Goal: Contribute content: Contribute content

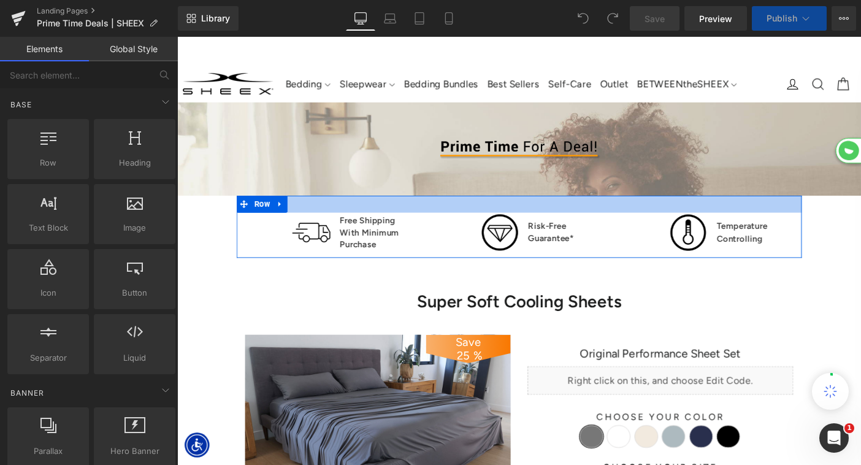
scroll to position [3414, 742]
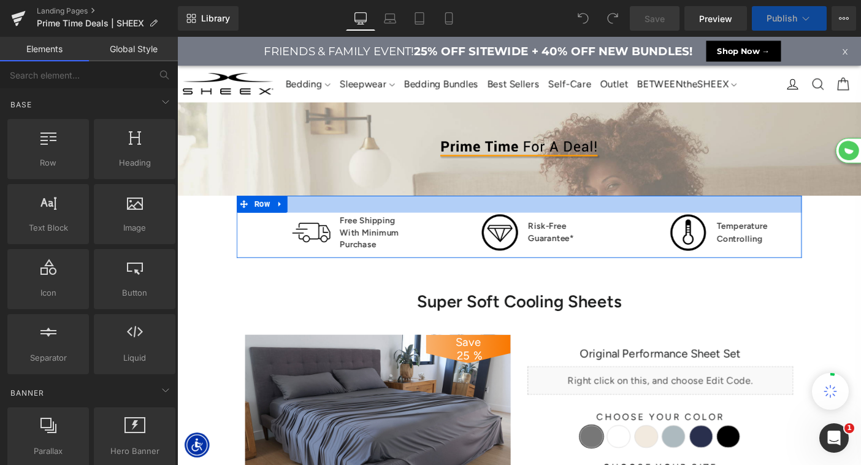
select select "King/[PERSON_NAME]"
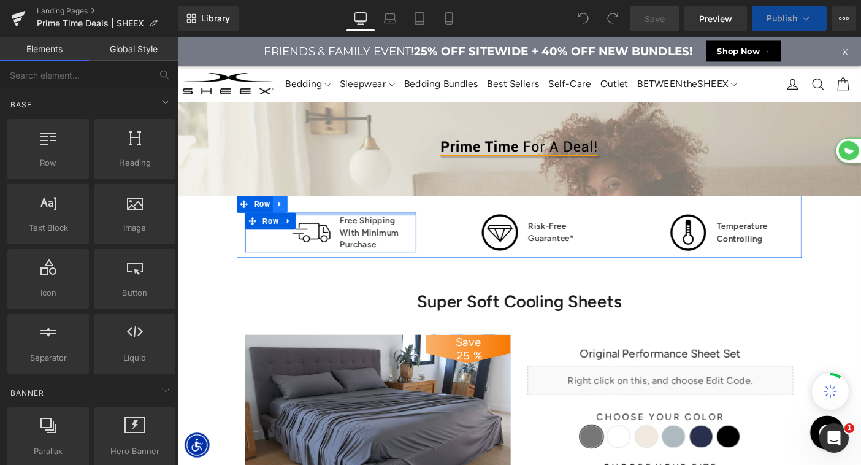
scroll to position [3758, 742]
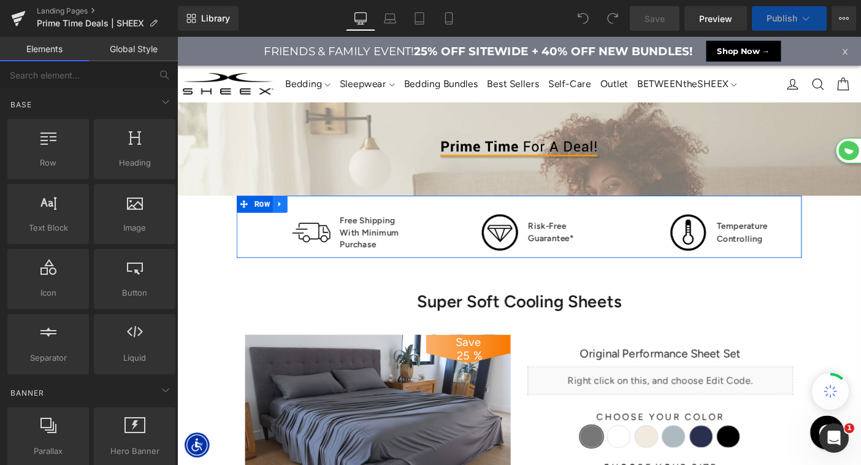
click at [289, 218] on icon at bounding box center [288, 219] width 2 height 6
click at [320, 220] on icon at bounding box center [320, 218] width 9 height 9
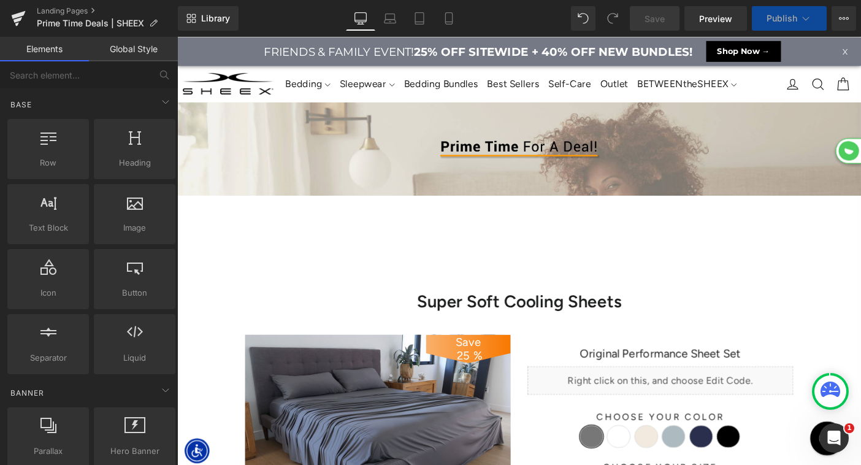
select select "XL"
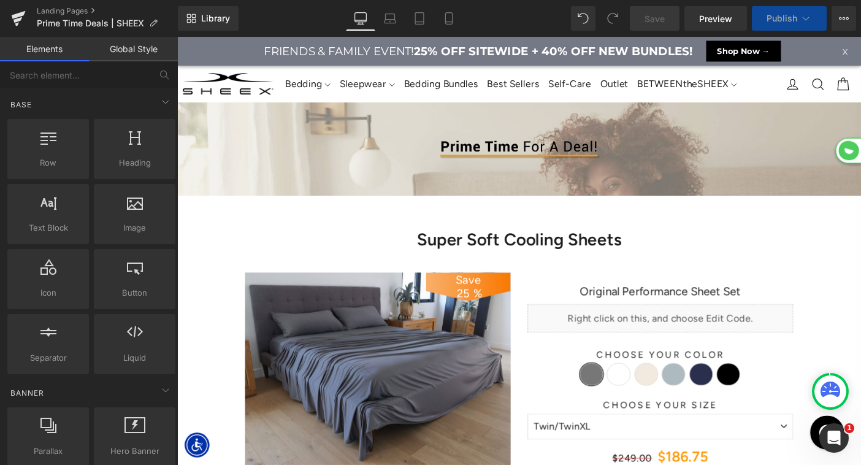
select select "M"
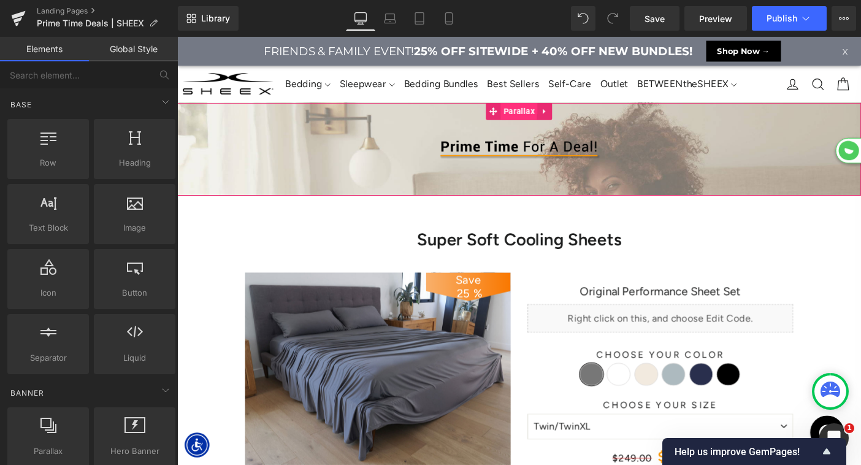
click at [529, 120] on span "Parallax" at bounding box center [548, 117] width 40 height 18
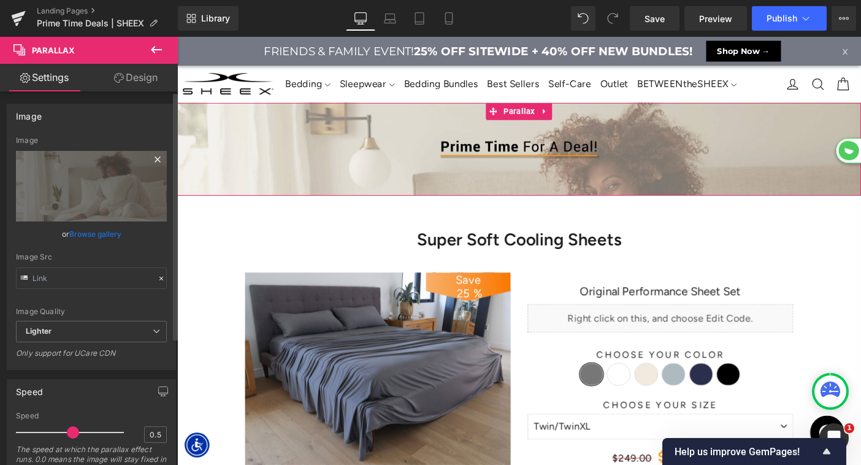
click at [151, 161] on icon at bounding box center [157, 159] width 15 height 15
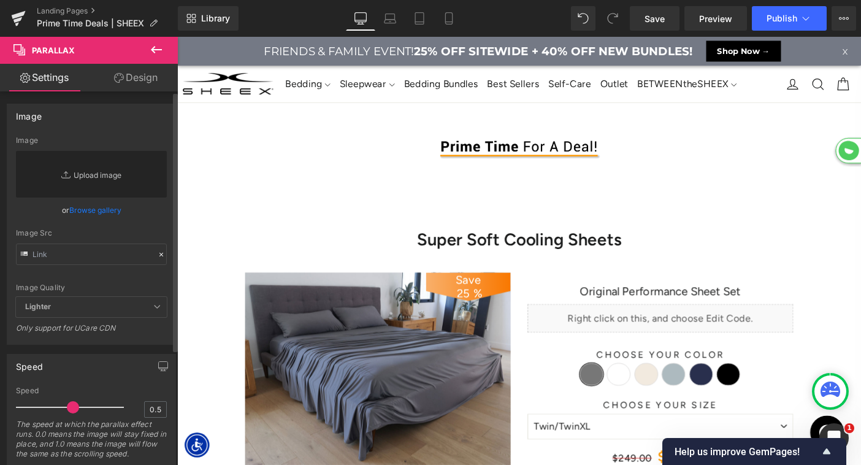
click at [103, 180] on link "Replace Image" at bounding box center [91, 174] width 151 height 47
type input "C:\fakepath\LP-PrimeTime-HeroBG.jpg"
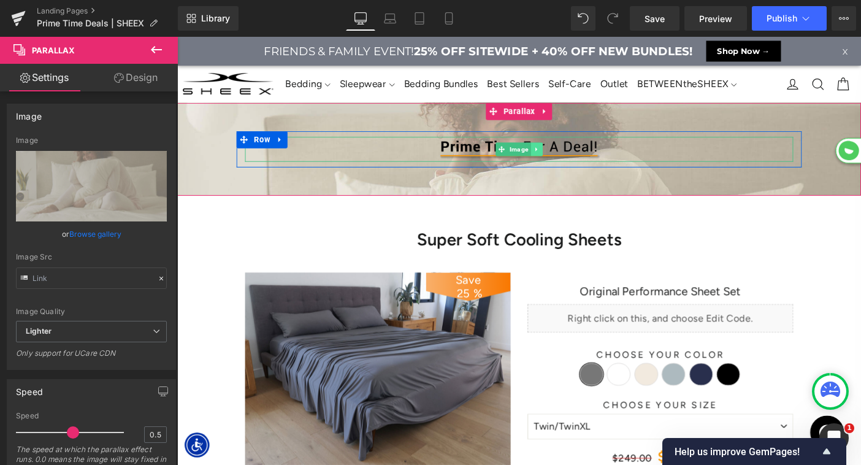
click at [568, 157] on icon at bounding box center [566, 158] width 7 height 7
click at [490, 159] on img at bounding box center [548, 158] width 184 height 27
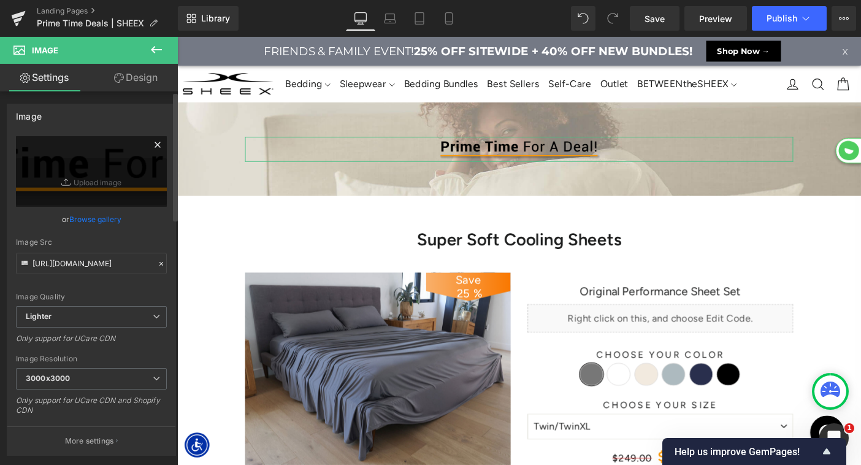
click at [154, 143] on icon at bounding box center [157, 145] width 6 height 6
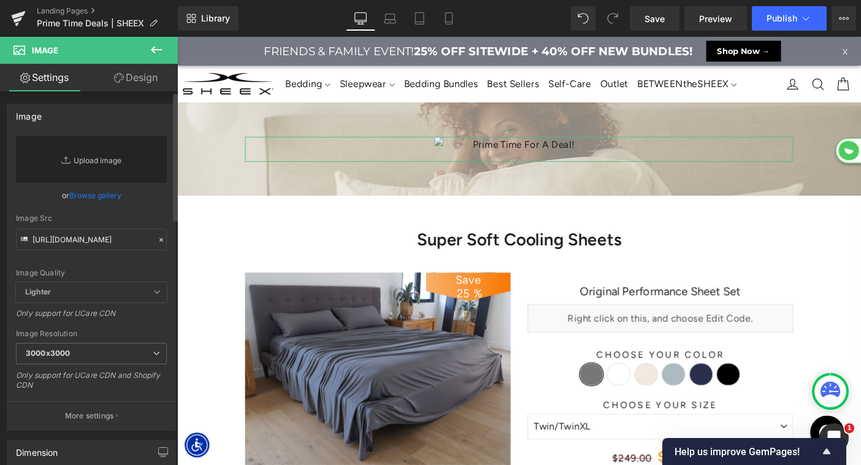
click at [104, 159] on link "Replace Image" at bounding box center [91, 159] width 151 height 47
type input "C:\fakepath\LP-PrimeTime-Header.png"
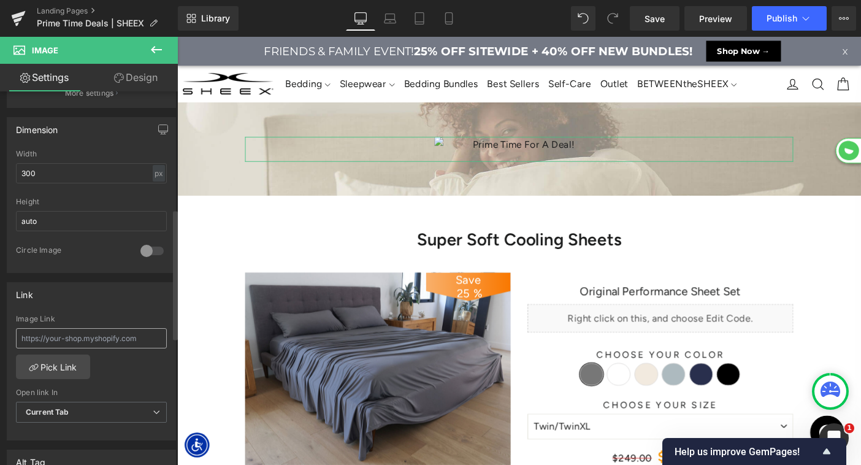
scroll to position [498, 0]
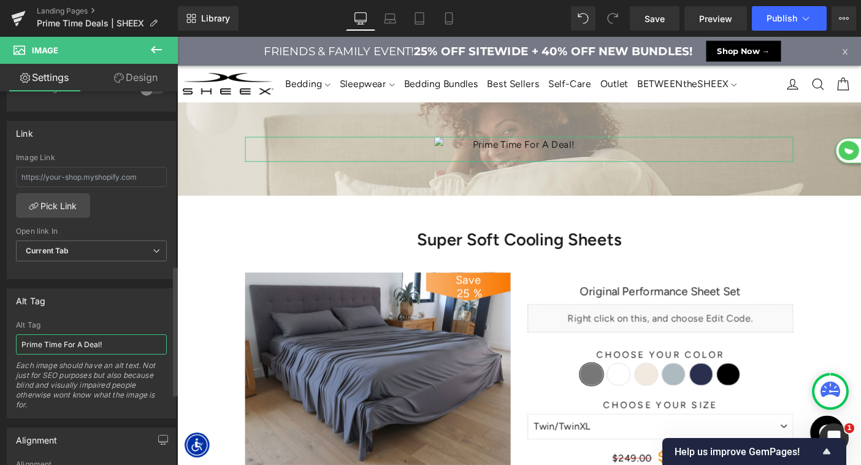
click at [82, 346] on input "Prime Time For A Deal!" at bounding box center [91, 344] width 151 height 20
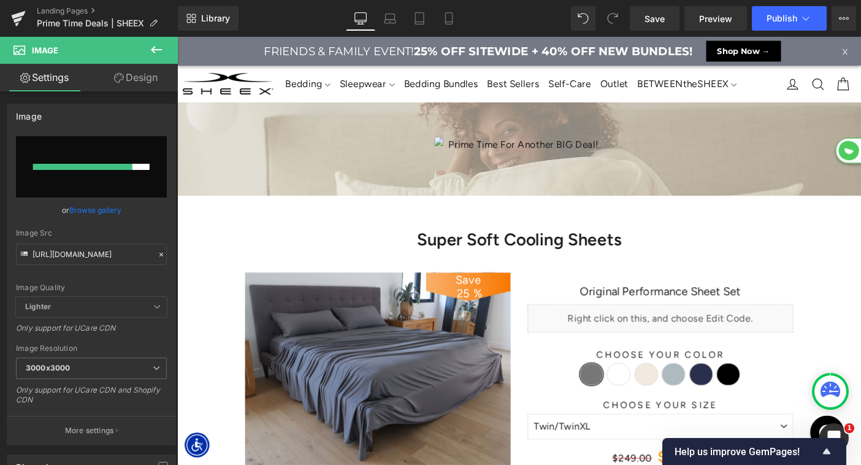
type input "Prime Time For Another BIG Deal!"
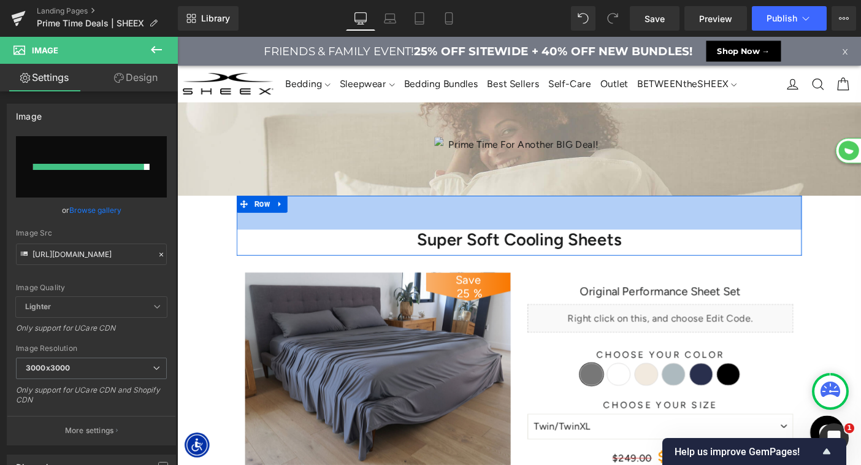
click at [303, 241] on div "60px" at bounding box center [547, 227] width 613 height 37
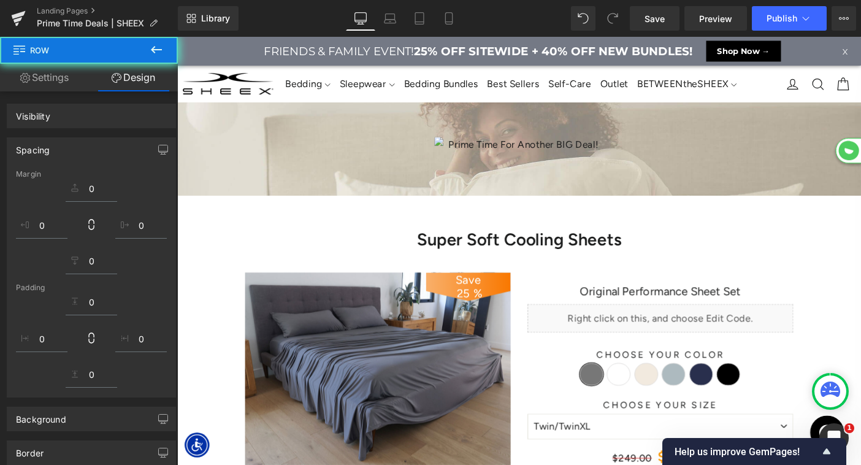
click at [541, 152] on div "Image" at bounding box center [548, 158] width 595 height 27
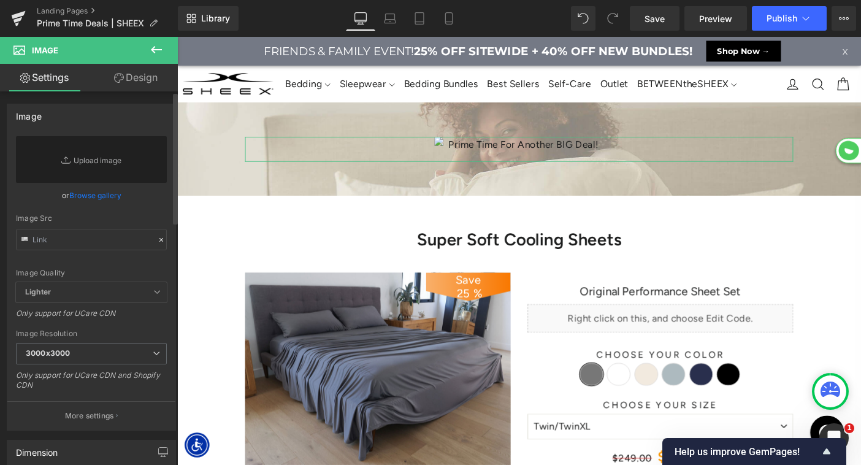
click at [96, 199] on link "Browse gallery" at bounding box center [95, 194] width 52 height 21
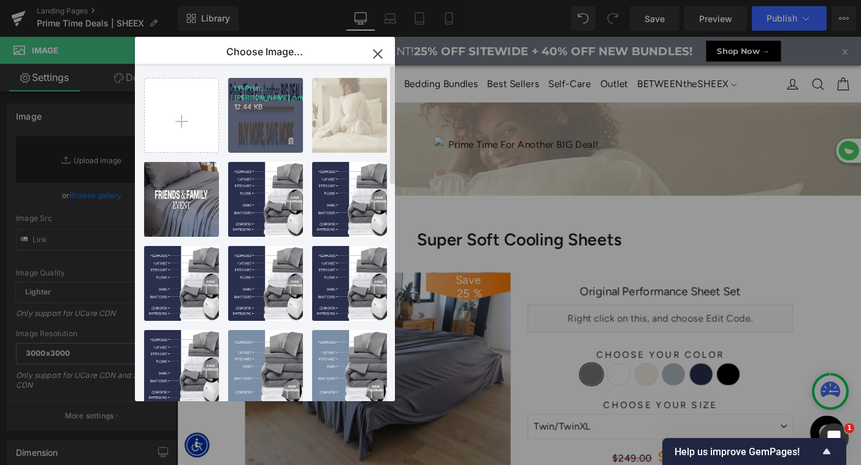
click at [248, 119] on div "LP-Prim...[PERSON_NAME].png 12.44 KB" at bounding box center [265, 115] width 75 height 75
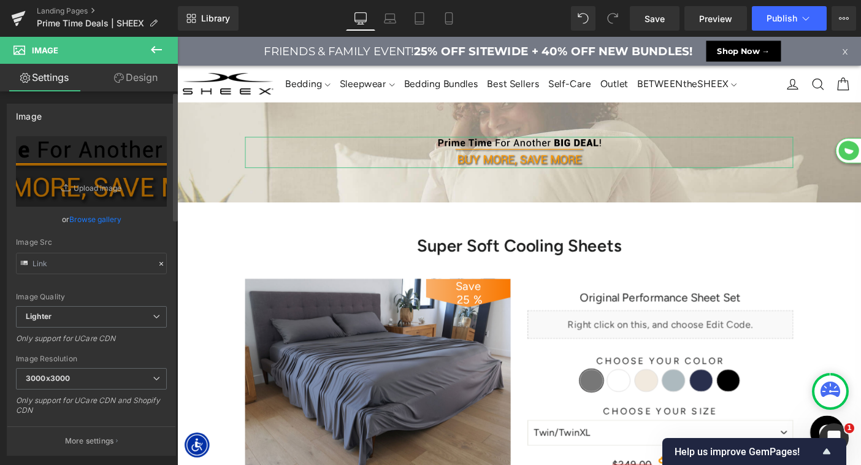
scroll to position [188, 0]
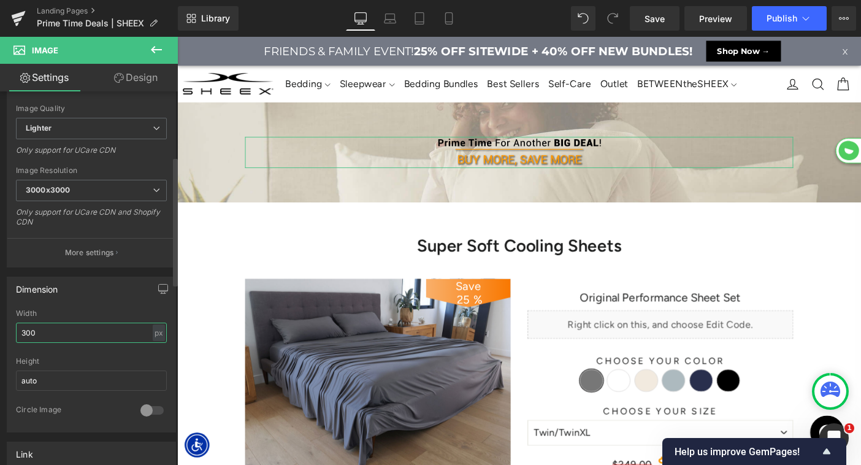
click at [26, 330] on input "300" at bounding box center [91, 332] width 151 height 20
type input "400"
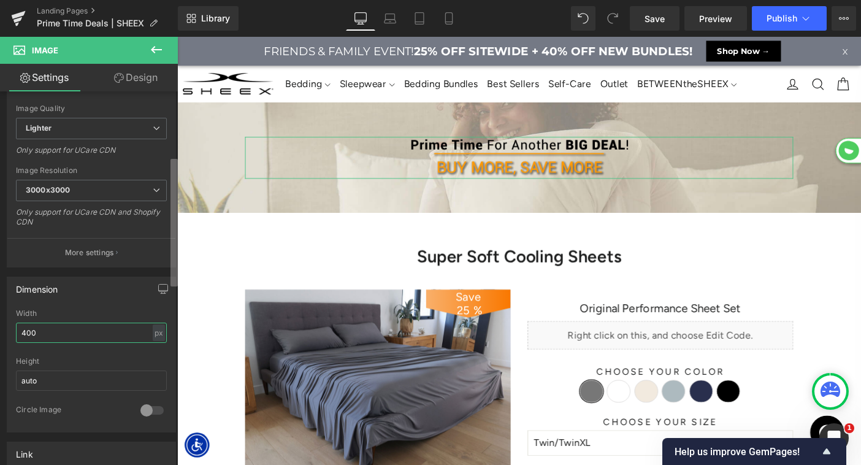
scroll to position [6797, 742]
click at [156, 45] on icon at bounding box center [156, 49] width 15 height 15
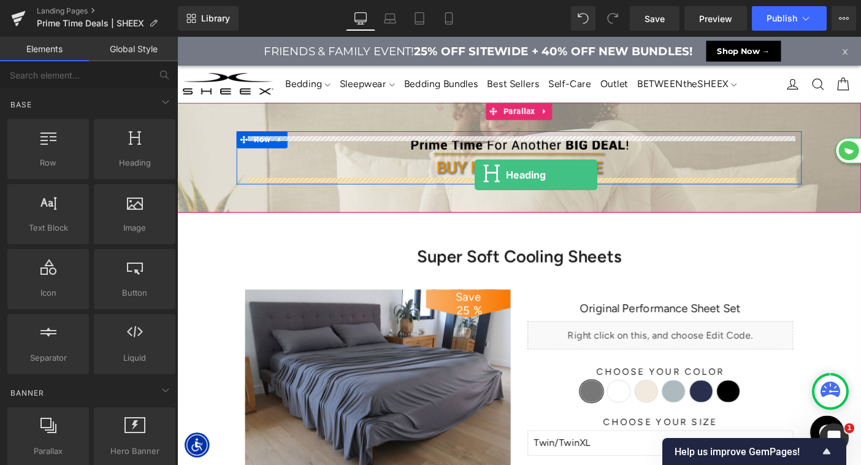
drag, startPoint x: 313, startPoint y: 198, endPoint x: 500, endPoint y: 186, distance: 187.3
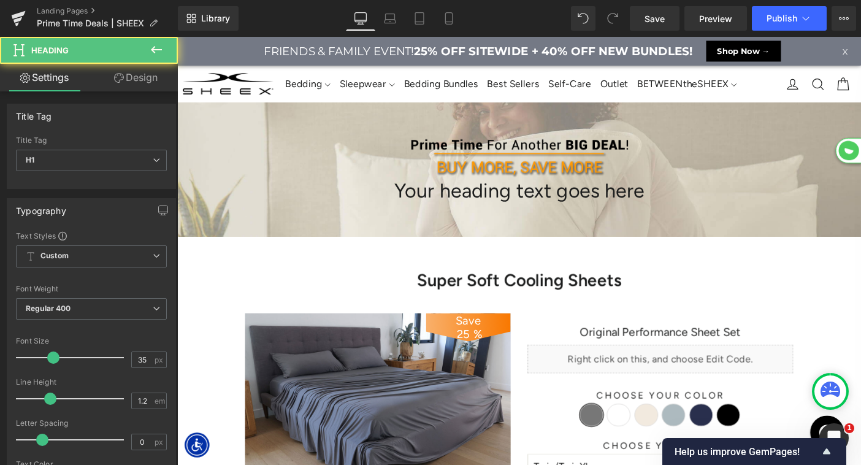
scroll to position [6823, 742]
click at [485, 207] on h1 "Your heading text goes here" at bounding box center [548, 204] width 595 height 26
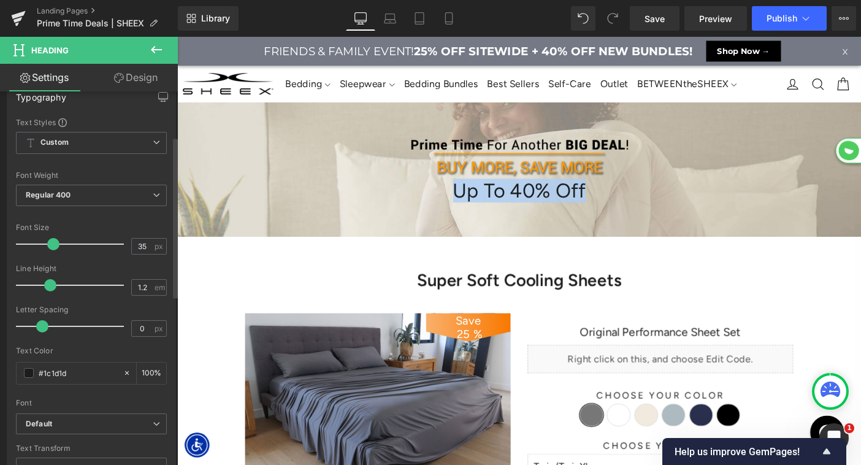
scroll to position [102, 0]
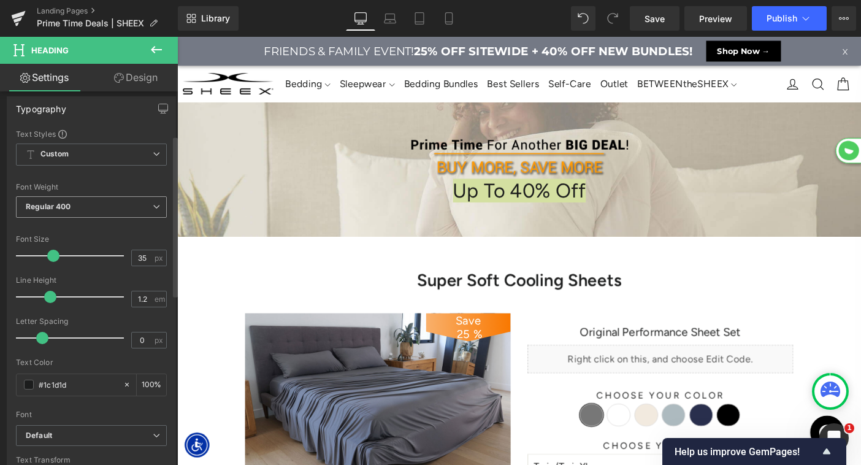
click at [120, 212] on span "Regular 400" at bounding box center [91, 206] width 151 height 21
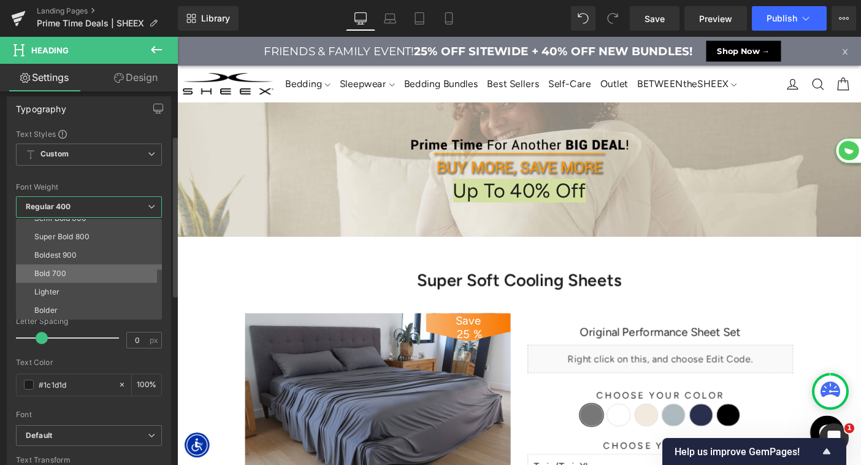
click at [82, 265] on li "Bold 700" at bounding box center [91, 273] width 151 height 18
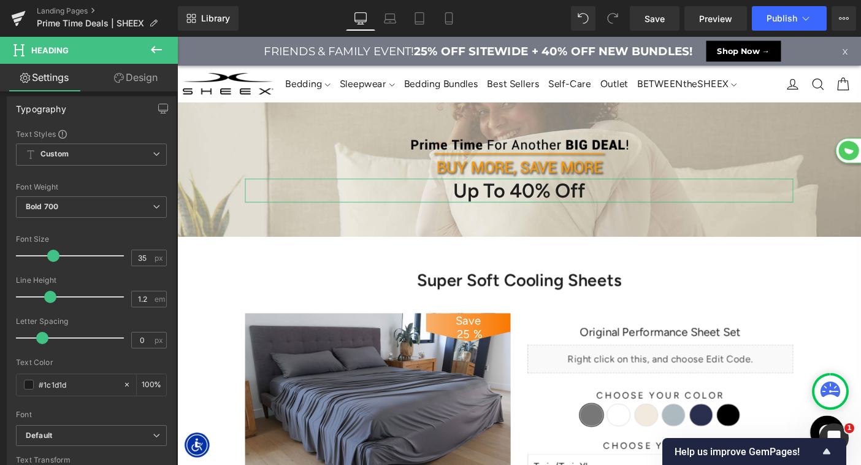
click at [132, 76] on link "Design" at bounding box center [135, 78] width 89 height 28
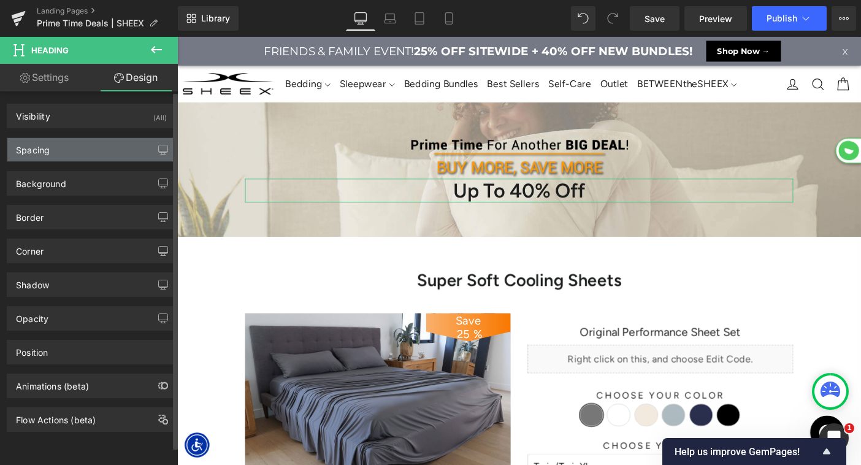
click at [61, 158] on div "Spacing" at bounding box center [91, 149] width 168 height 23
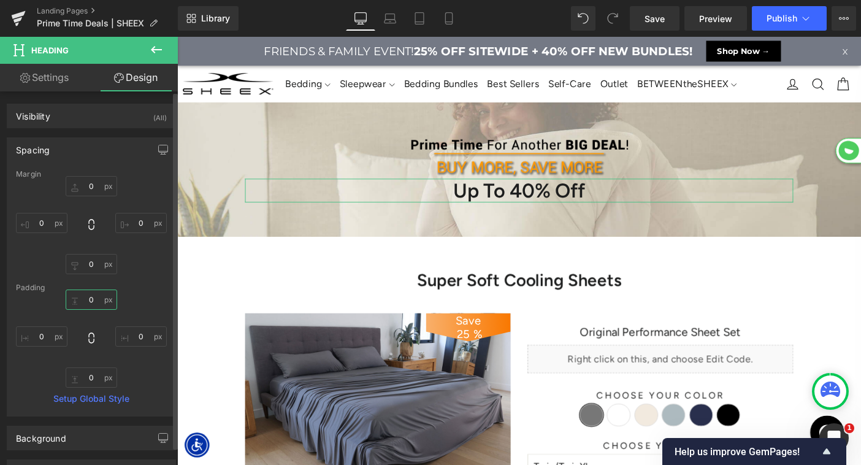
click at [83, 300] on input "text" at bounding box center [91, 299] width 51 height 20
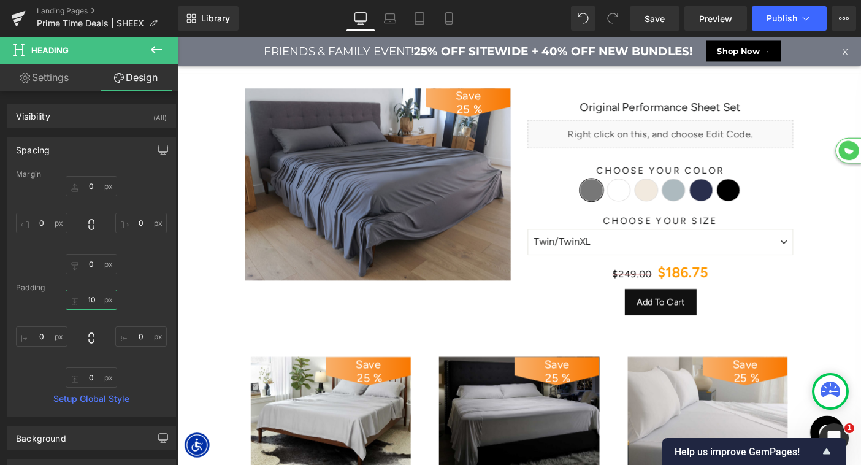
scroll to position [6829, 742]
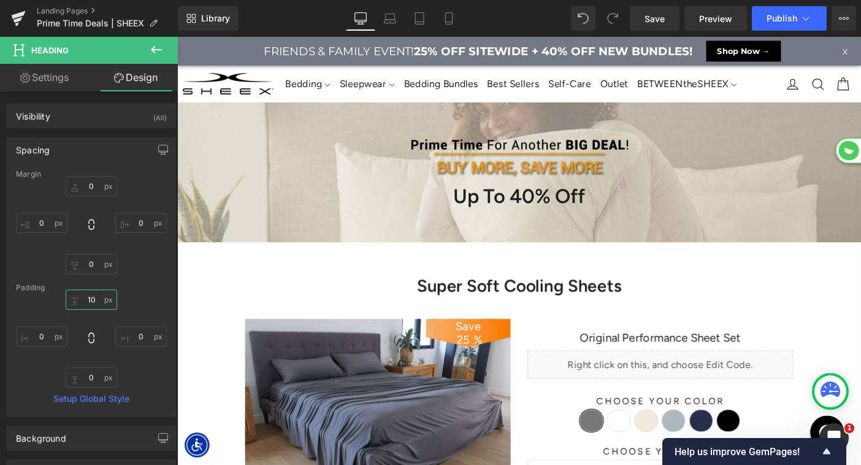
type input "10"
click at [156, 48] on icon at bounding box center [156, 49] width 15 height 15
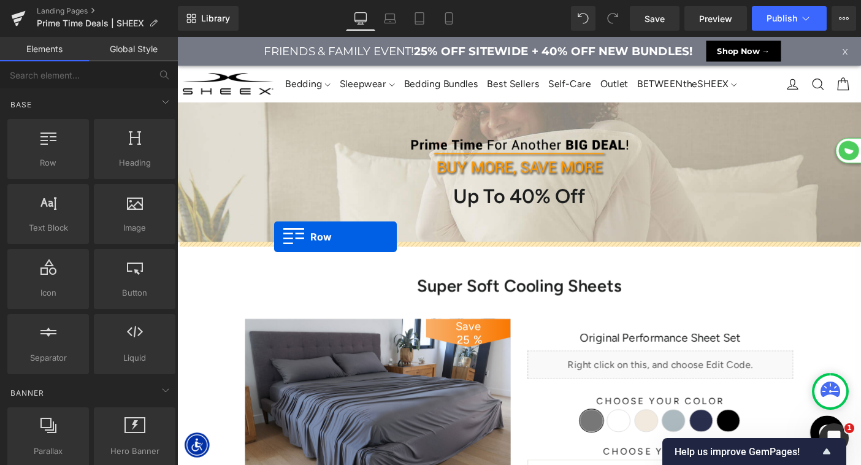
drag, startPoint x: 265, startPoint y: 246, endPoint x: 282, endPoint y: 254, distance: 18.4
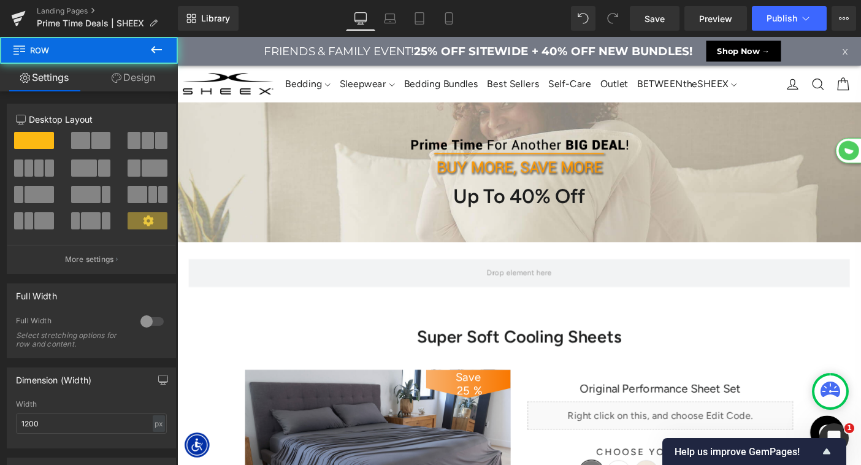
scroll to position [6884, 742]
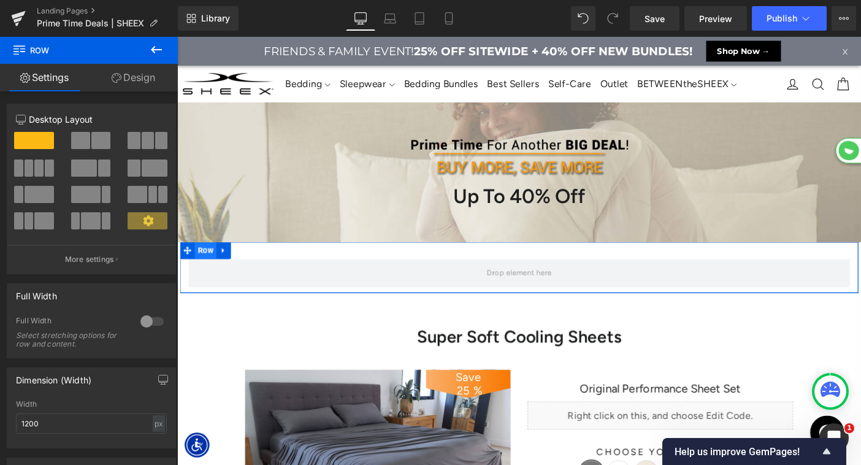
click at [209, 265] on span "Row" at bounding box center [207, 268] width 23 height 18
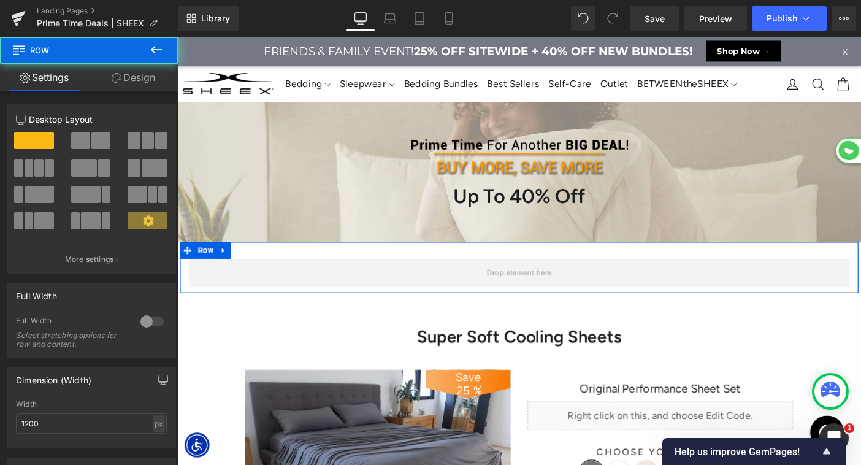
click at [145, 324] on div at bounding box center [151, 321] width 29 height 20
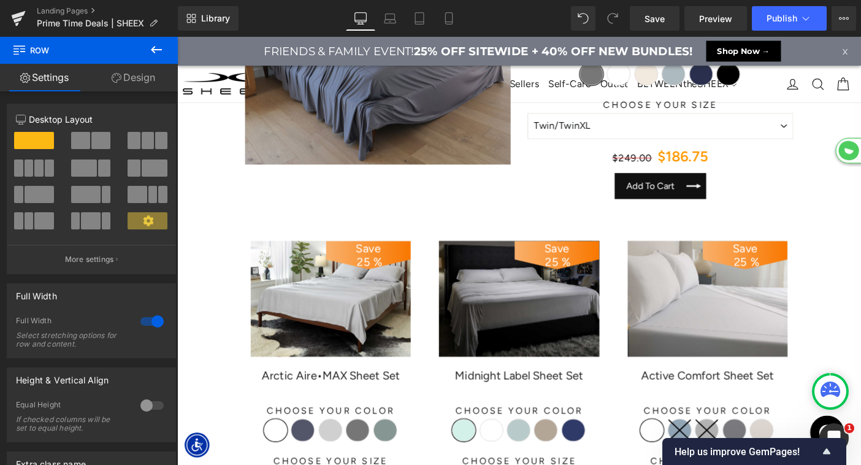
scroll to position [367, 0]
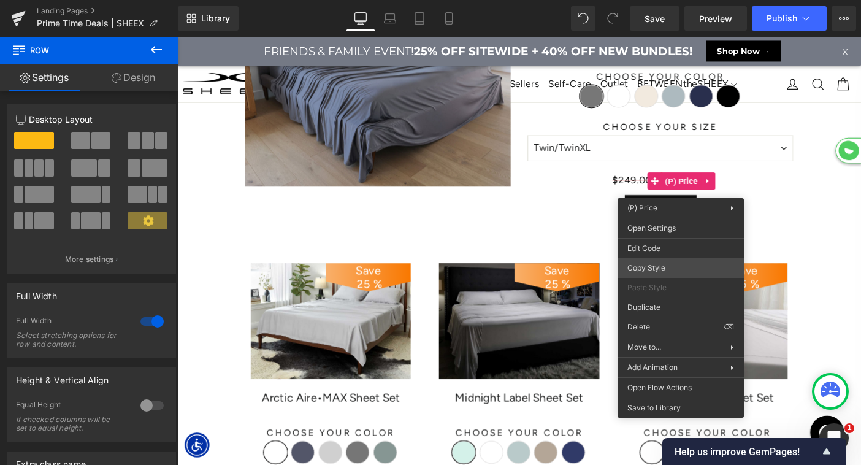
drag, startPoint x: 840, startPoint y: 303, endPoint x: 317, endPoint y: 435, distance: 539.6
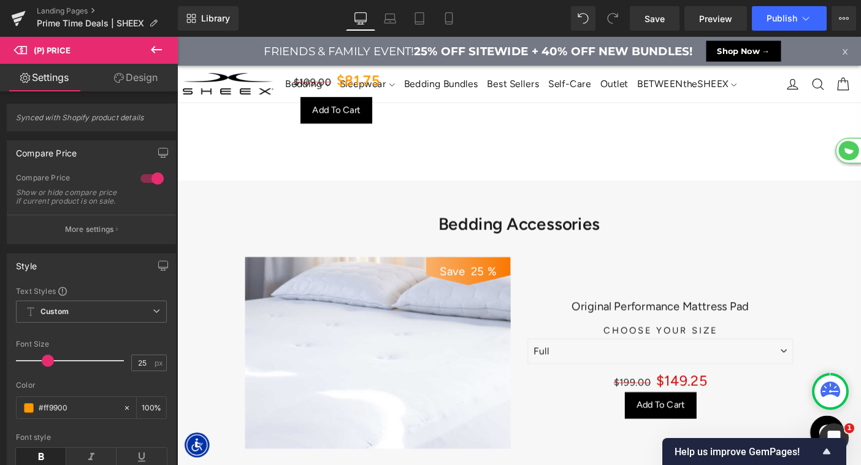
scroll to position [4507, 0]
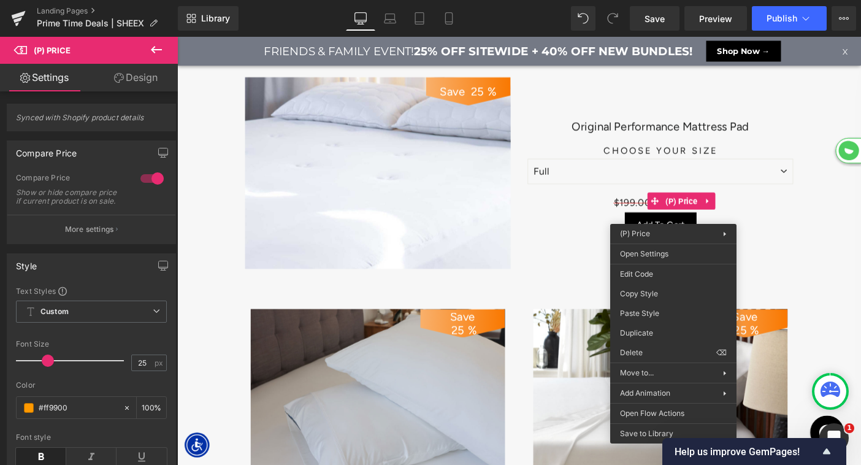
drag, startPoint x: 827, startPoint y: 351, endPoint x: 665, endPoint y: 220, distance: 207.9
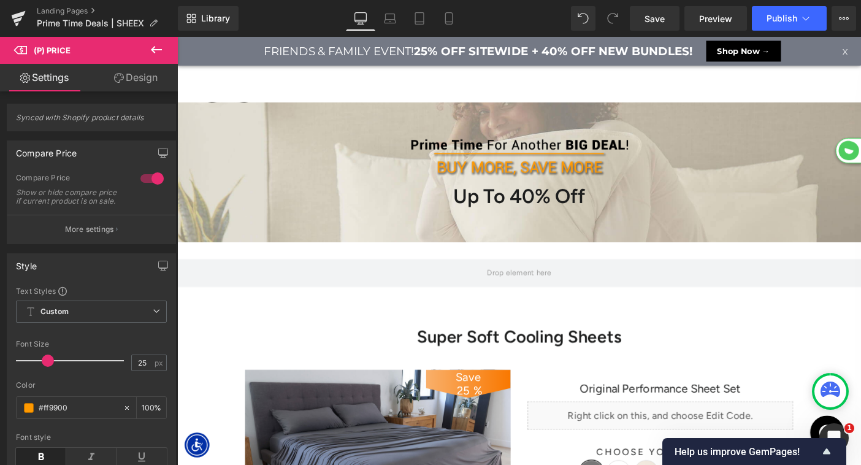
scroll to position [6884, 742]
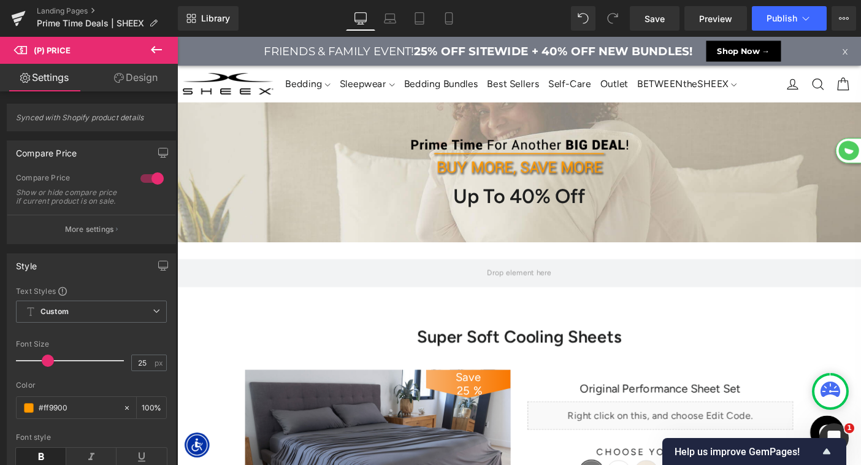
click at [151, 49] on icon at bounding box center [156, 49] width 11 height 7
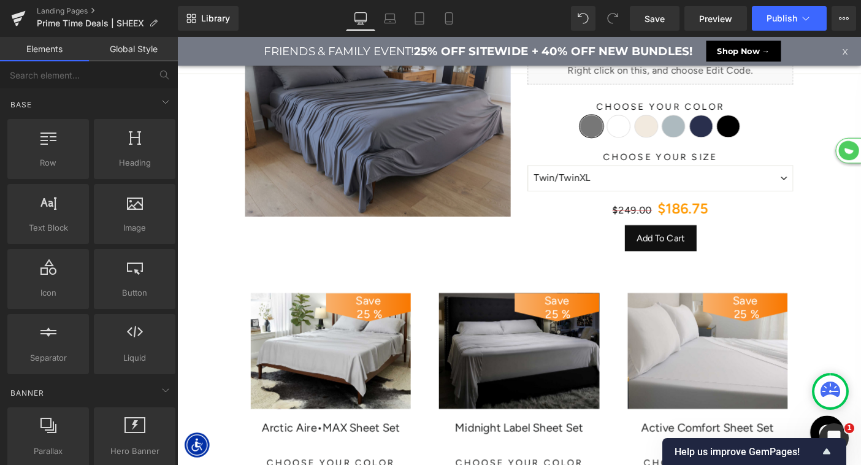
scroll to position [6844, 742]
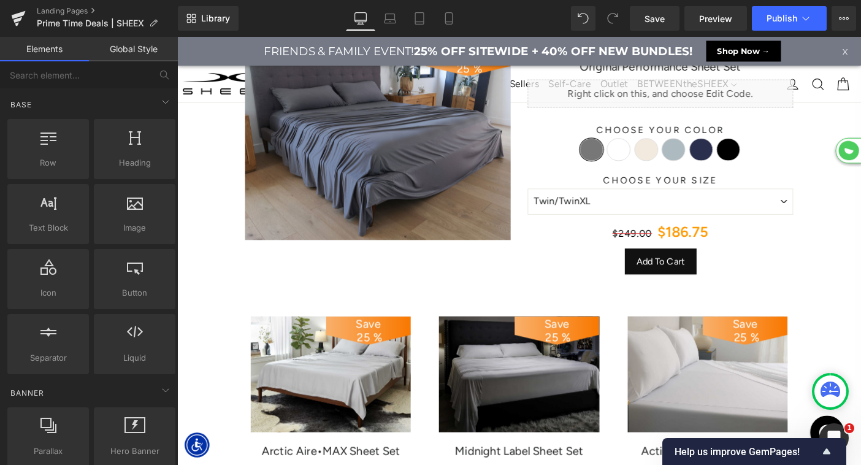
click at [718, 251] on div "$249.00 $186.75 (P) Price" at bounding box center [701, 250] width 288 height 31
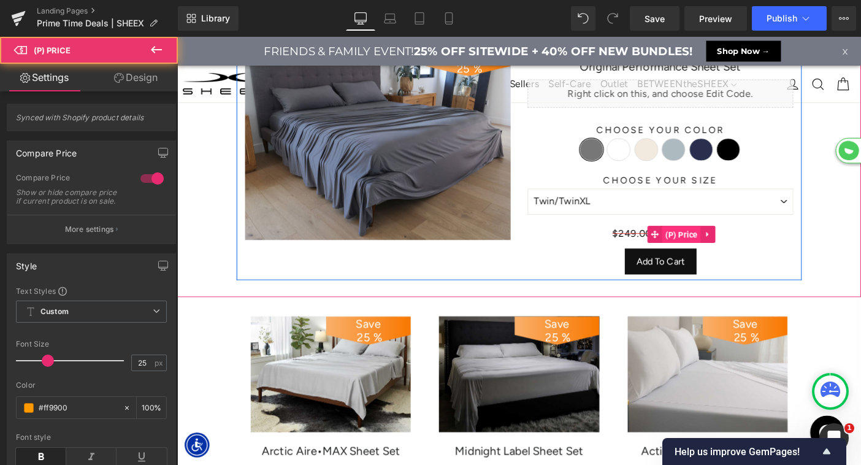
drag, startPoint x: 711, startPoint y: 249, endPoint x: 205, endPoint y: 414, distance: 531.7
click at [711, 249] on span "(P) Price" at bounding box center [724, 251] width 42 height 18
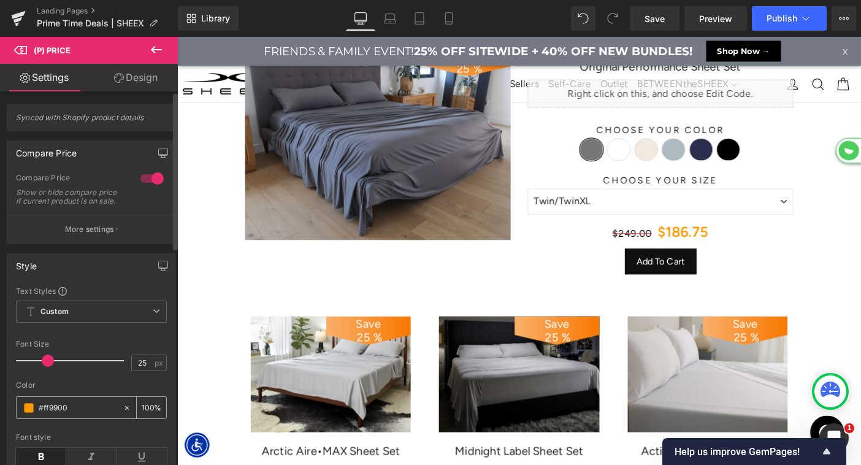
click at [73, 414] on input "#ff9900" at bounding box center [78, 407] width 78 height 13
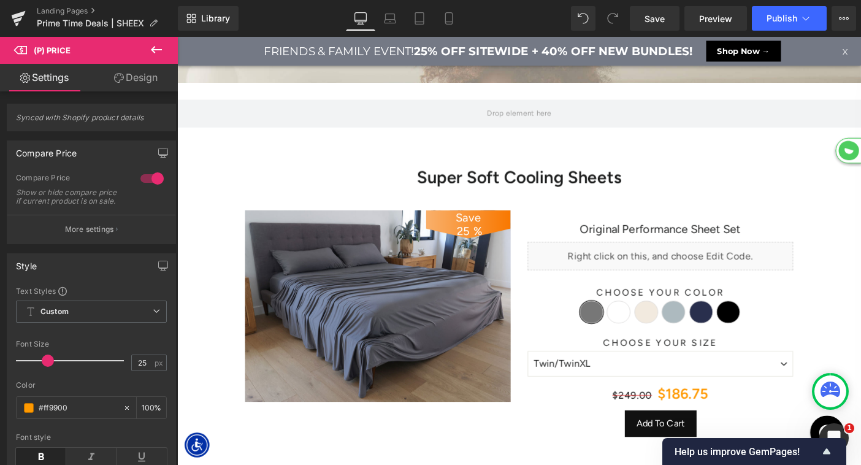
scroll to position [6884, 742]
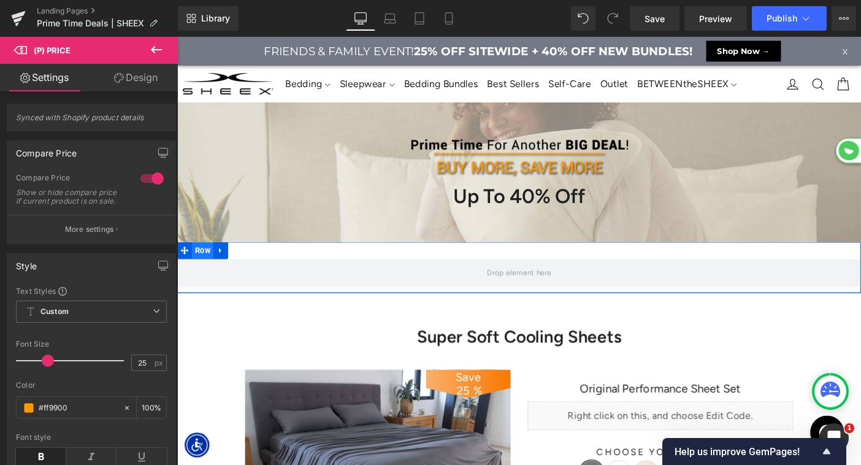
click at [205, 267] on span "Row" at bounding box center [204, 268] width 23 height 18
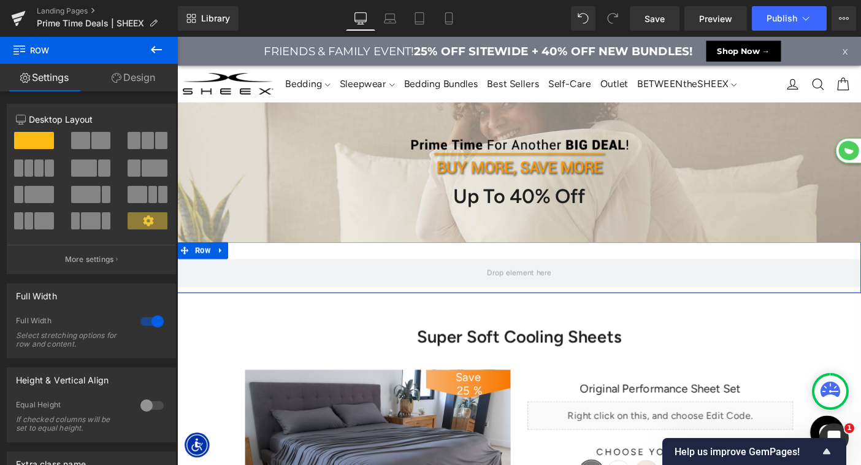
click at [134, 78] on link "Design" at bounding box center [133, 78] width 89 height 28
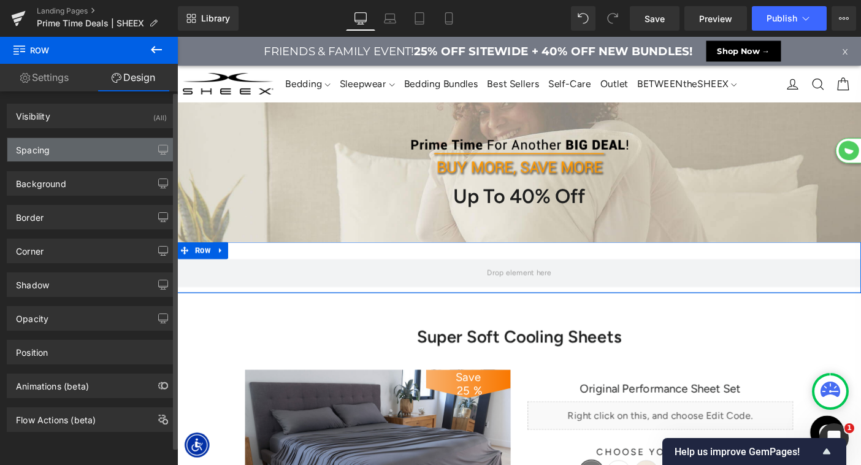
click at [81, 150] on div "Spacing" at bounding box center [91, 149] width 168 height 23
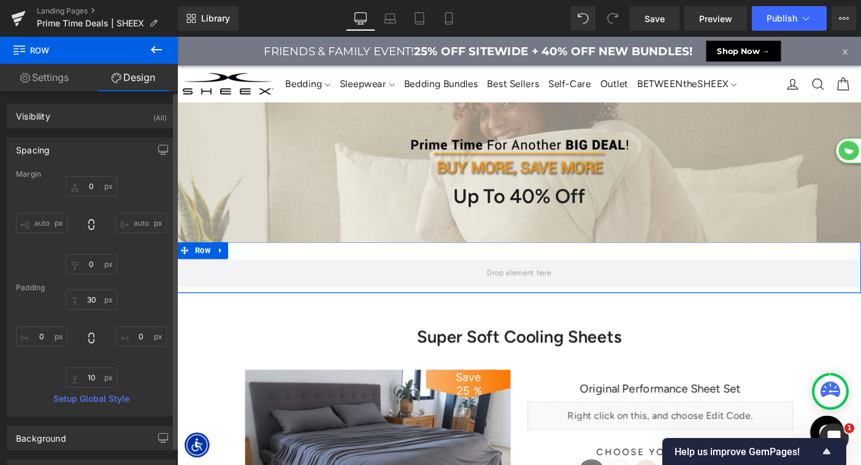
click at [81, 148] on div "Spacing" at bounding box center [91, 149] width 168 height 23
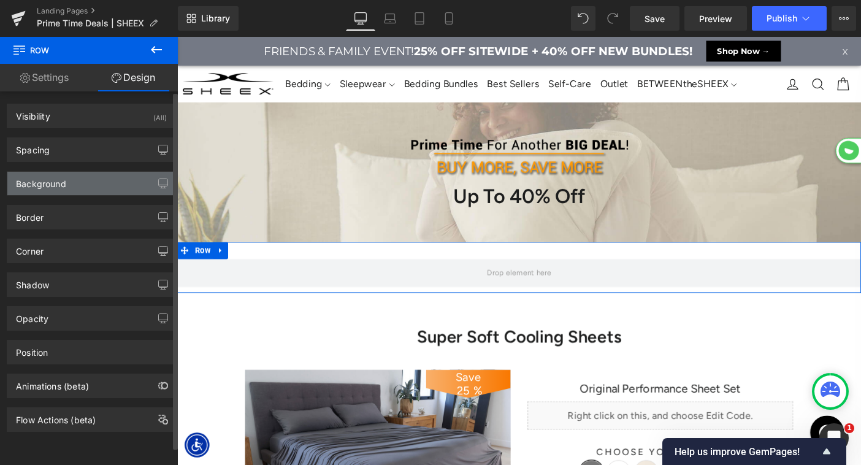
click at [75, 183] on div "Background" at bounding box center [91, 183] width 168 height 23
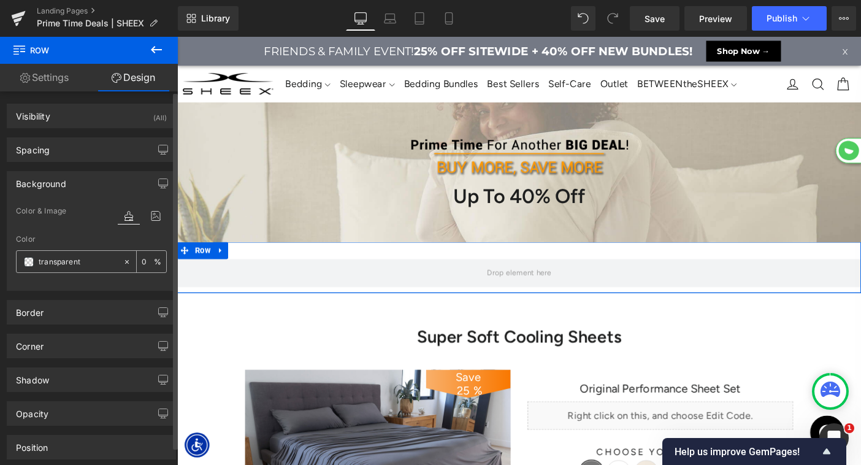
click at [80, 264] on input "text" at bounding box center [78, 261] width 78 height 13
paste input "#ff9900"
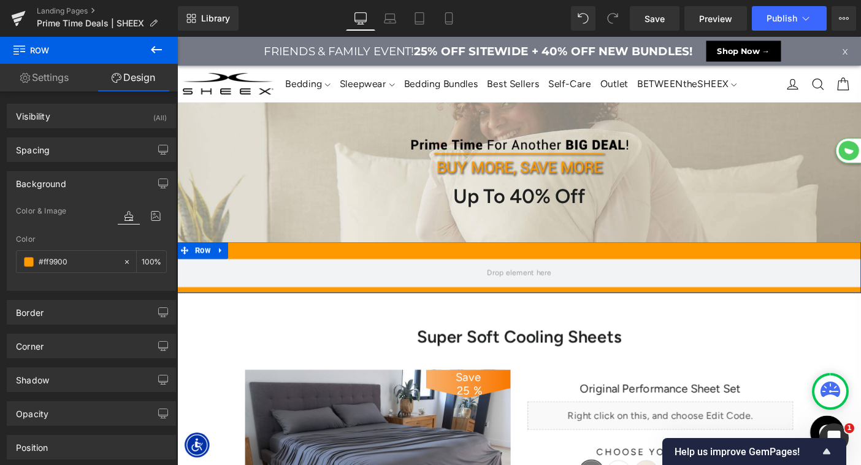
type input "#ff9900"
click at [135, 77] on link "Design" at bounding box center [133, 78] width 89 height 28
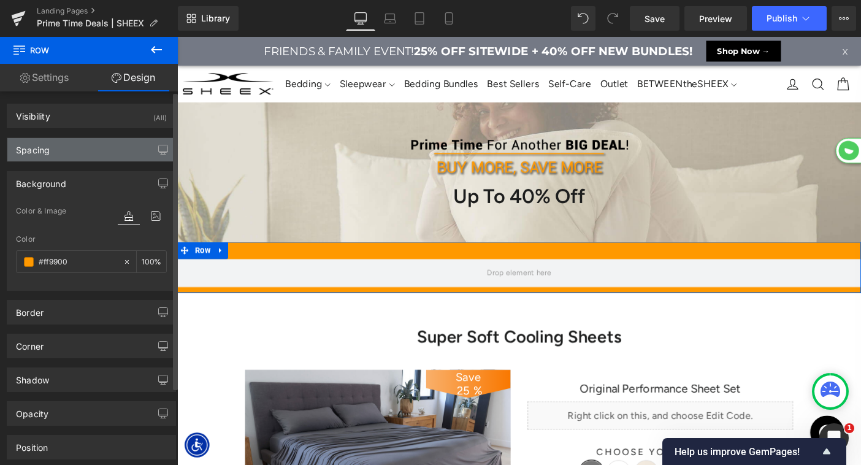
click at [88, 156] on div "Spacing" at bounding box center [91, 149] width 168 height 23
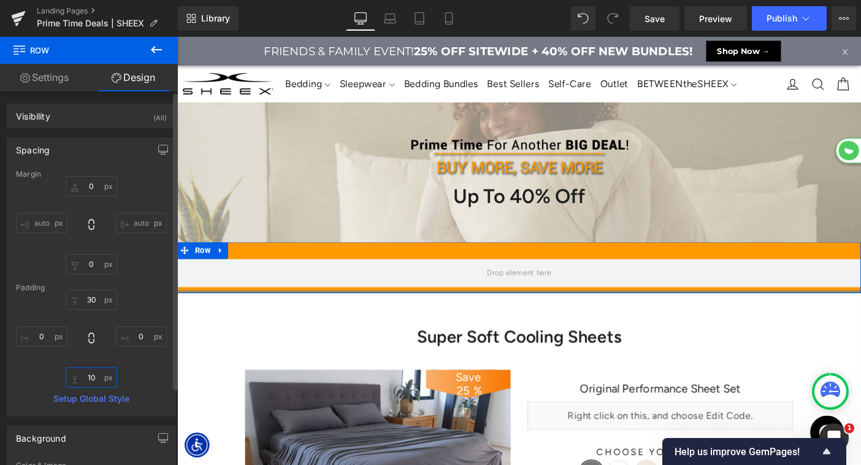
click at [88, 380] on input "text" at bounding box center [91, 377] width 51 height 20
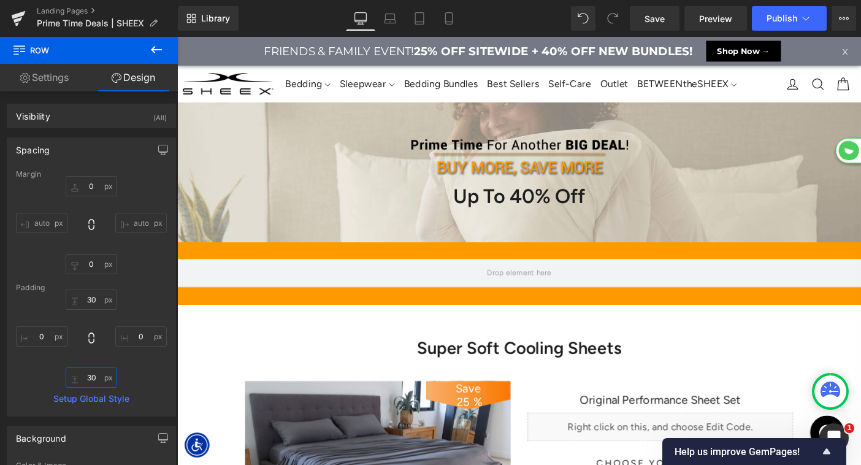
scroll to position [6896, 742]
type input "30"
click at [155, 51] on icon at bounding box center [156, 49] width 15 height 15
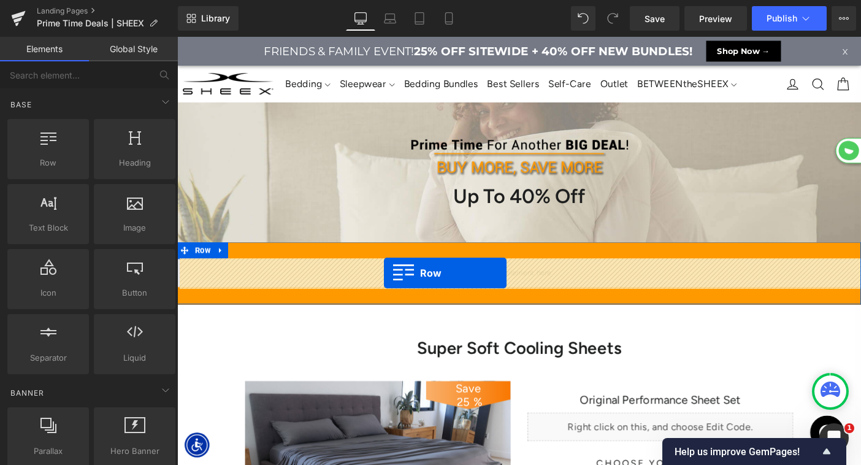
drag, startPoint x: 227, startPoint y: 200, endPoint x: 401, endPoint y: 292, distance: 197.1
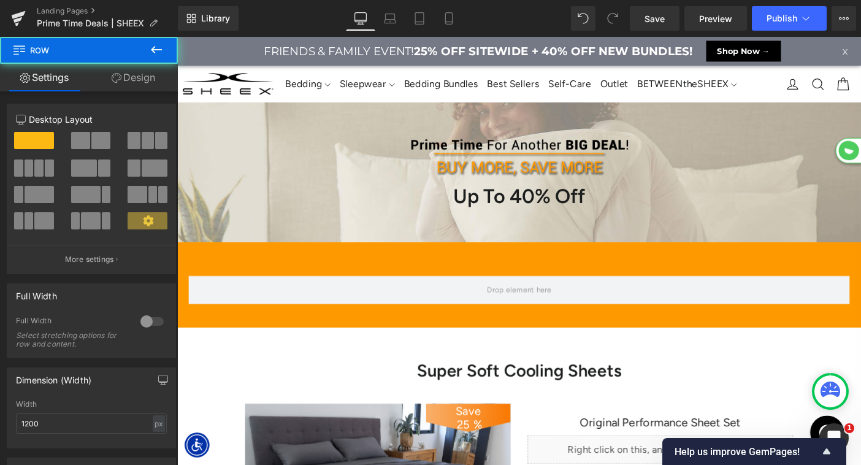
scroll to position [6921, 742]
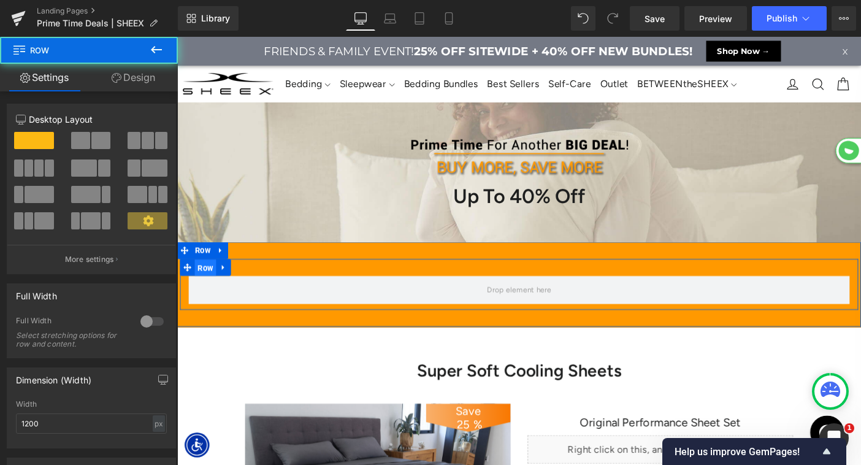
click at [210, 290] on span "Row" at bounding box center [207, 287] width 23 height 18
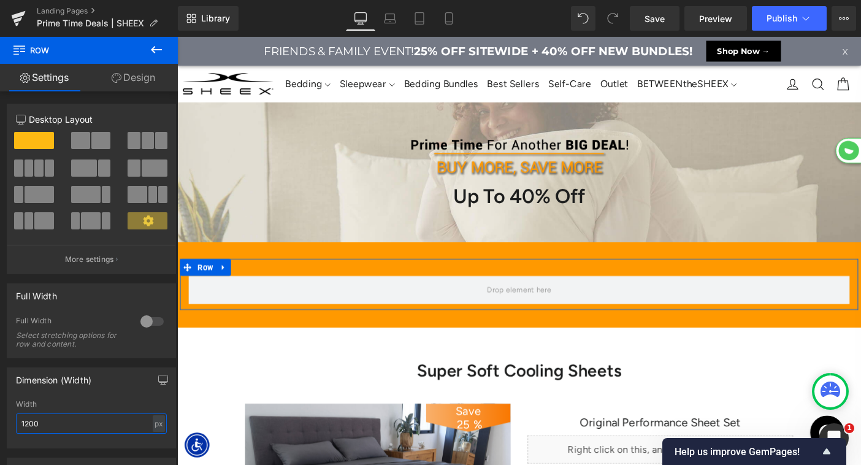
click at [85, 425] on input "1200" at bounding box center [91, 423] width 151 height 20
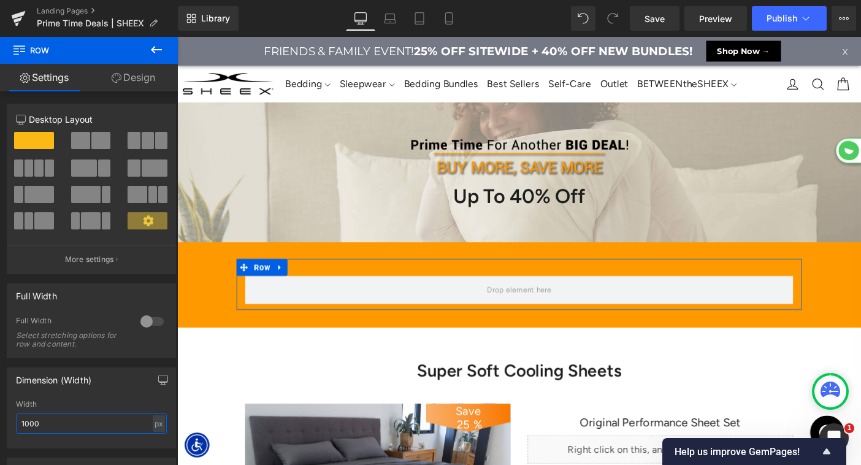
type input "1000"
click at [39, 173] on span at bounding box center [38, 167] width 9 height 17
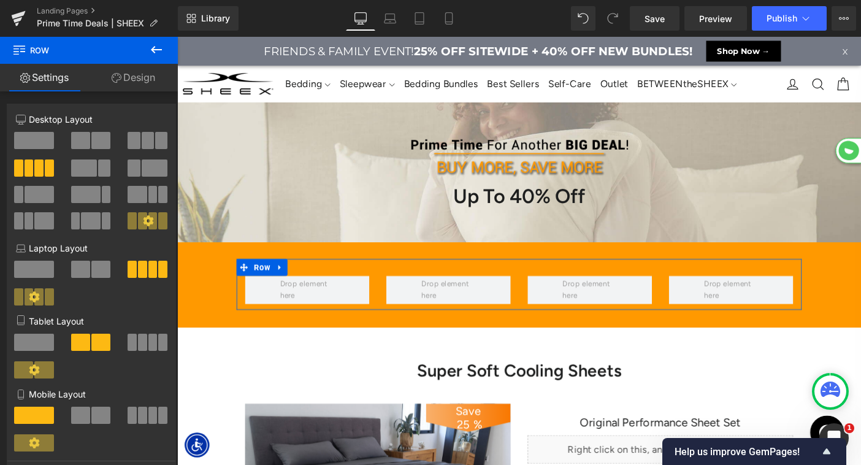
click at [134, 85] on link "Design" at bounding box center [133, 78] width 89 height 28
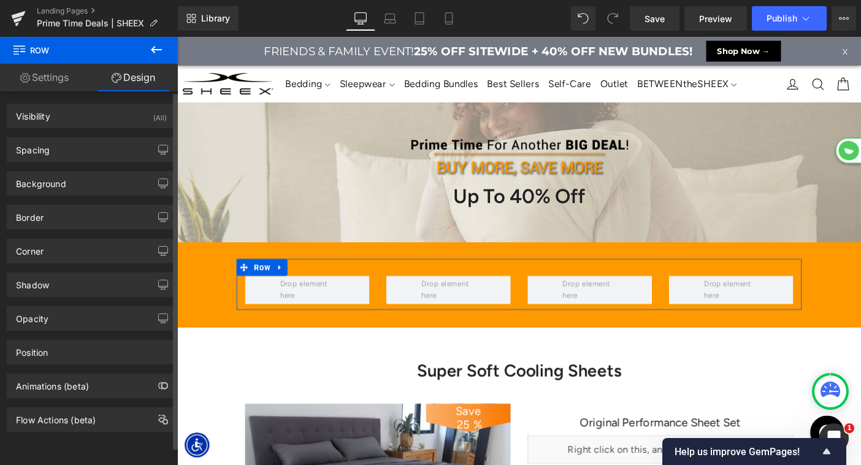
click at [75, 163] on div "Background Color & Image color Color % Image Replace Image Upload image or Brow…" at bounding box center [91, 179] width 183 height 34
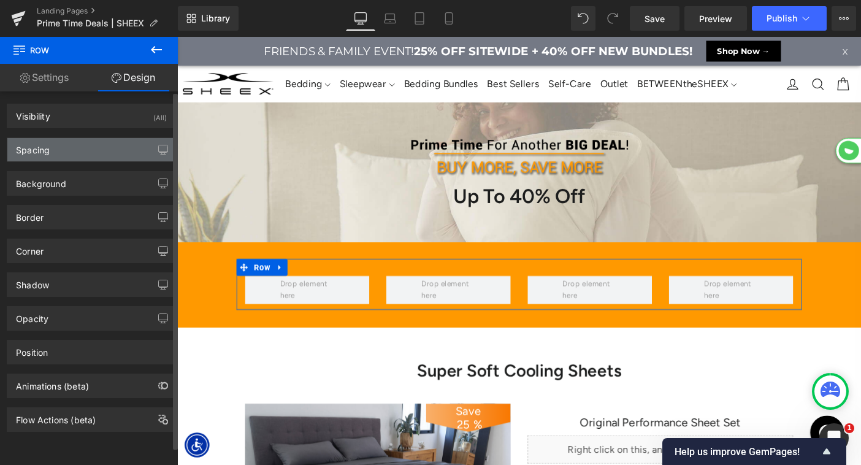
click at [76, 155] on div "Spacing" at bounding box center [91, 149] width 168 height 23
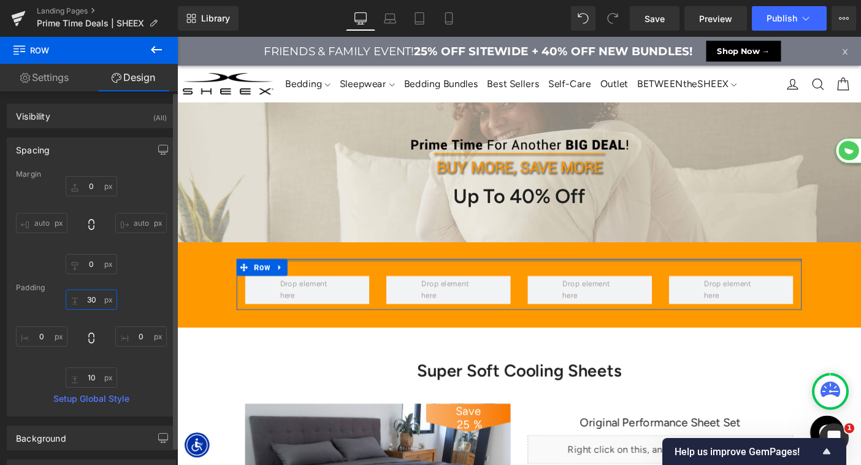
click at [88, 297] on input "text" at bounding box center [91, 299] width 51 height 20
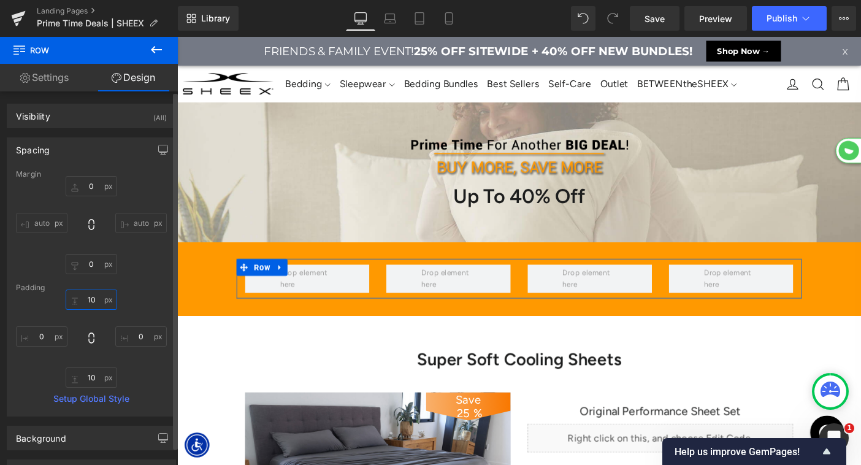
scroll to position [6909, 742]
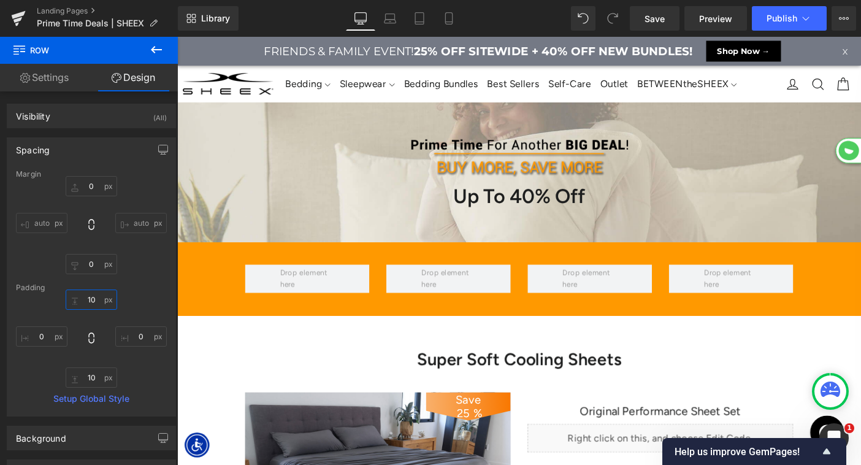
type input "10"
click at [159, 46] on icon at bounding box center [156, 49] width 15 height 15
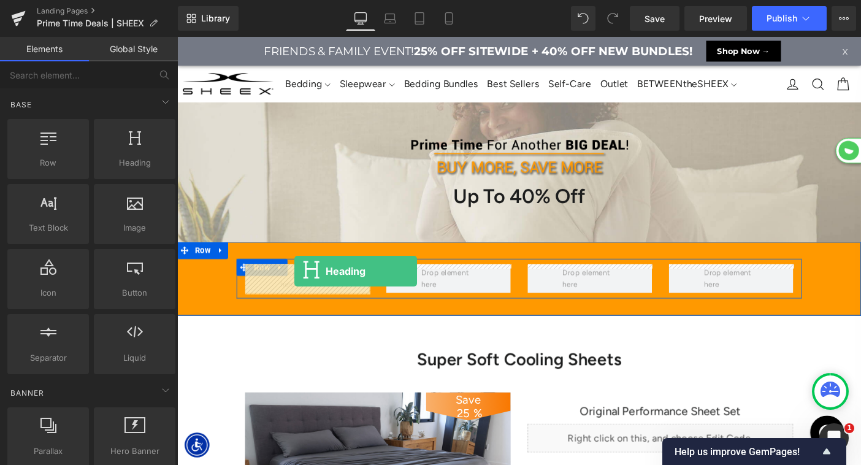
drag, startPoint x: 302, startPoint y: 189, endPoint x: 304, endPoint y: 291, distance: 102.4
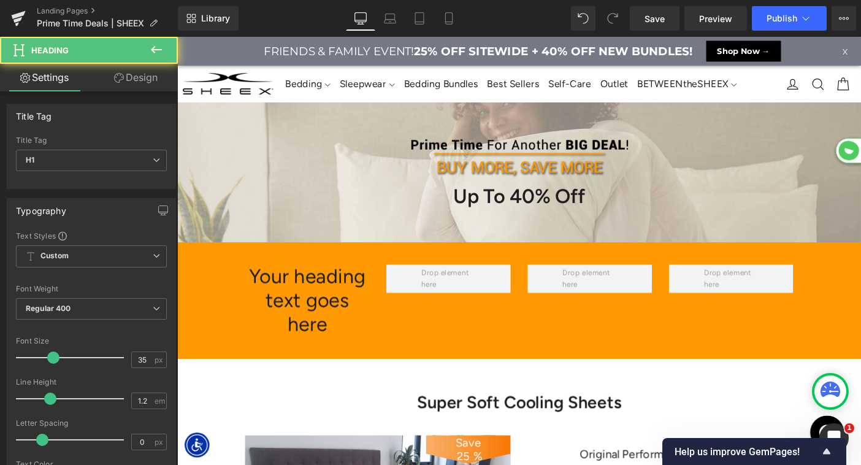
scroll to position [6955, 742]
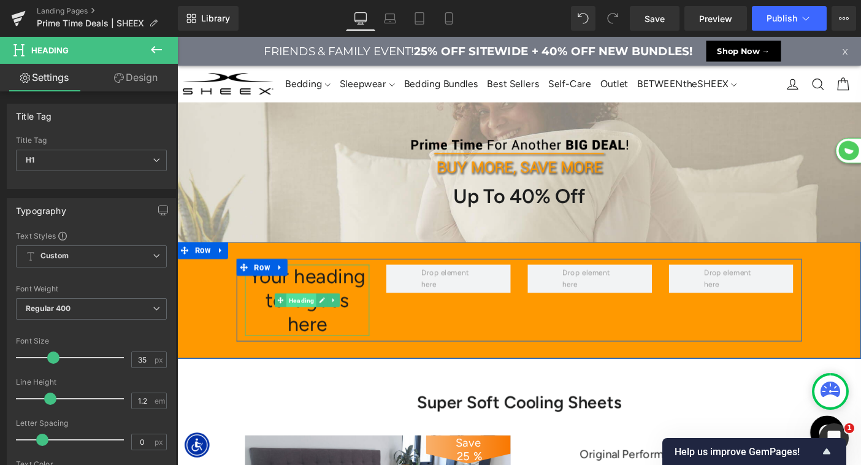
click at [318, 315] on link "Heading" at bounding box center [305, 322] width 45 height 15
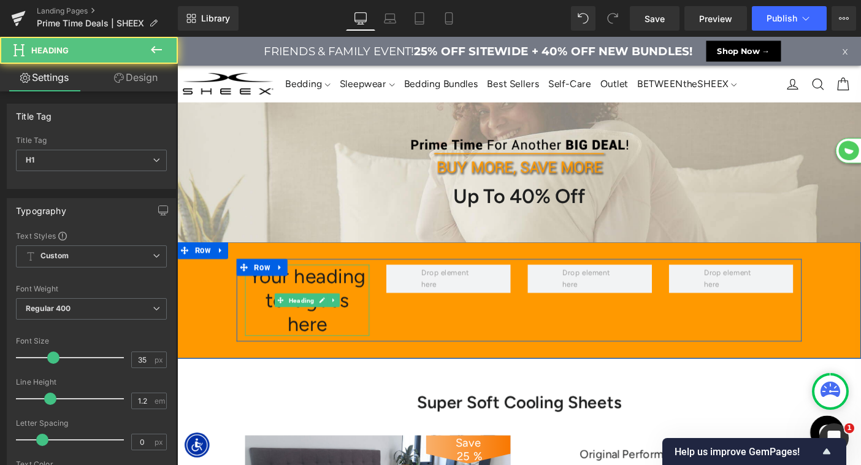
click at [316, 297] on h1 "Your heading text goes here" at bounding box center [318, 322] width 135 height 77
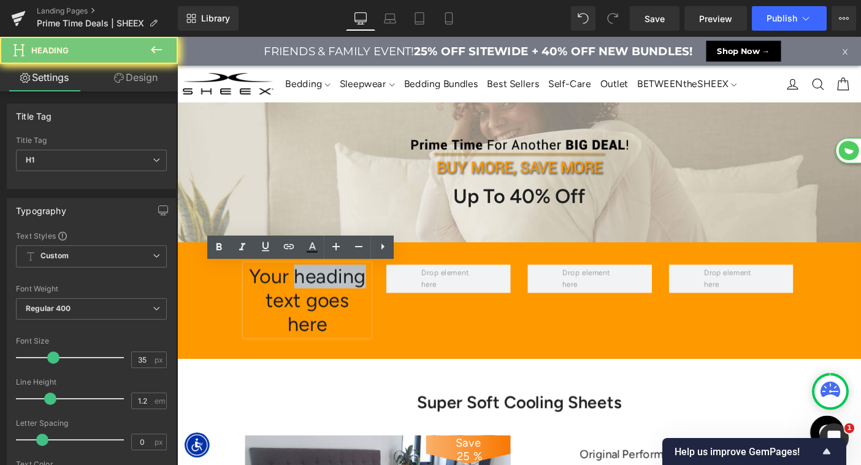
click at [316, 297] on h1 "Your heading text goes here" at bounding box center [318, 322] width 135 height 77
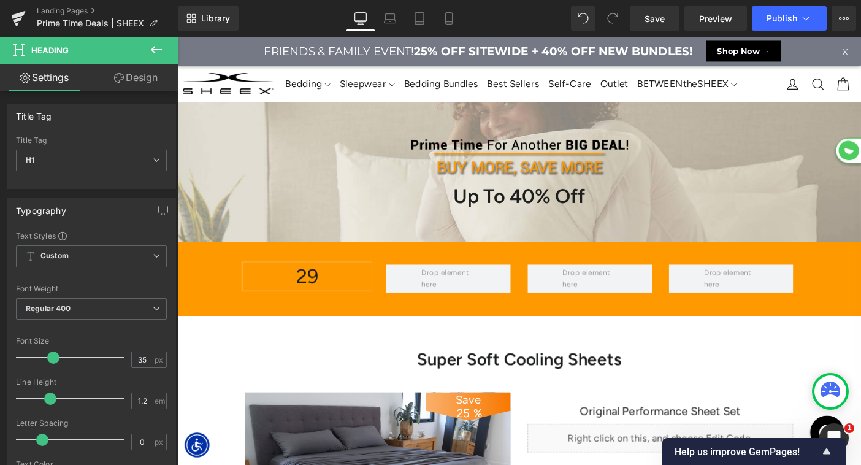
scroll to position [6909, 742]
click at [373, 264] on div "20% Off [GEOGRAPHIC_DATA]" at bounding box center [548, 299] width 742 height 80
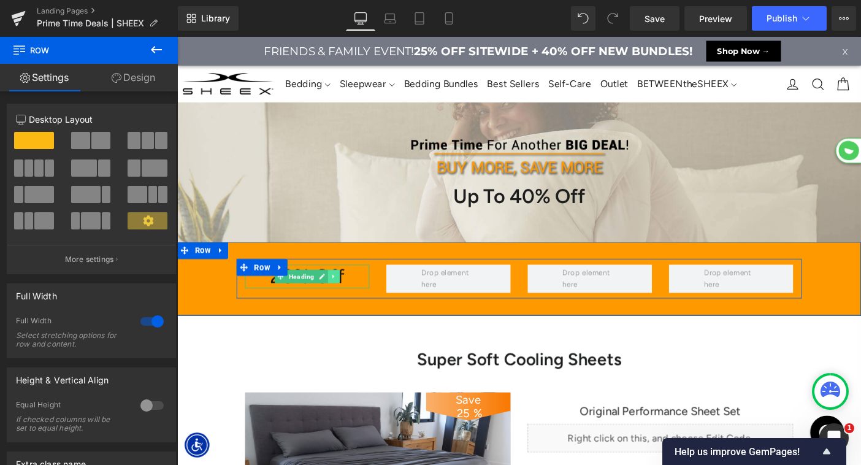
click at [344, 296] on icon at bounding box center [347, 296] width 7 height 7
click at [337, 295] on icon at bounding box center [340, 296] width 7 height 7
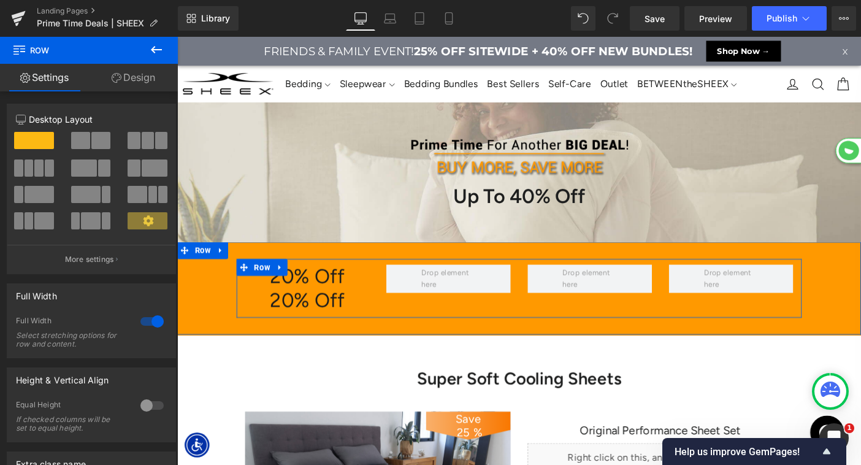
scroll to position [6929, 742]
click at [284, 323] on span at bounding box center [289, 322] width 13 height 15
click at [282, 323] on h1 "20% Off" at bounding box center [318, 323] width 135 height 26
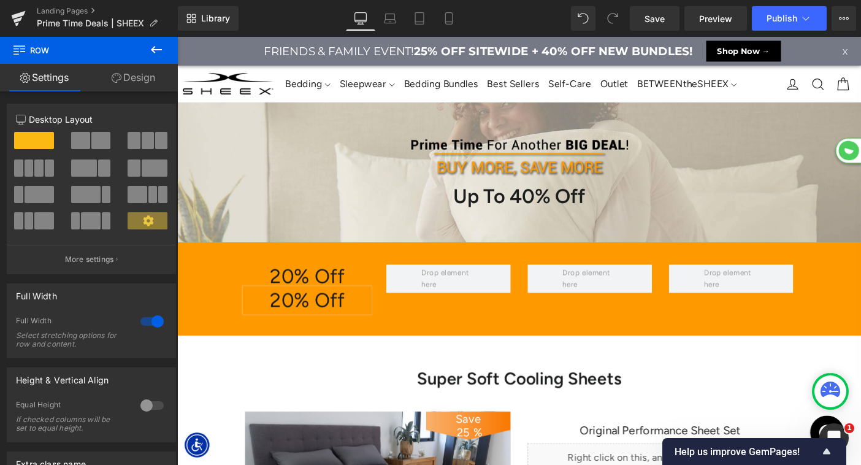
click at [273, 323] on h1 "20% Off" at bounding box center [318, 323] width 135 height 26
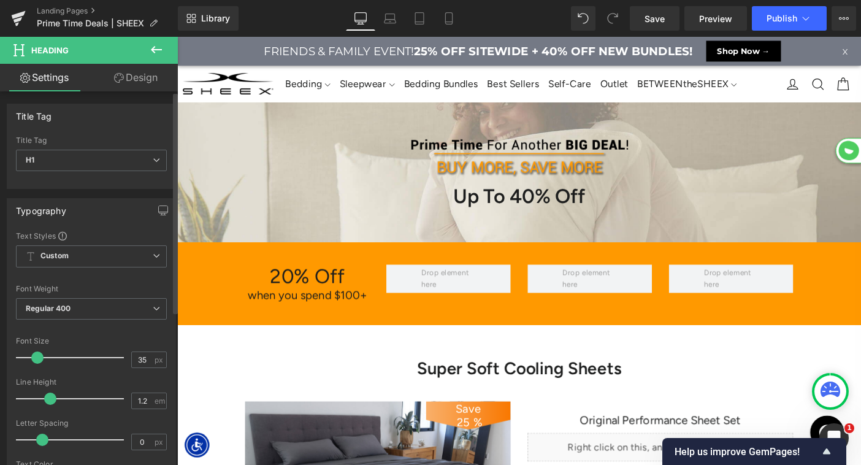
scroll to position [6, 6]
drag, startPoint x: 50, startPoint y: 359, endPoint x: 35, endPoint y: 359, distance: 15.3
click at [35, 359] on span at bounding box center [37, 357] width 12 height 12
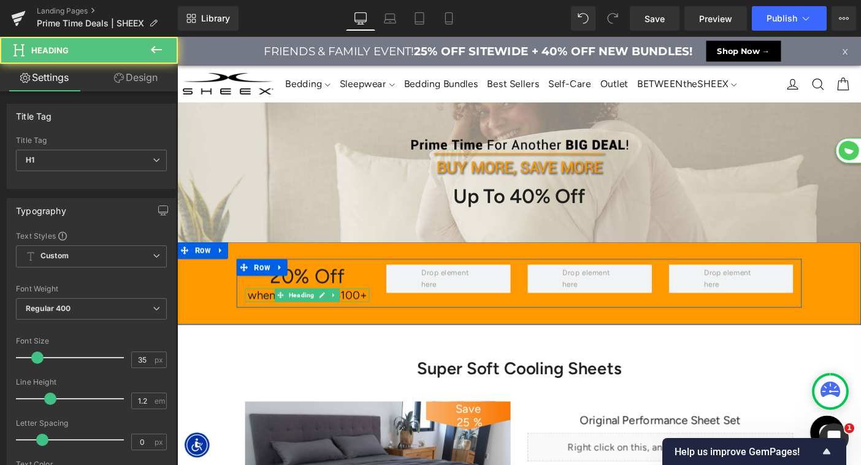
click at [366, 319] on h1 "when you spend $100+" at bounding box center [318, 317] width 135 height 15
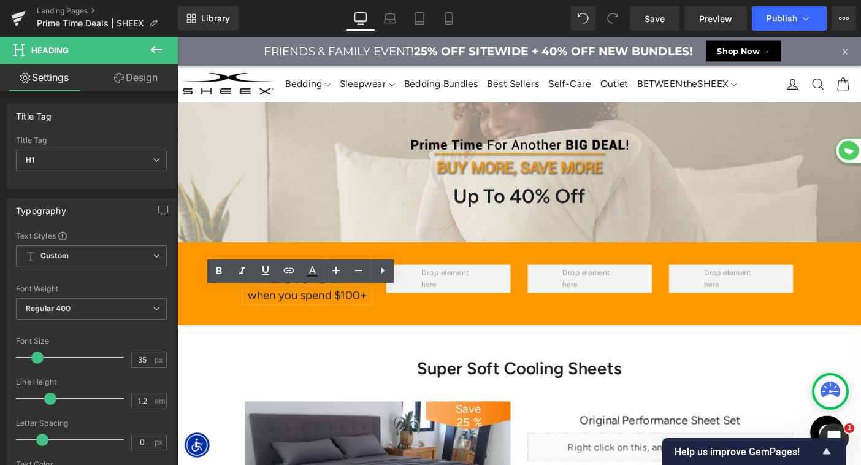
drag, startPoint x: 373, startPoint y: 319, endPoint x: 383, endPoint y: 319, distance: 9.8
click at [381, 319] on h1 "when you spend $100+" at bounding box center [318, 317] width 135 height 15
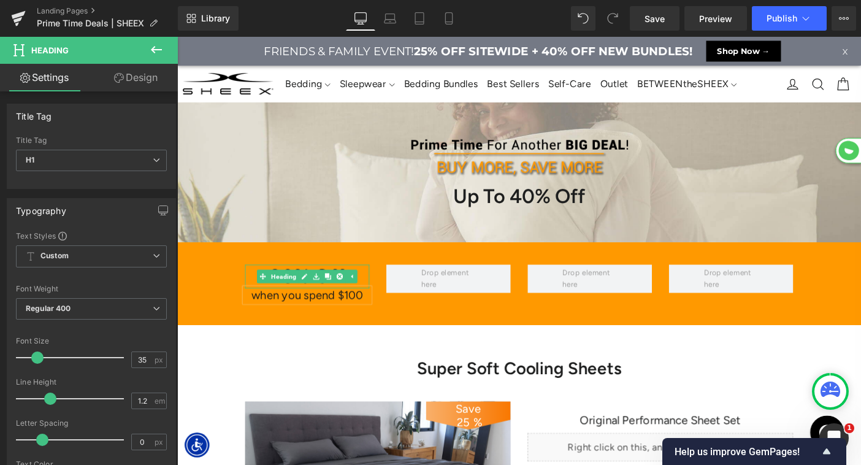
click at [282, 292] on div "20% Off Heading" at bounding box center [318, 297] width 135 height 26
click at [273, 293] on h1 "20% Off" at bounding box center [318, 297] width 135 height 26
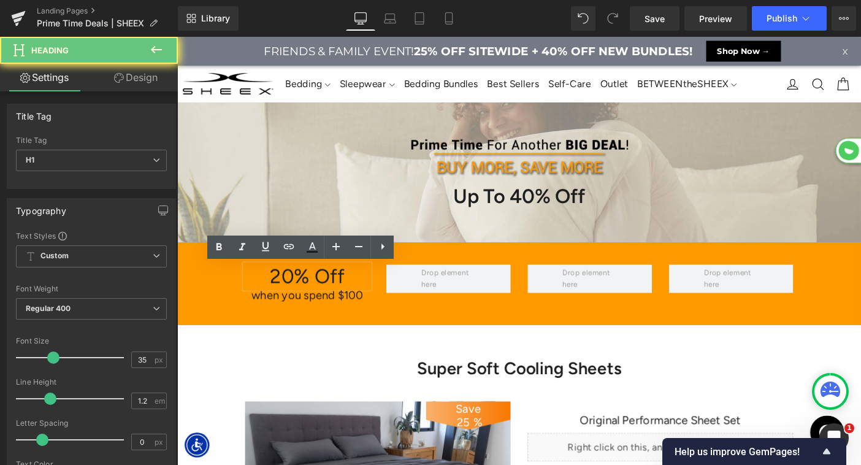
click at [273, 293] on h1 "20% Off" at bounding box center [318, 297] width 135 height 26
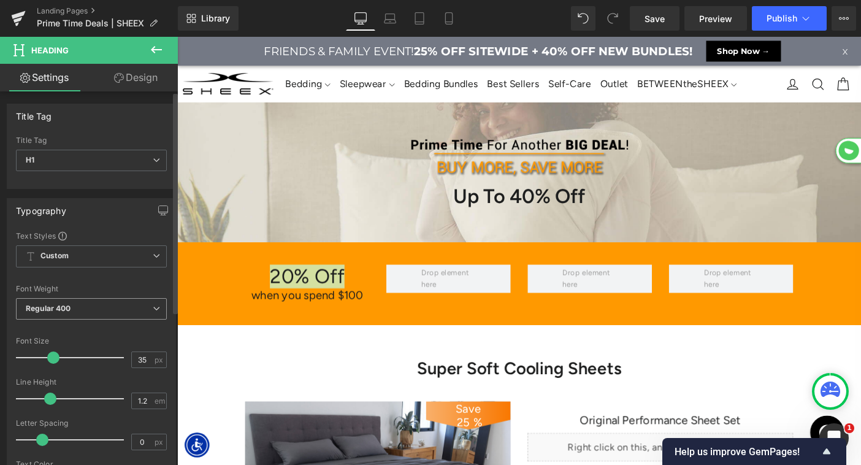
click at [105, 306] on span "Regular 400" at bounding box center [91, 308] width 151 height 21
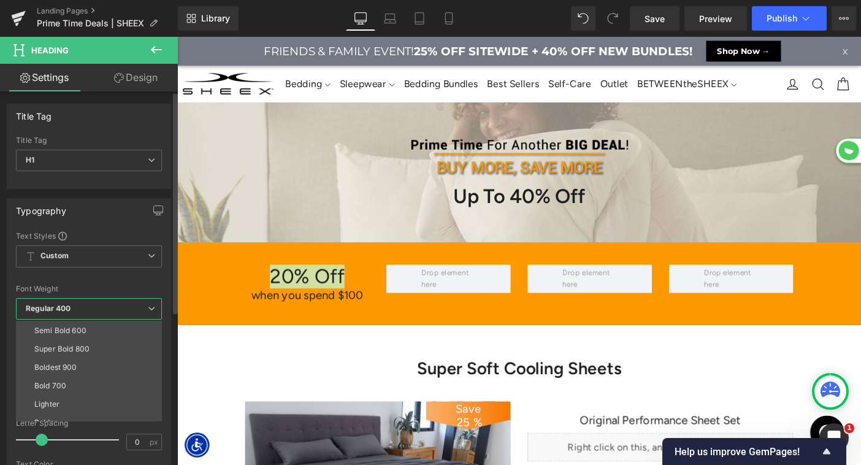
scroll to position [93, 0]
drag, startPoint x: 76, startPoint y: 368, endPoint x: 66, endPoint y: 323, distance: 46.4
click at [76, 368] on div "Boldest 900" at bounding box center [55, 366] width 43 height 9
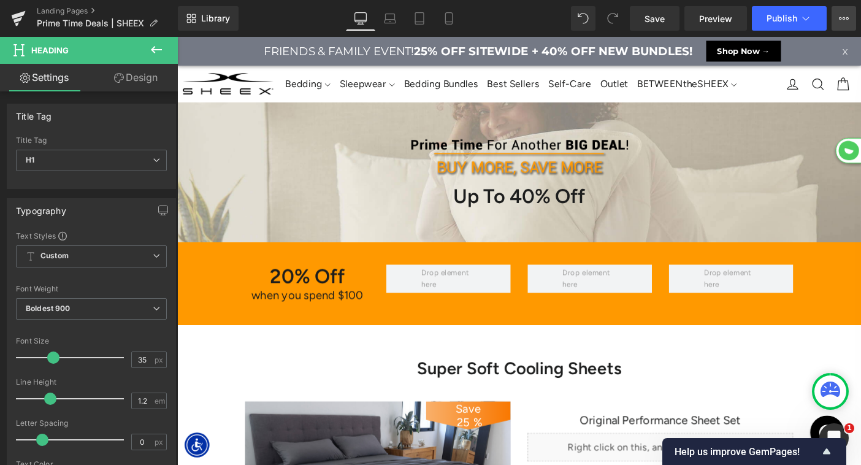
click at [842, 21] on icon at bounding box center [843, 18] width 10 height 10
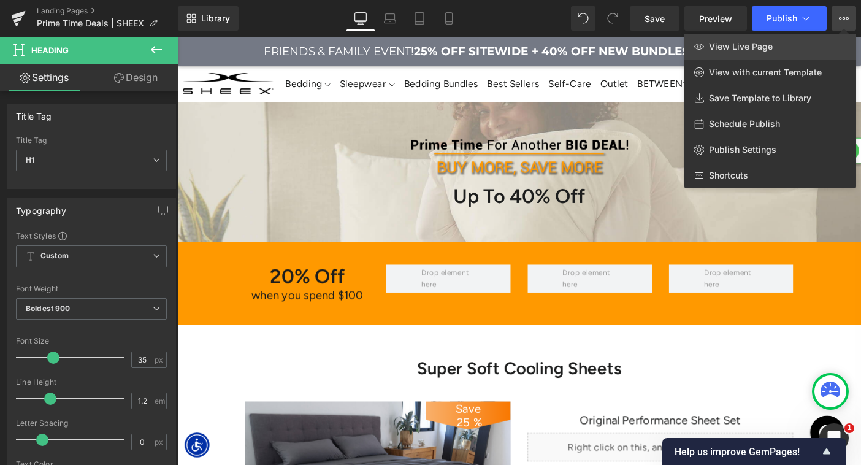
click at [797, 48] on link "View Live Page" at bounding box center [770, 47] width 172 height 26
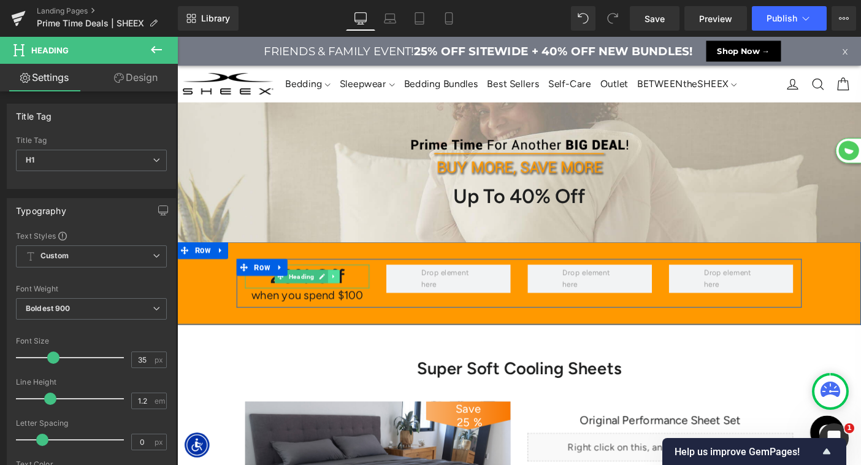
click at [348, 294] on icon at bounding box center [347, 296] width 7 height 7
click at [340, 298] on icon at bounding box center [340, 296] width 7 height 7
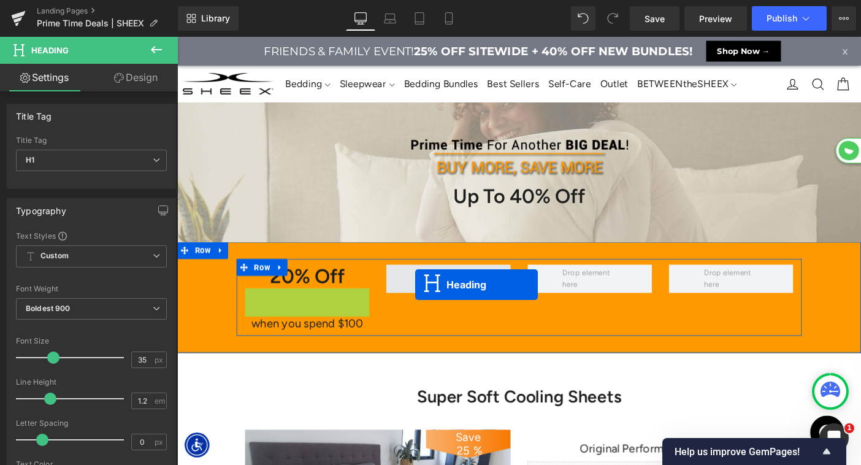
scroll to position [6949, 742]
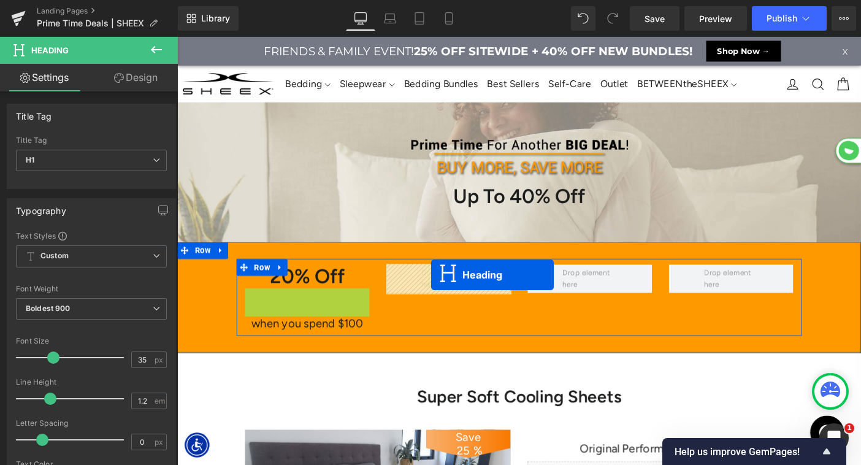
drag, startPoint x: 319, startPoint y: 322, endPoint x: 515, endPoint y: 39, distance: 345.3
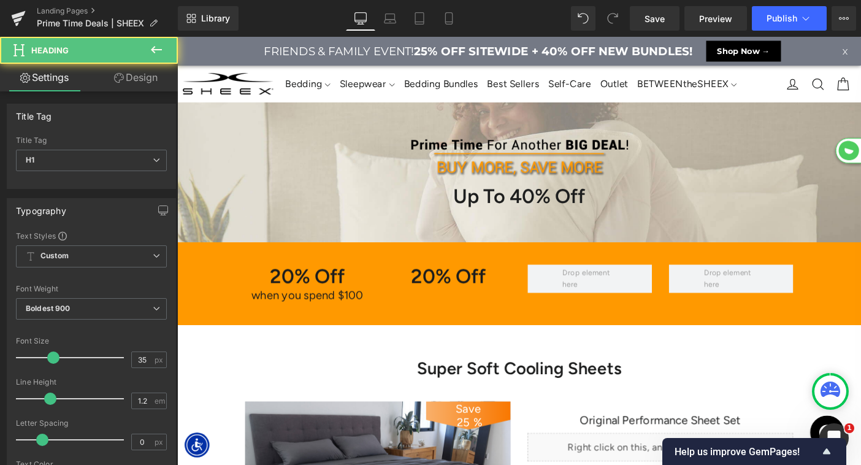
scroll to position [6918, 742]
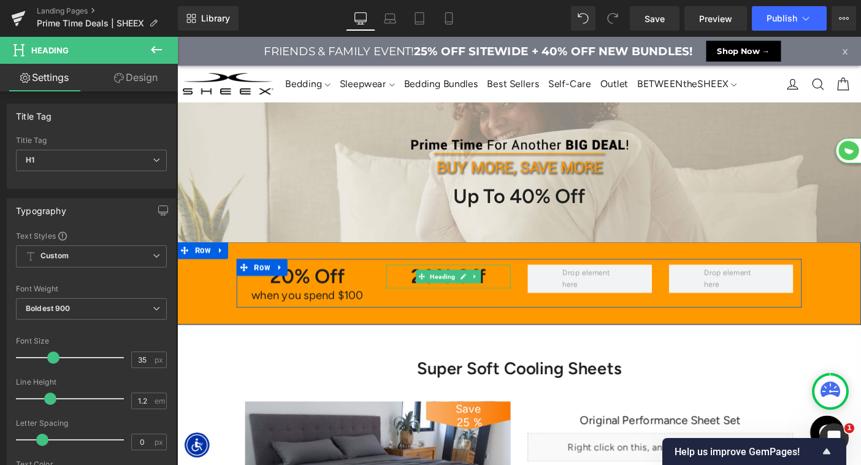
click at [449, 298] on span "Heading" at bounding box center [465, 296] width 32 height 15
click at [428, 297] on h1 "20% Off" at bounding box center [471, 297] width 135 height 26
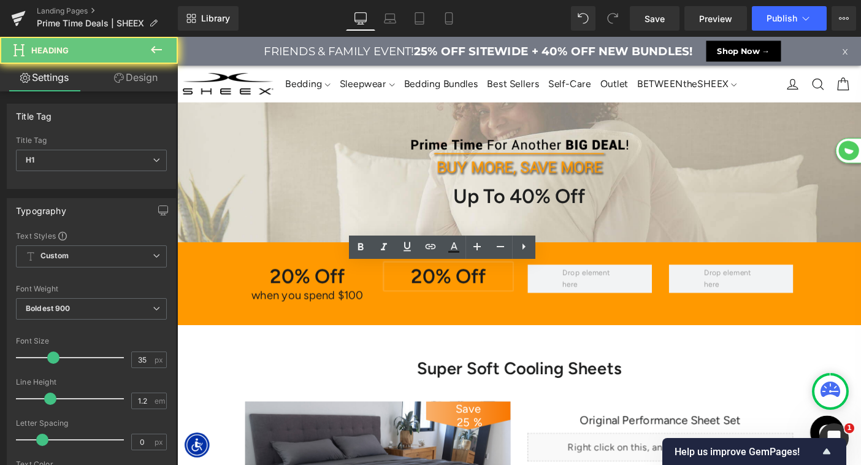
click at [452, 298] on h1 "20% Off" at bounding box center [471, 297] width 135 height 26
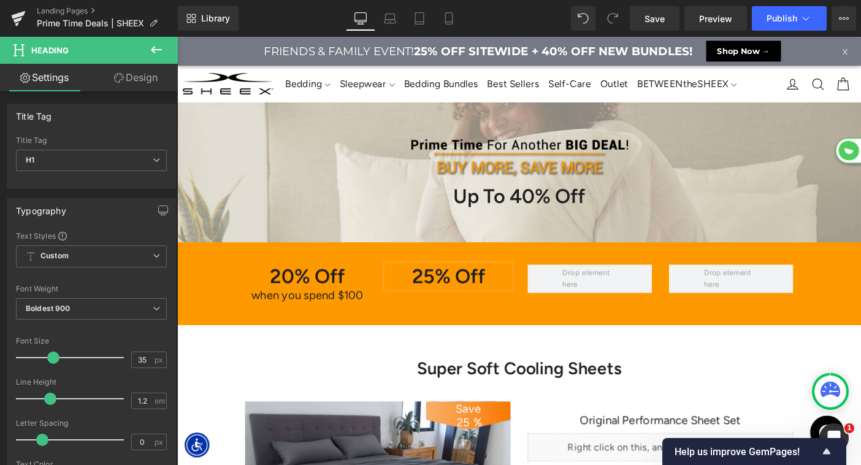
click at [530, 265] on div "20% Off Heading when you spend $100 Heading 25% Off Heading Row Row" at bounding box center [548, 303] width 742 height 89
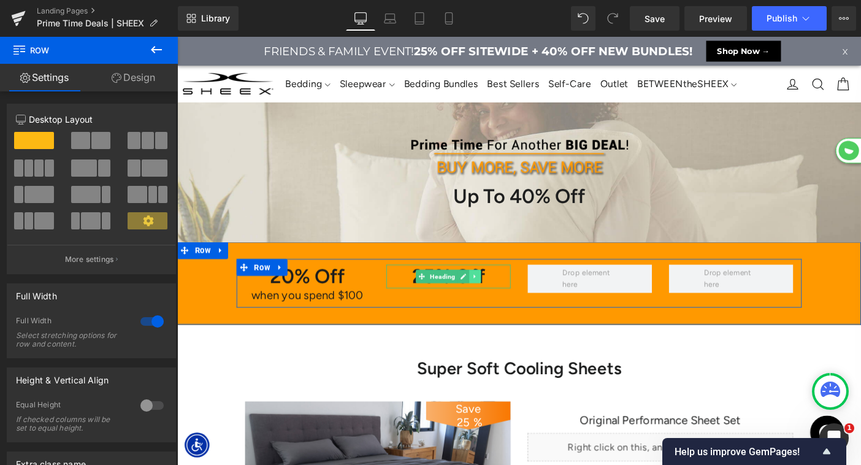
click at [499, 298] on icon at bounding box center [500, 296] width 2 height 4
click at [494, 298] on icon at bounding box center [493, 296] width 7 height 7
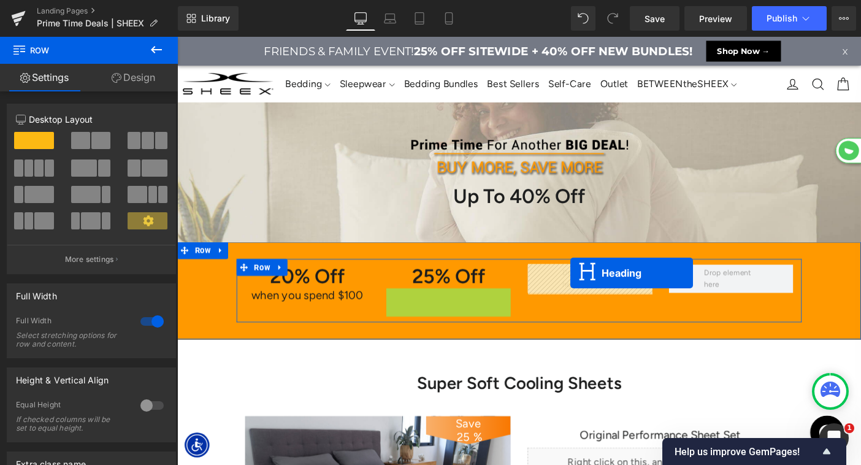
scroll to position [6934, 742]
drag, startPoint x: 583, startPoint y: 310, endPoint x: 603, endPoint y: 291, distance: 28.2
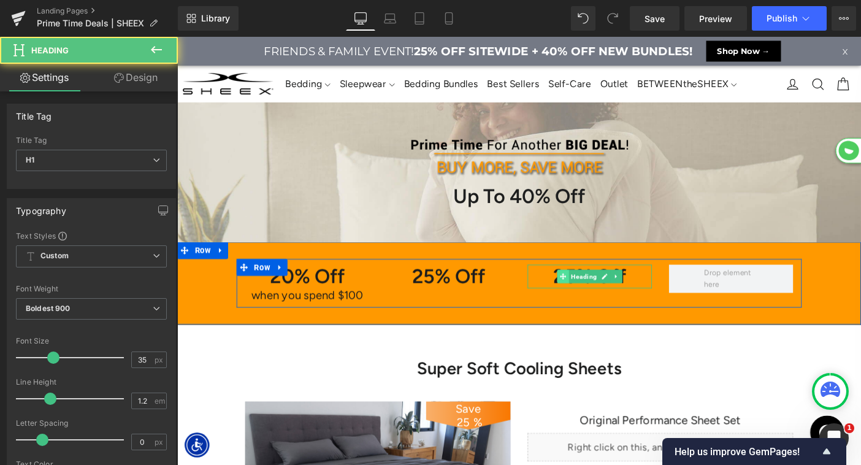
click at [593, 297] on icon at bounding box center [595, 296] width 7 height 7
click at [580, 300] on h1 "25% Off" at bounding box center [624, 297] width 135 height 26
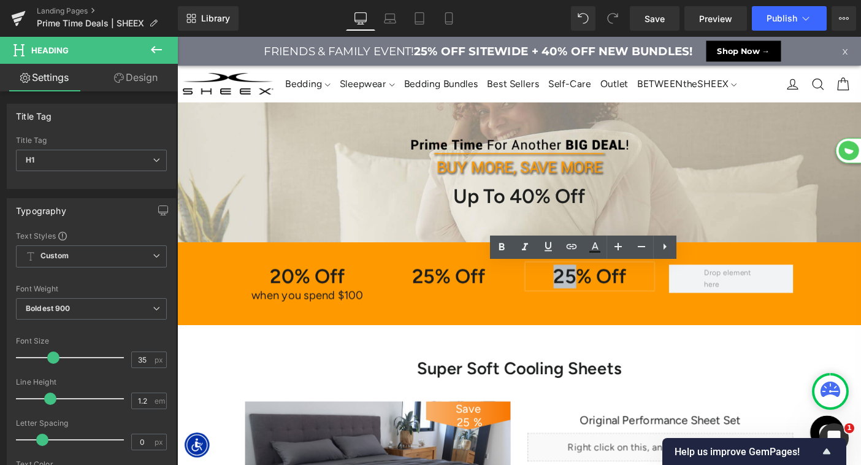
drag, startPoint x: 606, startPoint y: 300, endPoint x: 548, endPoint y: 297, distance: 58.3
click at [548, 297] on div "25% Off Heading" at bounding box center [624, 297] width 153 height 26
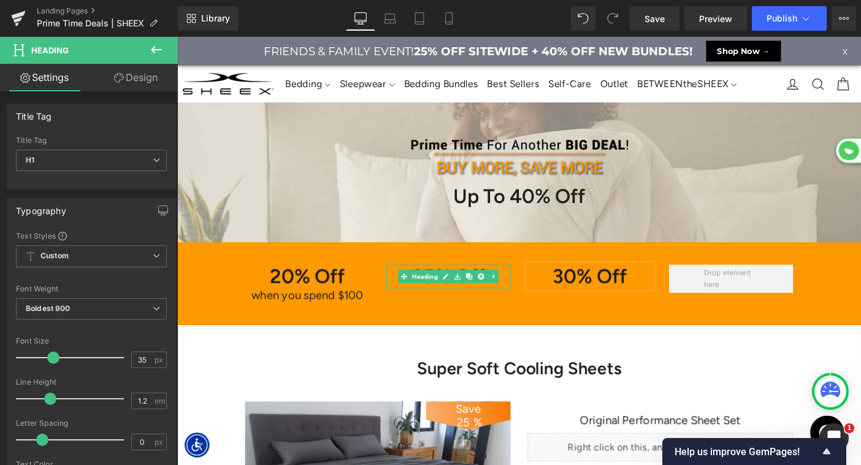
click at [652, 270] on div "20% Off Heading when you spend $100 Heading 25% Off Heading 30% Off Heading [GE…" at bounding box center [548, 303] width 742 height 89
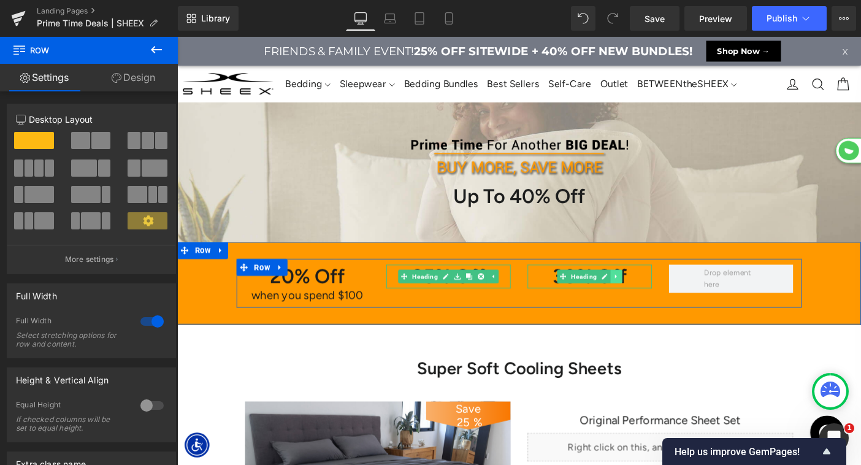
click at [652, 297] on icon at bounding box center [653, 296] width 2 height 4
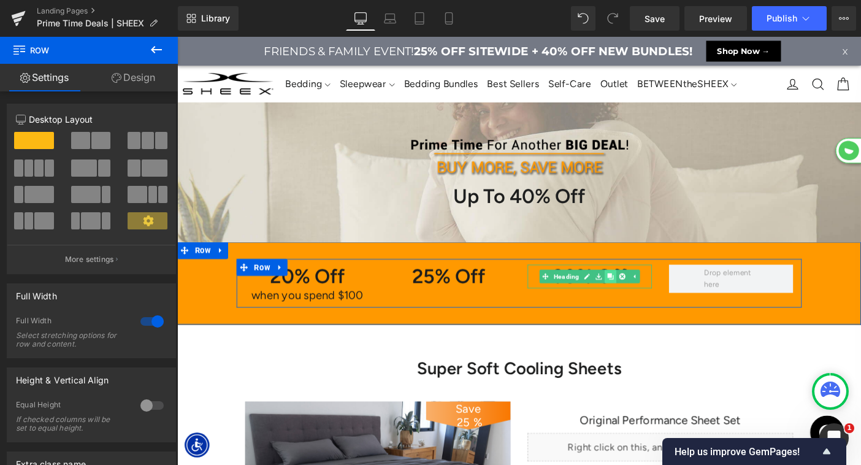
click at [648, 297] on icon at bounding box center [647, 296] width 7 height 7
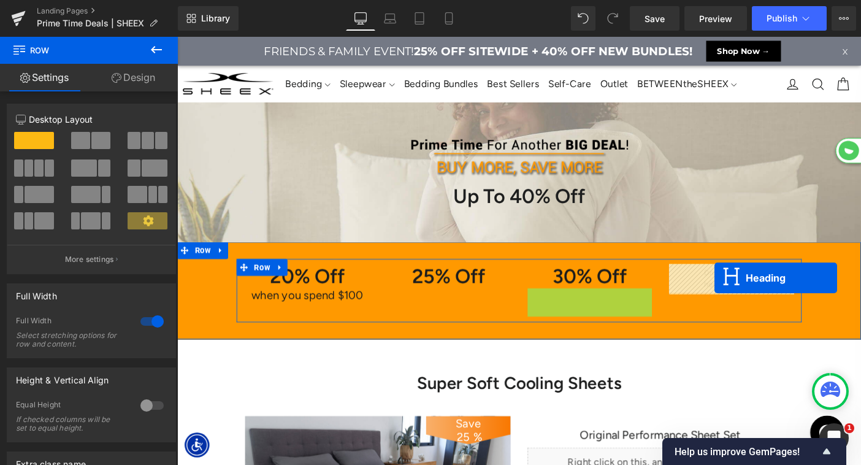
scroll to position [6934, 742]
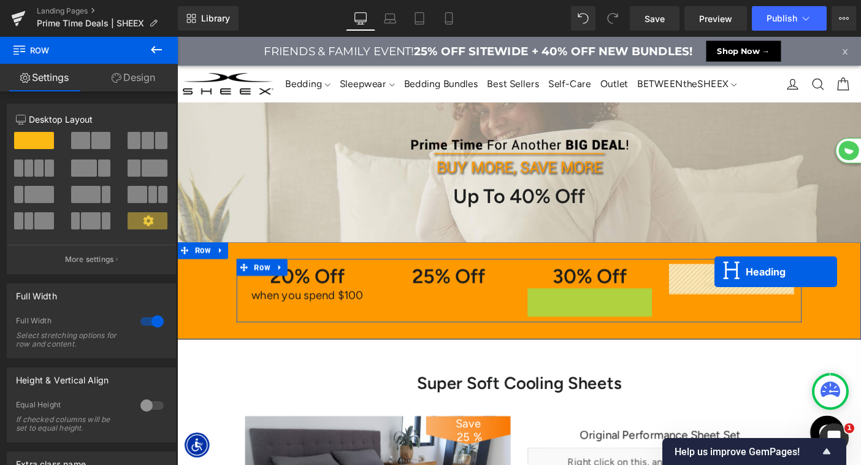
drag, startPoint x: 740, startPoint y: 311, endPoint x: 760, endPoint y: 292, distance: 27.3
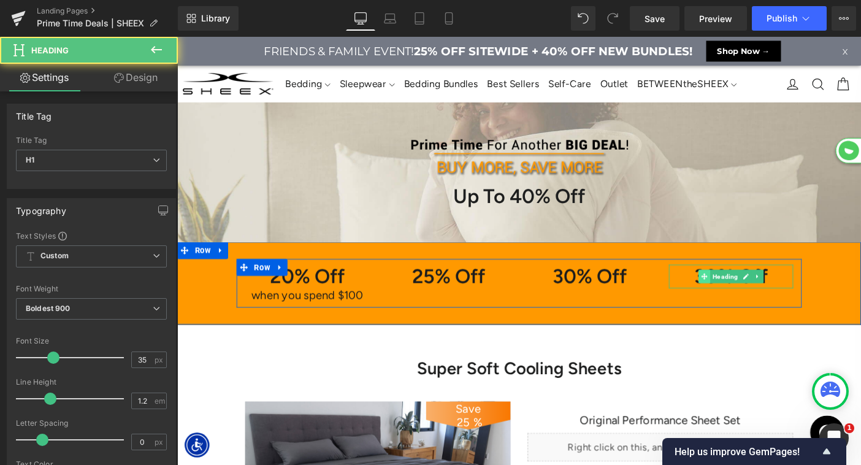
scroll to position [6918, 742]
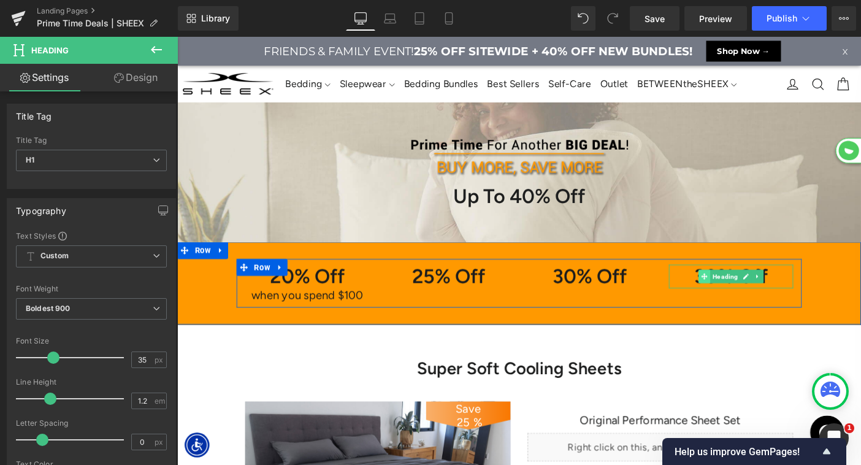
click at [744, 298] on span at bounding box center [748, 296] width 13 height 15
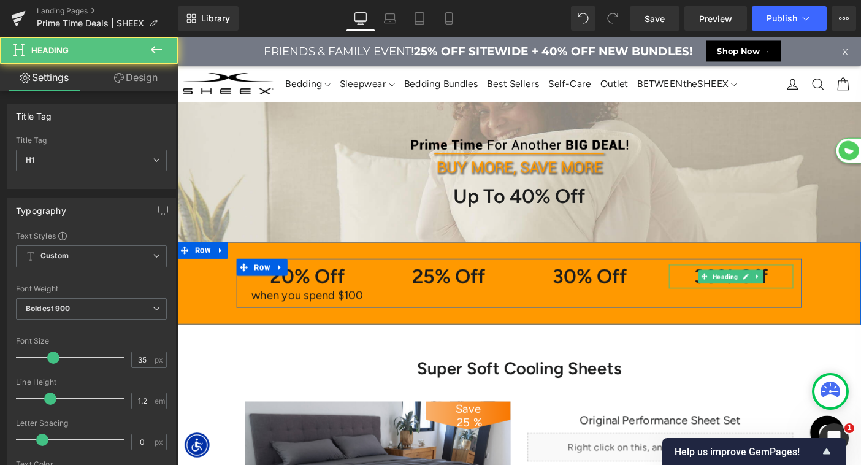
click at [741, 300] on h1 "30% Off" at bounding box center [777, 297] width 135 height 26
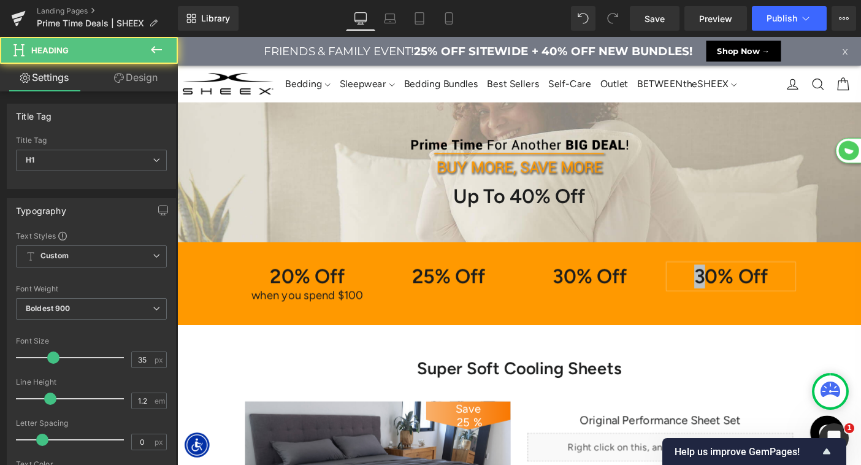
drag, startPoint x: 751, startPoint y: 296, endPoint x: 713, endPoint y: 298, distance: 38.7
click at [713, 298] on h1 "30% Off" at bounding box center [777, 297] width 135 height 26
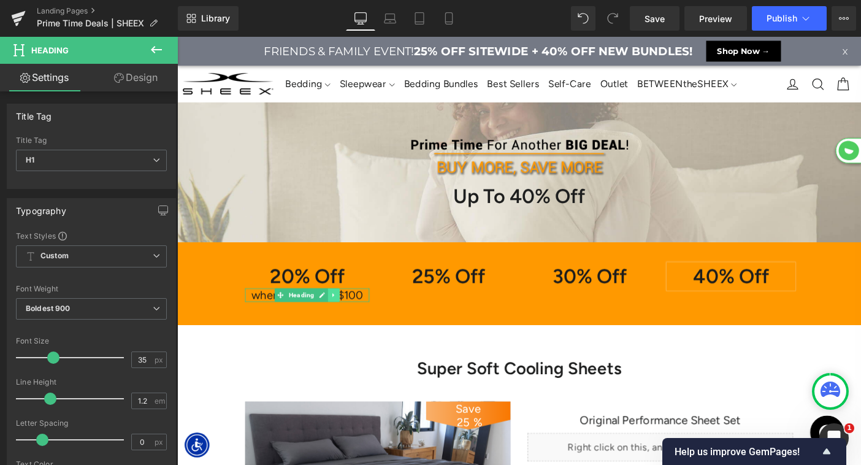
click at [344, 317] on icon at bounding box center [347, 316] width 7 height 7
click at [343, 317] on link at bounding box center [340, 317] width 13 height 15
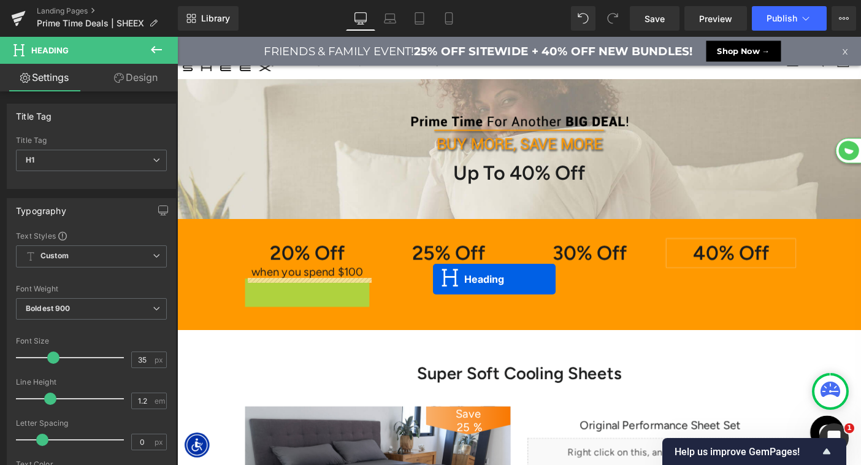
scroll to position [6949, 742]
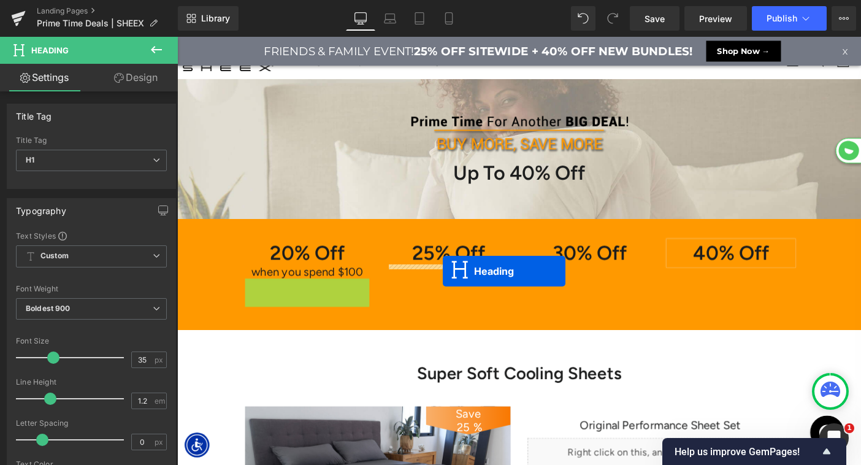
drag, startPoint x: 293, startPoint y: 305, endPoint x: 465, endPoint y: 289, distance: 173.0
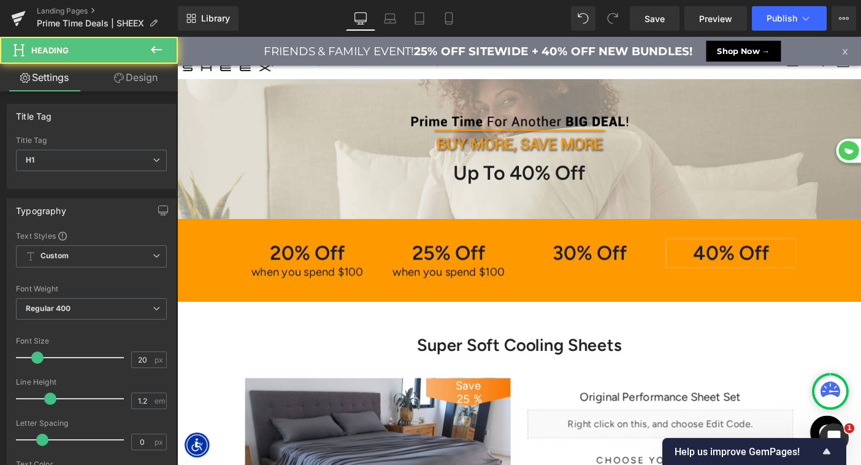
scroll to position [6918, 742]
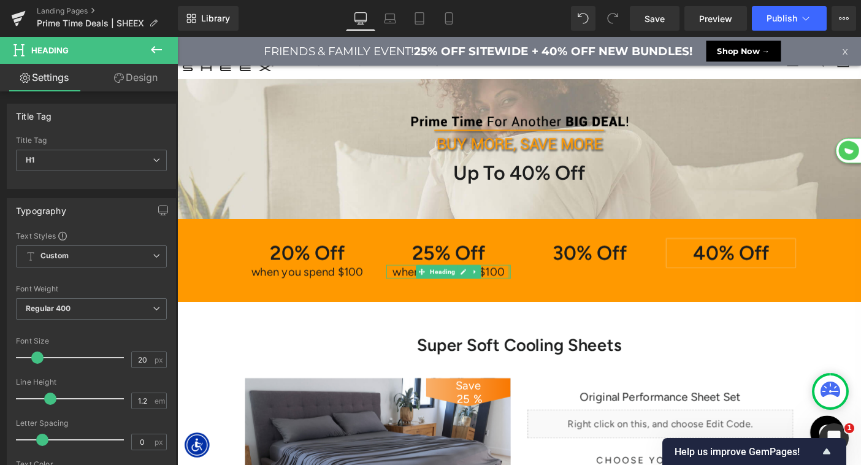
click at [516, 292] on h1 "when you spend $100" at bounding box center [471, 291] width 135 height 15
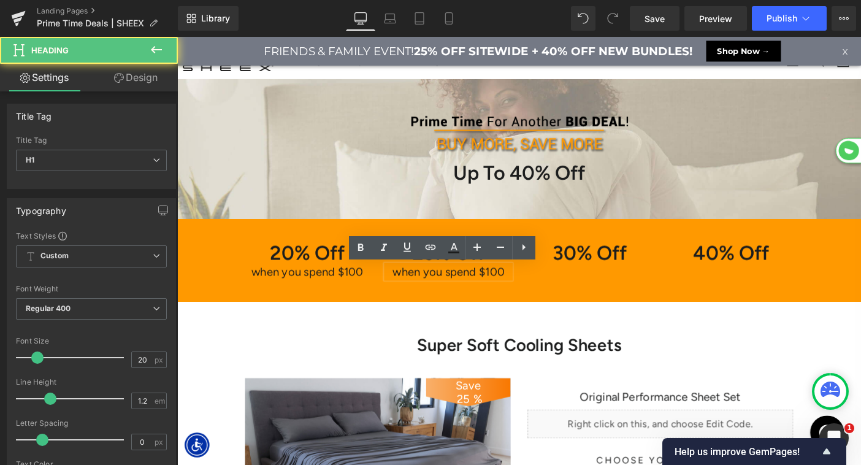
click at [518, 292] on h1 "when you spend $100" at bounding box center [471, 291] width 135 height 15
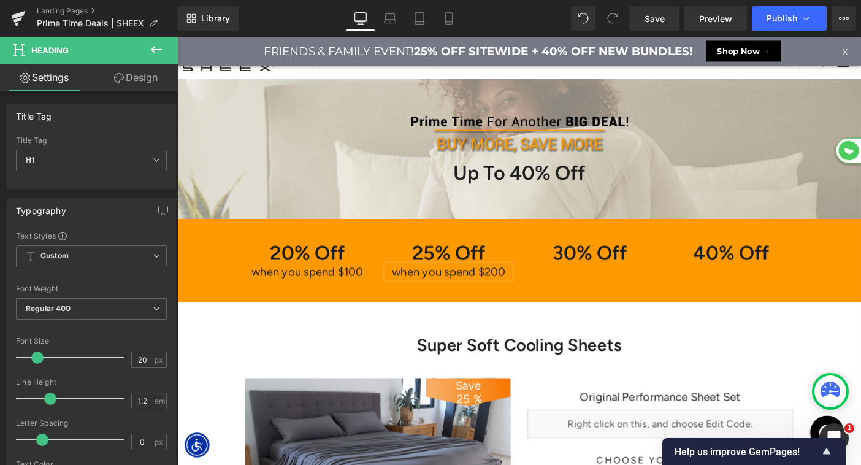
click at [373, 288] on h1 "when you spend $100" at bounding box center [318, 291] width 135 height 15
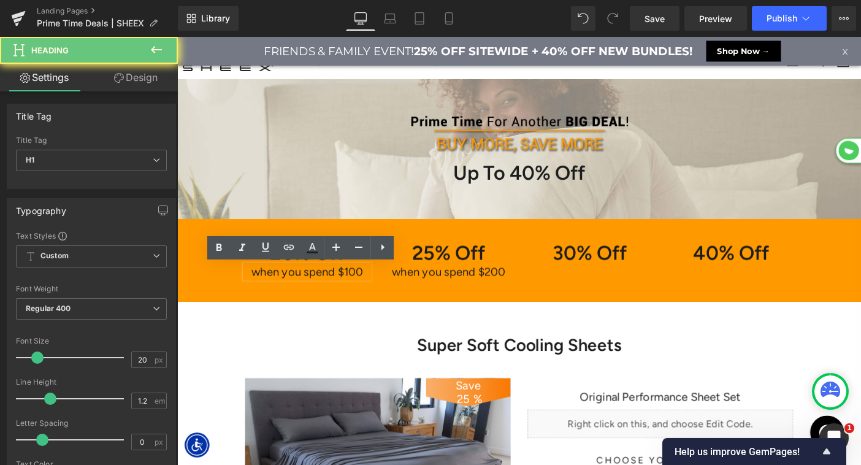
click at [378, 290] on h1 "when you spend $100" at bounding box center [318, 291] width 135 height 15
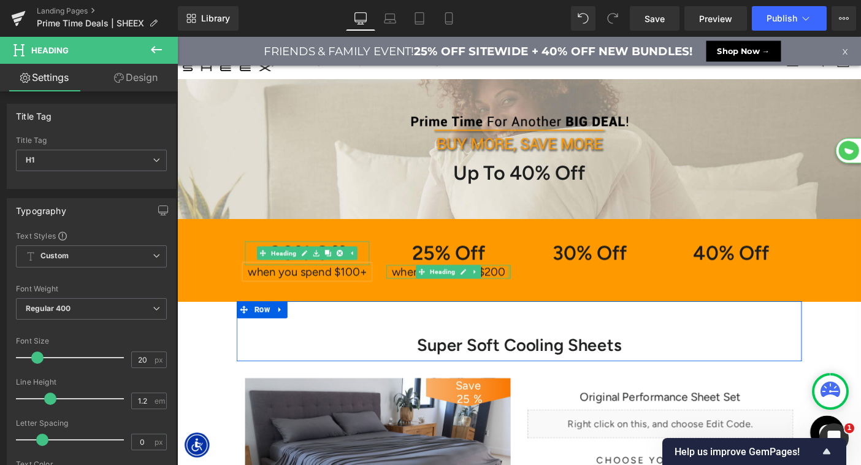
click at [533, 287] on div at bounding box center [471, 285] width 135 height 3
click at [531, 291] on h1 "when you spend $200" at bounding box center [471, 291] width 135 height 15
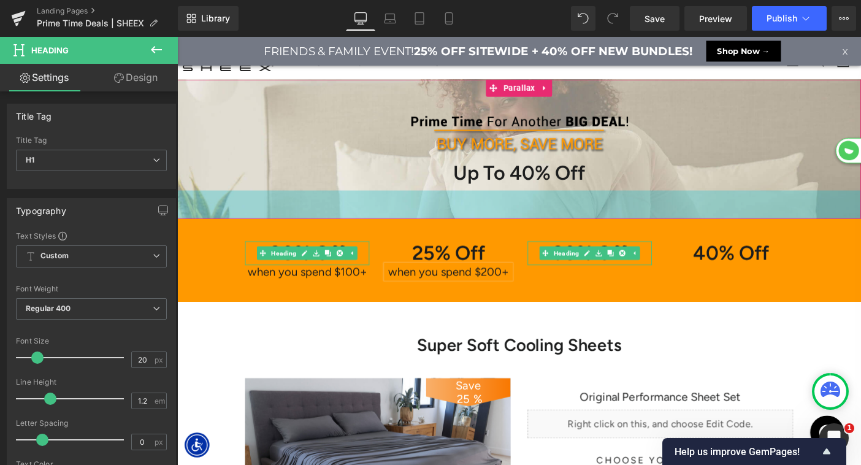
click at [568, 208] on div "50px" at bounding box center [548, 218] width 742 height 31
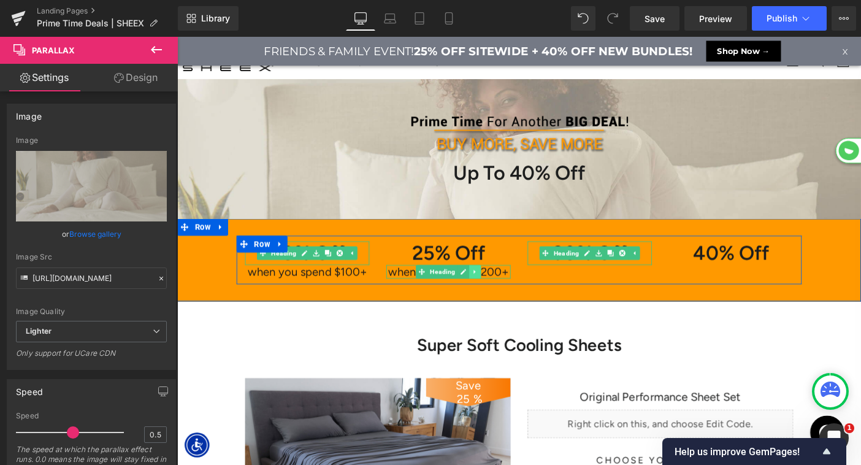
click at [498, 292] on icon at bounding box center [500, 291] width 7 height 7
click at [493, 292] on icon at bounding box center [493, 291] width 7 height 7
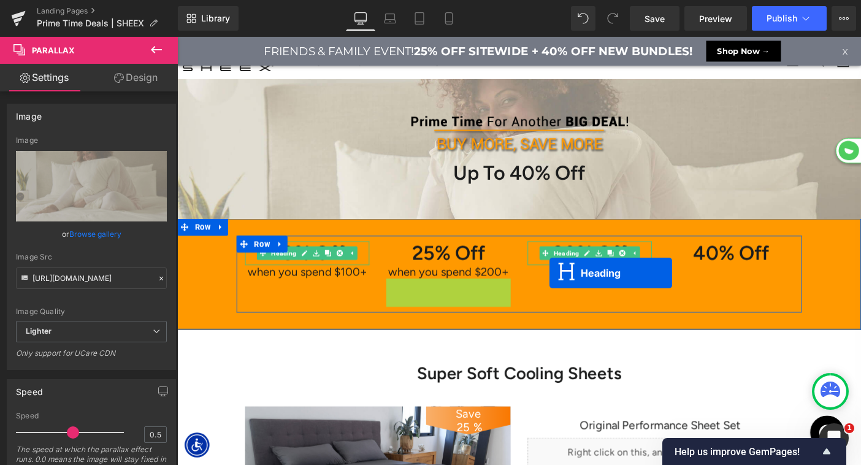
scroll to position [6949, 742]
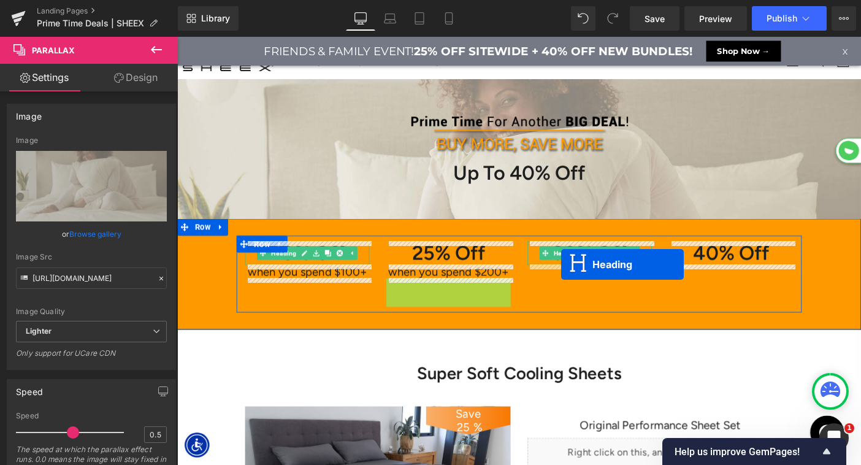
drag, startPoint x: 537, startPoint y: 302, endPoint x: 593, endPoint y: 284, distance: 58.7
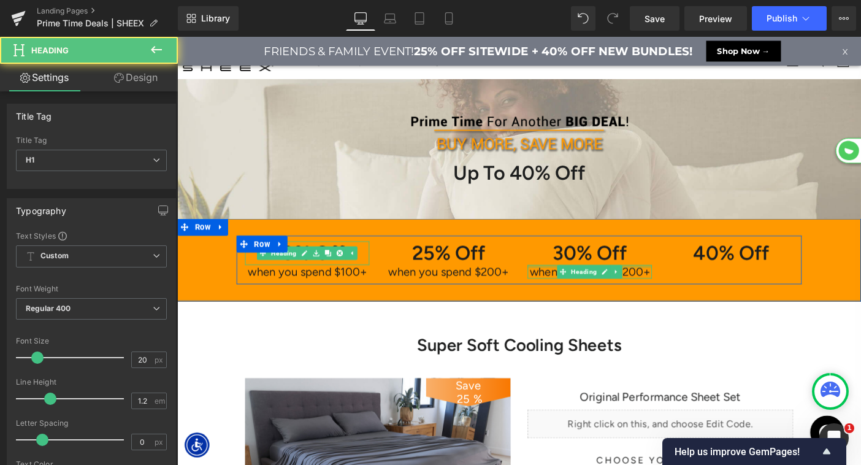
scroll to position [6918, 742]
click at [671, 292] on h1 "when you spend $200+" at bounding box center [624, 291] width 135 height 15
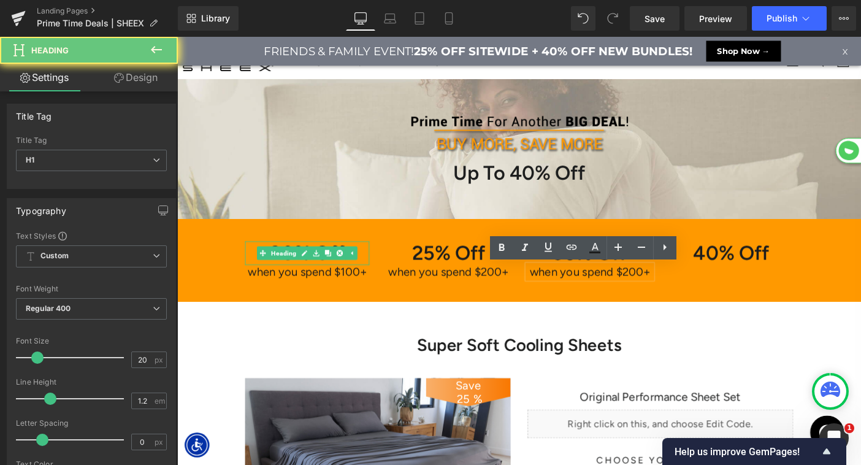
click at [666, 292] on h1 "when you spend $200+" at bounding box center [624, 291] width 135 height 15
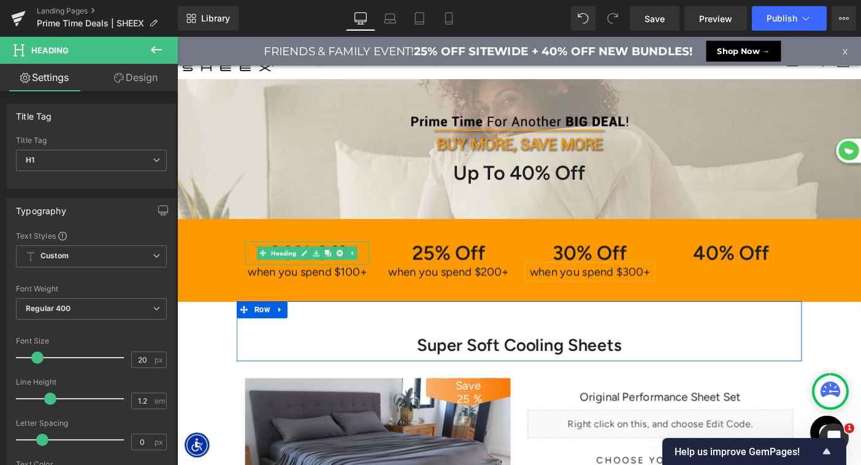
click at [691, 311] on div "20% Off Heading when you spend $100+ Heading 25% Off Heading when you spend $20…" at bounding box center [548, 278] width 742 height 89
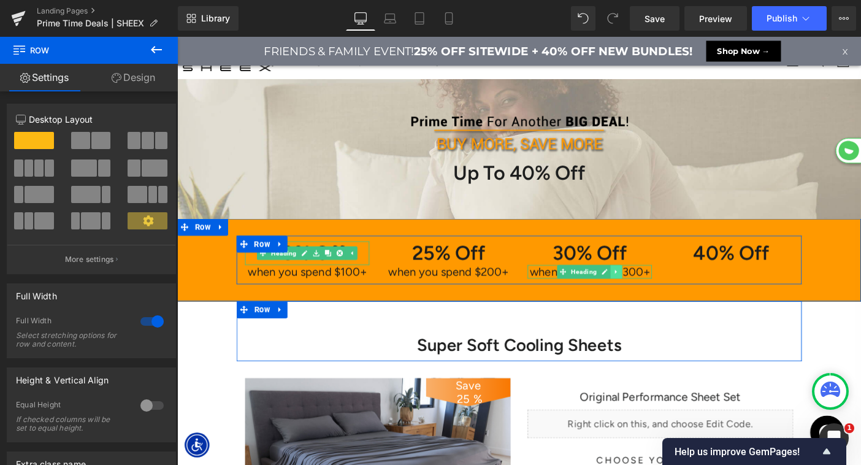
click at [655, 292] on icon at bounding box center [653, 291] width 7 height 7
click at [647, 291] on icon at bounding box center [647, 291] width 7 height 7
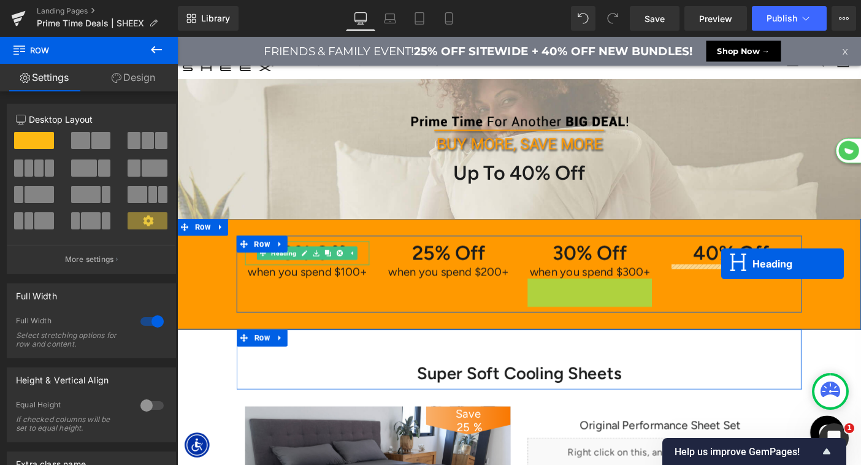
scroll to position [6949, 742]
drag, startPoint x: 729, startPoint y: 303, endPoint x: 765, endPoint y: 280, distance: 42.2
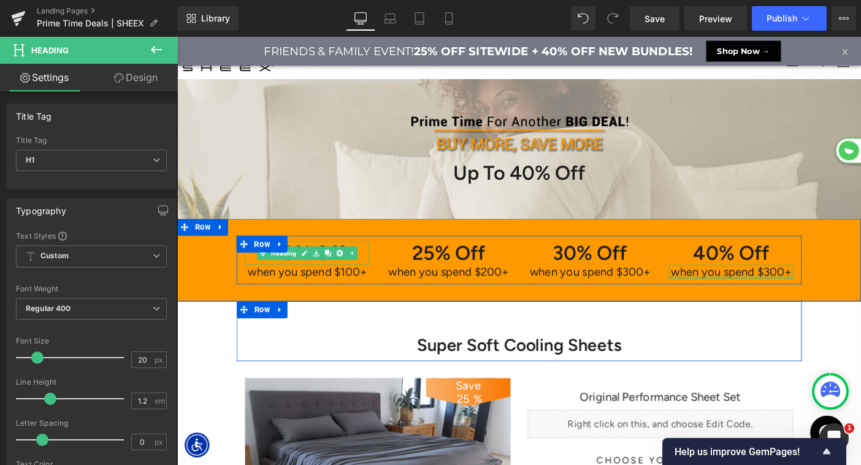
scroll to position [6918, 742]
click at [819, 292] on h1 "when you spend $300+" at bounding box center [777, 291] width 135 height 15
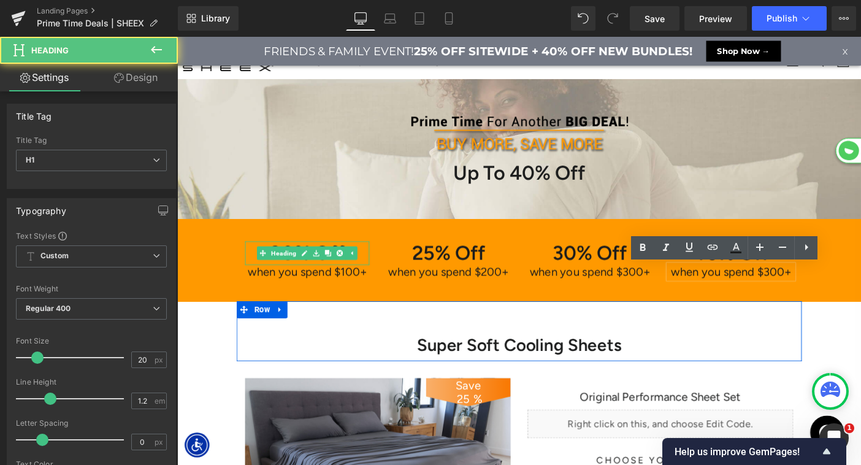
click at [820, 291] on h1 "when you spend $300+" at bounding box center [777, 291] width 135 height 15
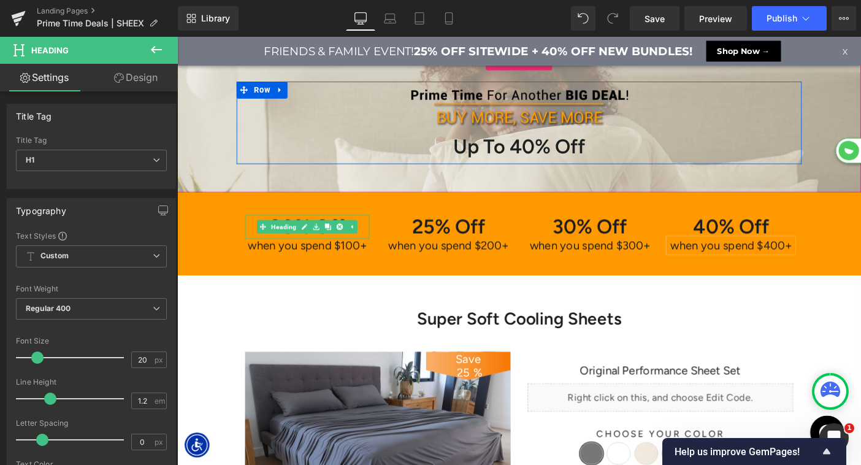
scroll to position [55, 0]
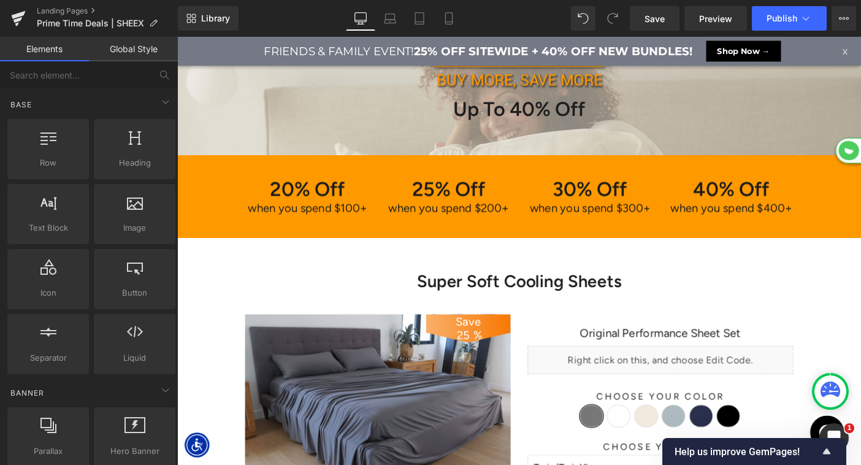
scroll to position [0, 0]
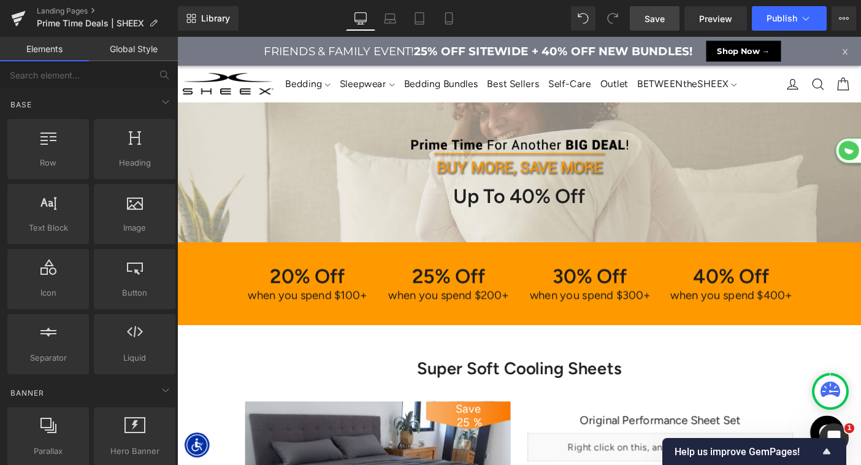
click at [652, 18] on span "Save" at bounding box center [654, 18] width 20 height 13
click at [840, 20] on icon at bounding box center [843, 18] width 10 height 10
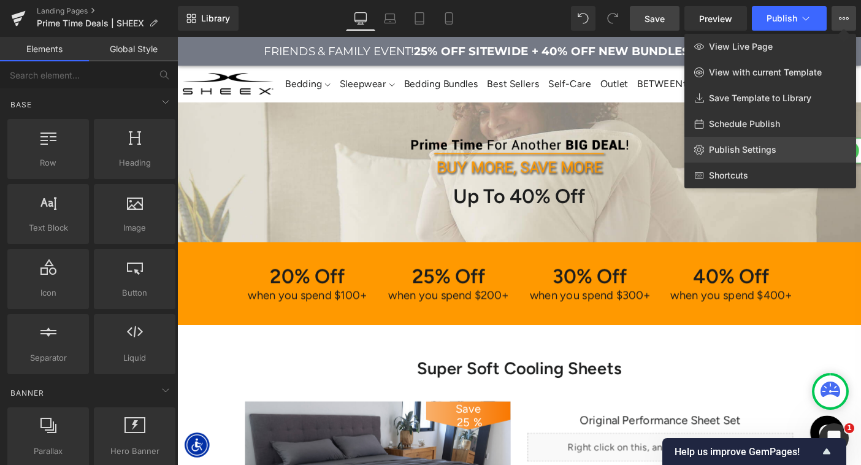
click at [748, 148] on span "Publish Settings" at bounding box center [742, 149] width 67 height 11
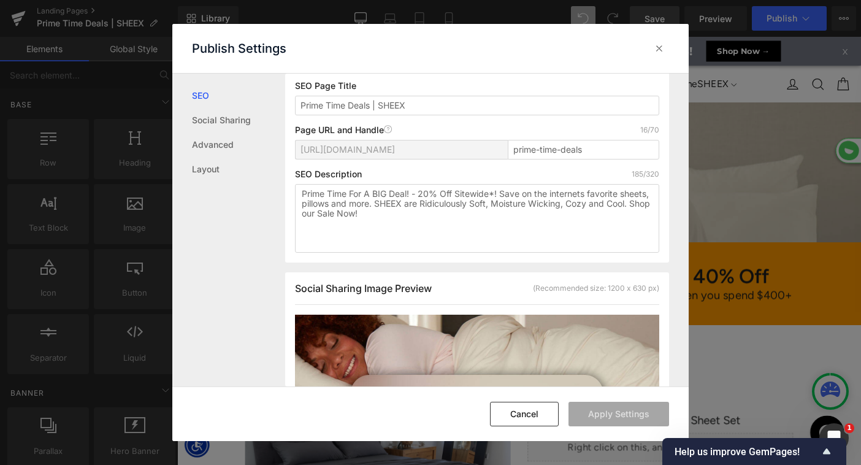
scroll to position [155, 0]
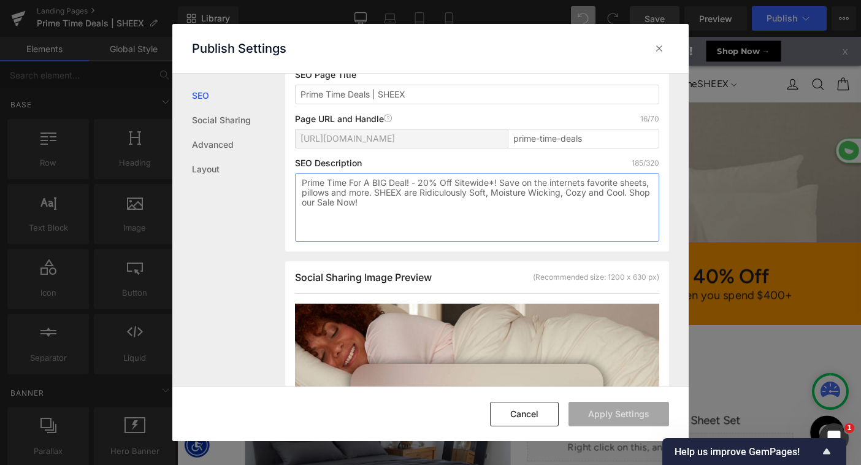
drag, startPoint x: 421, startPoint y: 184, endPoint x: 496, endPoint y: 184, distance: 74.8
click at [496, 184] on textarea "Prime Time For A BIG Deal! - 20% Off Sitewide*! Save on the internets favorite …" at bounding box center [477, 207] width 364 height 69
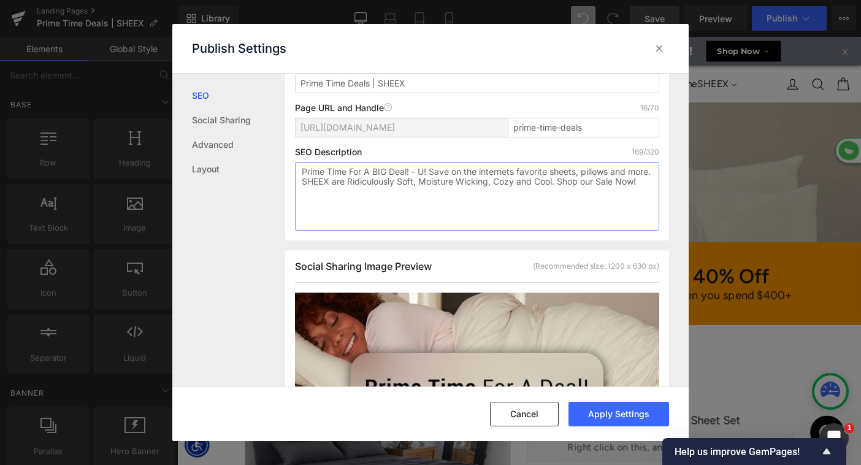
scroll to position [144, 0]
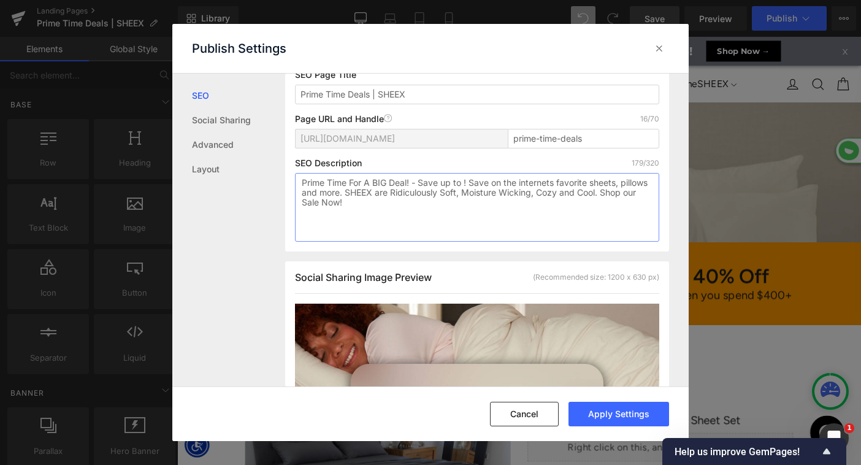
click at [368, 184] on textarea "Prime Time For A BIG Deal! - Save up to ! Save on the internets favorite sheets…" at bounding box center [477, 207] width 364 height 69
drag, startPoint x: 447, startPoint y: 183, endPoint x: 495, endPoint y: 183, distance: 48.4
click at [495, 183] on textarea "Prime Time For Another BIG Deal! - Save up to ! Save on the internets favorite …" at bounding box center [477, 207] width 364 height 69
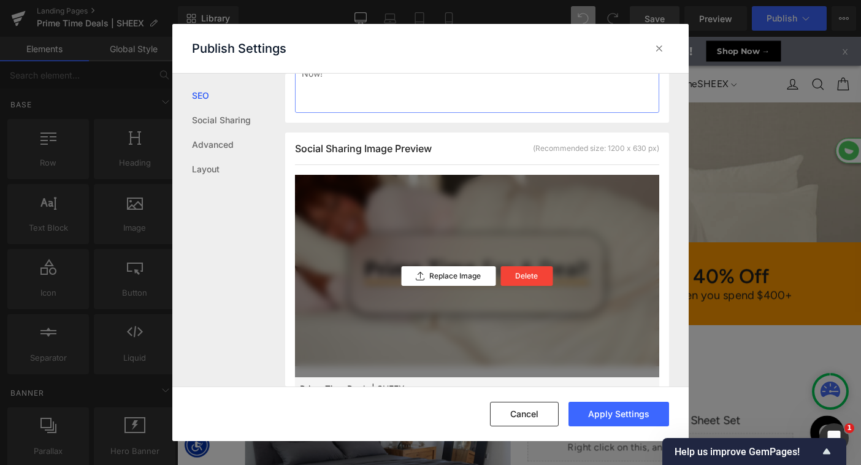
scroll to position [284, 0]
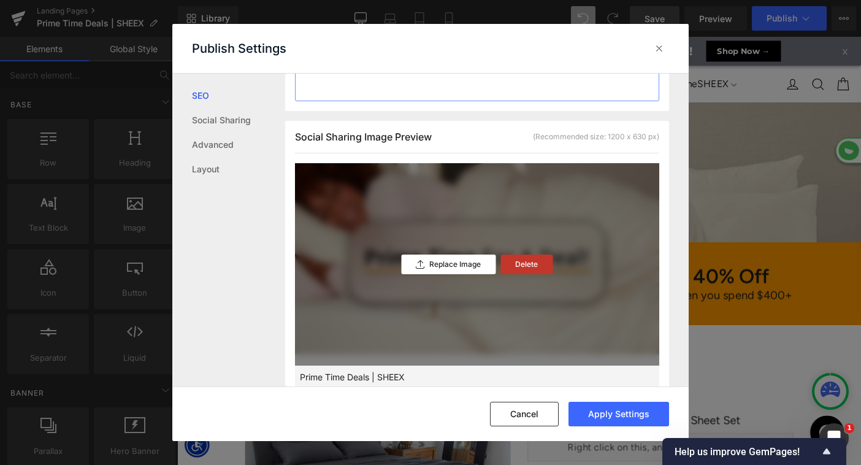
type textarea "Prime Time For Another BIG Deal! - Save on the internets favorite sheets, pillo…"
click at [526, 264] on p "Delete" at bounding box center [526, 264] width 23 height 9
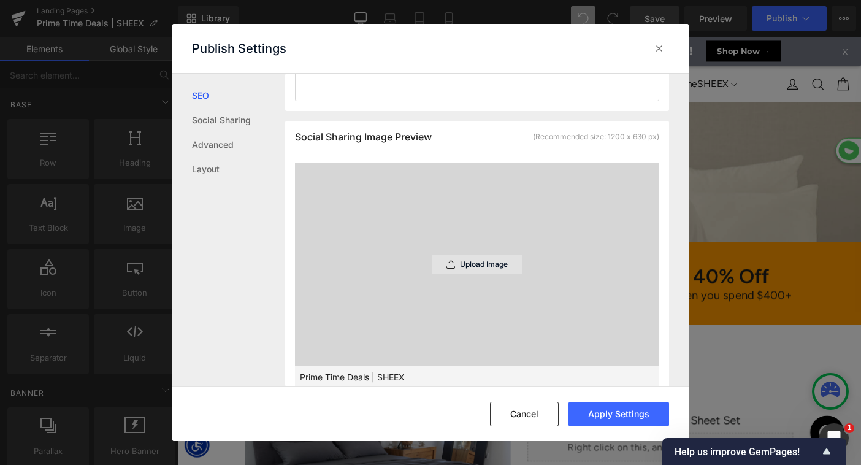
click at [480, 258] on div "Upload Image" at bounding box center [476, 264] width 91 height 20
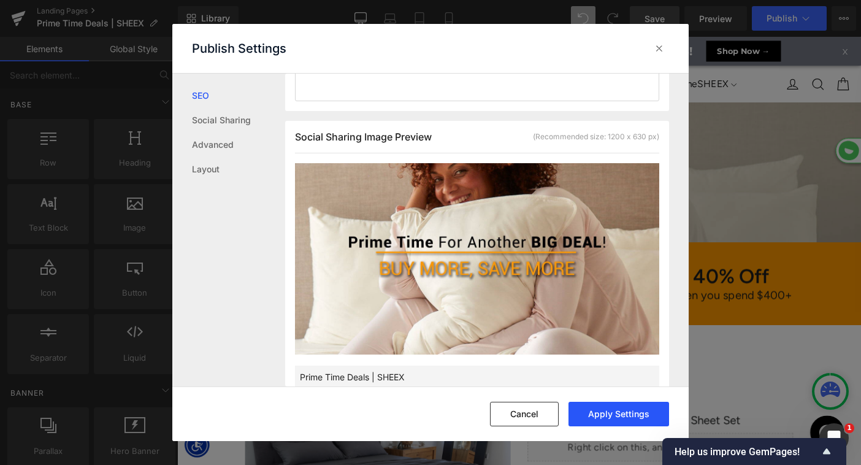
click at [612, 412] on button "Apply Settings" at bounding box center [618, 413] width 101 height 25
click at [657, 46] on icon at bounding box center [659, 48] width 12 height 12
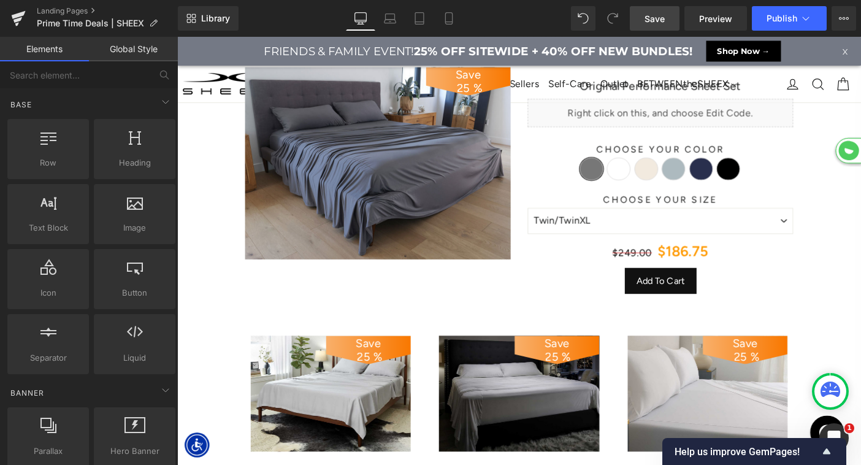
scroll to position [134, 0]
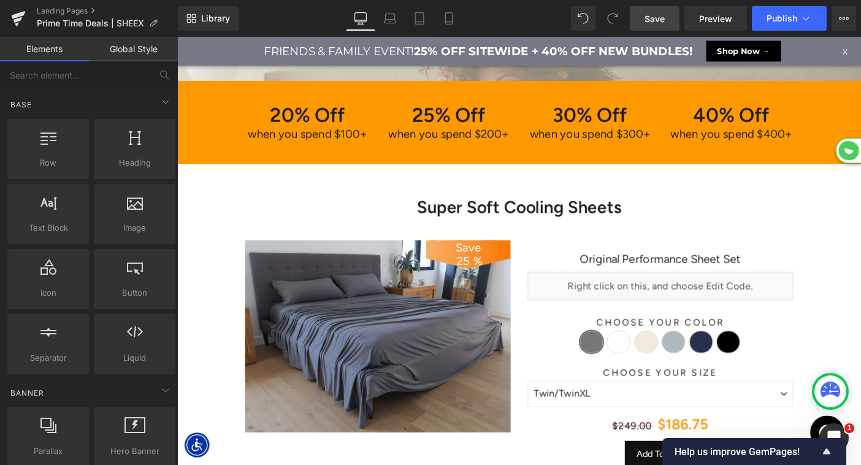
drag, startPoint x: 397, startPoint y: 381, endPoint x: 397, endPoint y: 368, distance: 12.9
click at [397, 381] on img at bounding box center [395, 361] width 288 height 208
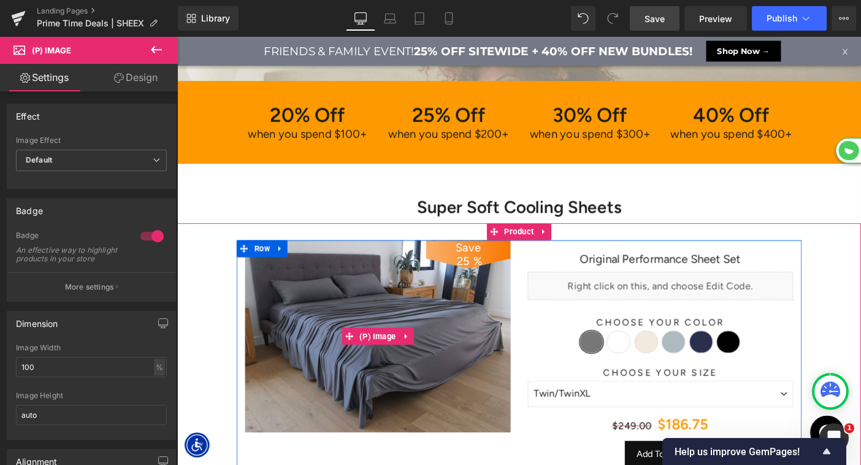
click at [389, 363] on span "(P) Image" at bounding box center [395, 361] width 46 height 18
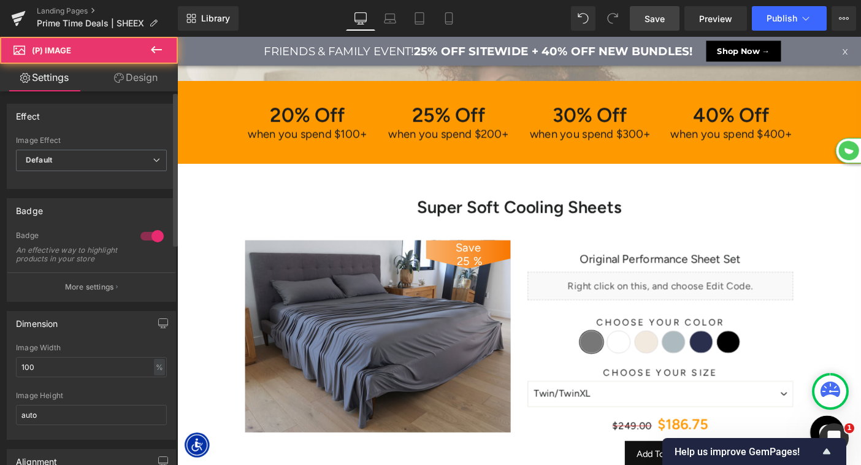
click at [151, 237] on div at bounding box center [151, 236] width 29 height 20
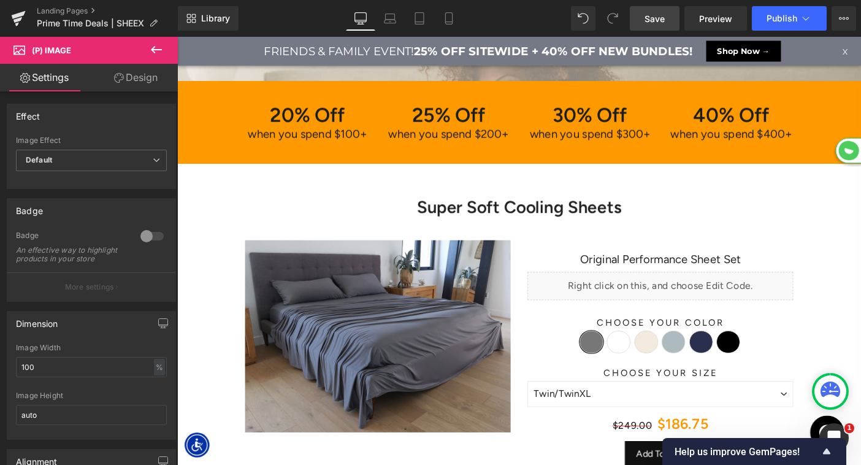
scroll to position [572, 0]
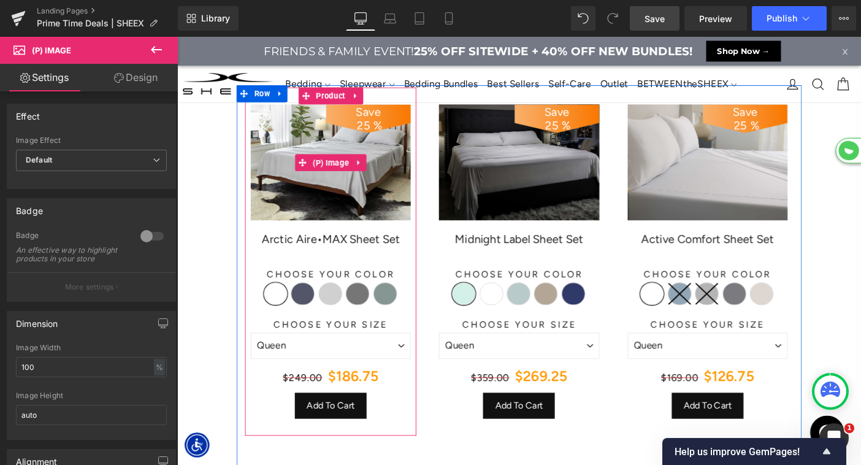
click at [346, 187] on img at bounding box center [343, 173] width 173 height 126
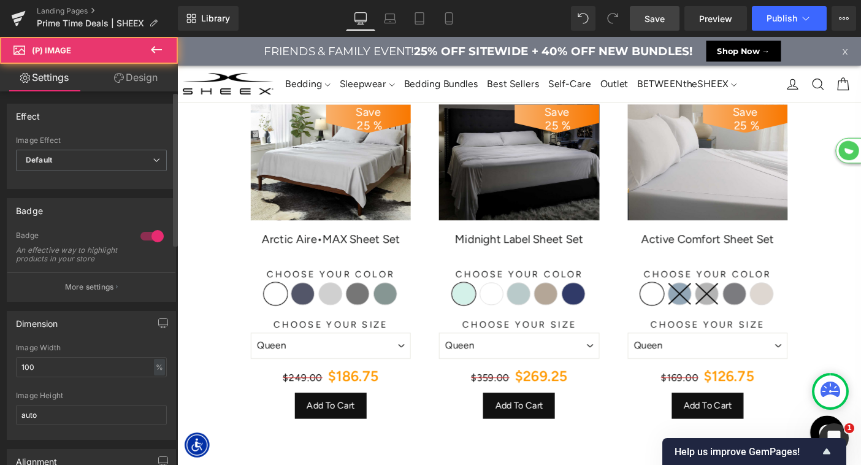
click at [153, 234] on div at bounding box center [151, 236] width 29 height 20
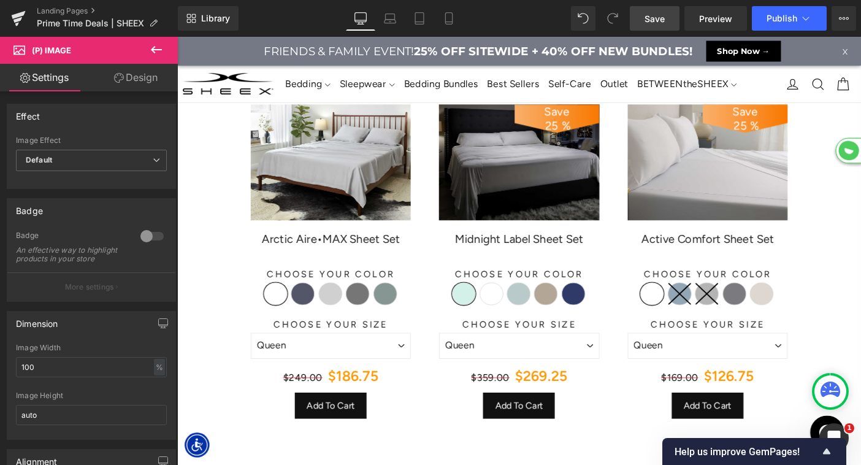
click at [553, 157] on img at bounding box center [547, 173] width 173 height 126
drag, startPoint x: 150, startPoint y: 237, endPoint x: 587, endPoint y: 103, distance: 457.6
click at [150, 237] on div at bounding box center [151, 236] width 29 height 20
click at [770, 135] on div "Save 25 %" at bounding box center [793, 125] width 92 height 31
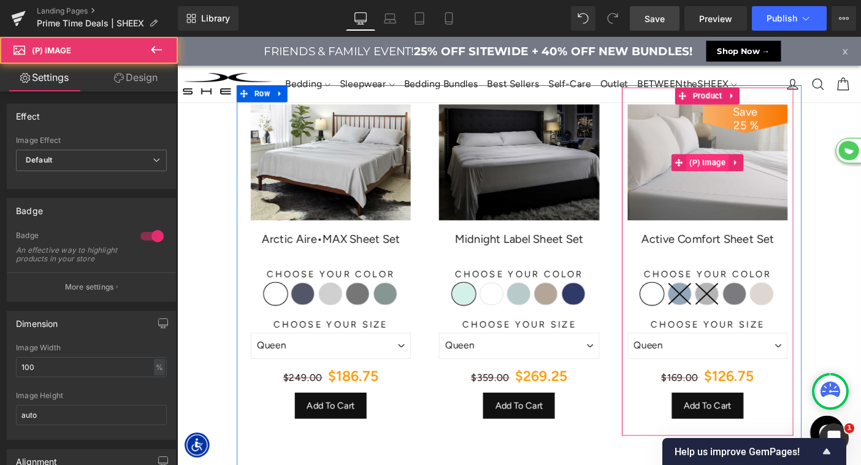
click at [751, 168] on span "(P) Image" at bounding box center [752, 173] width 46 height 18
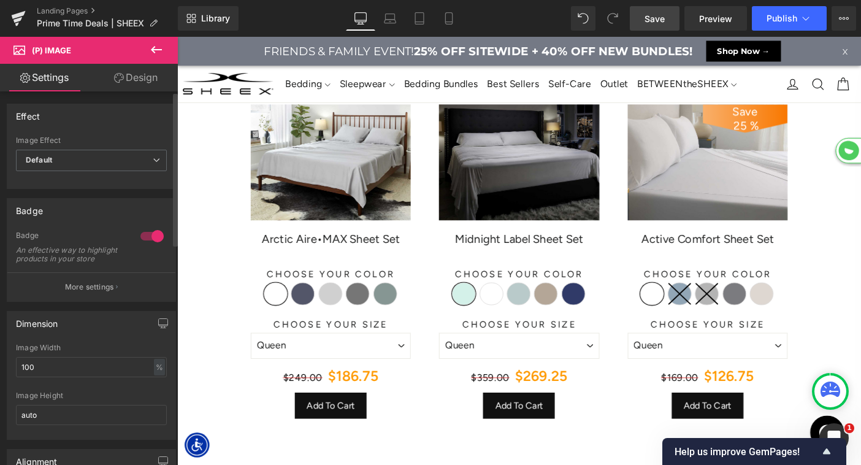
click at [151, 241] on div at bounding box center [151, 236] width 29 height 20
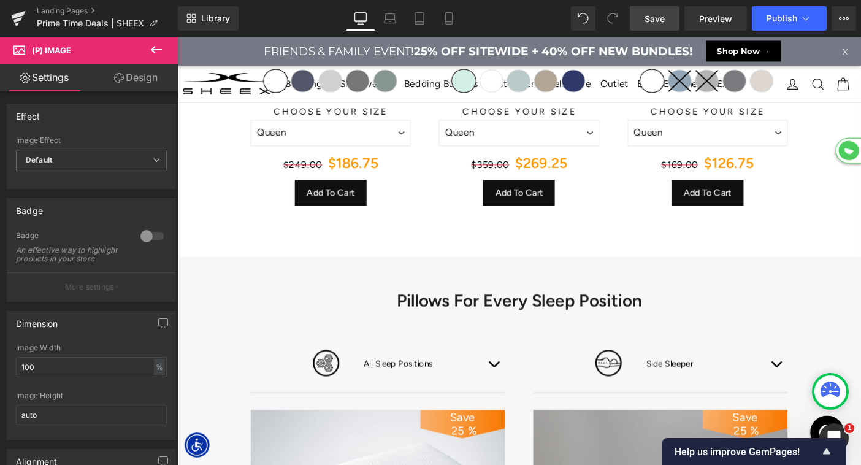
scroll to position [1077, 0]
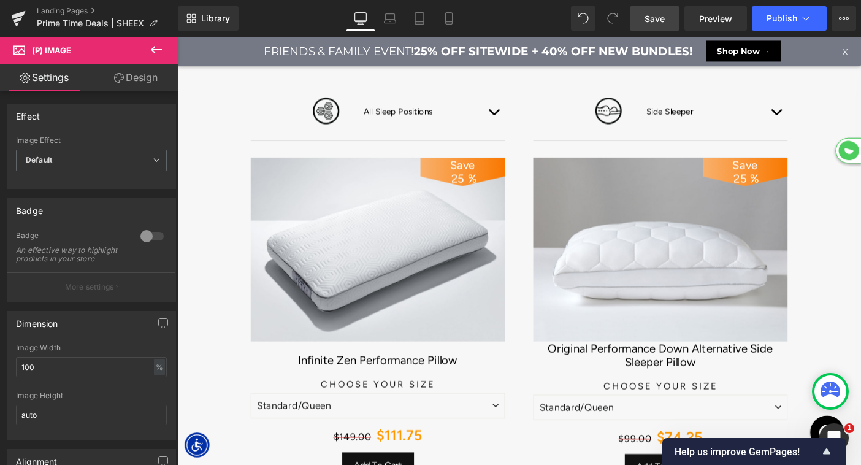
click at [418, 276] on img at bounding box center [395, 267] width 276 height 199
click at [148, 232] on div at bounding box center [151, 236] width 29 height 20
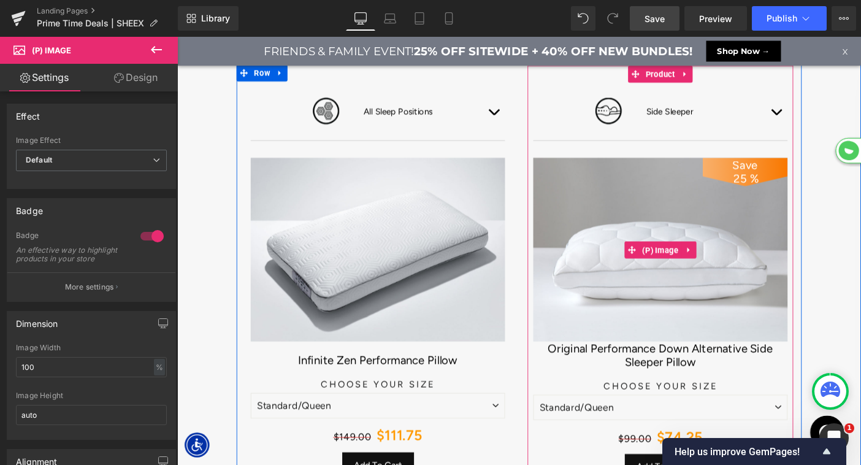
click at [639, 264] on img at bounding box center [701, 267] width 276 height 199
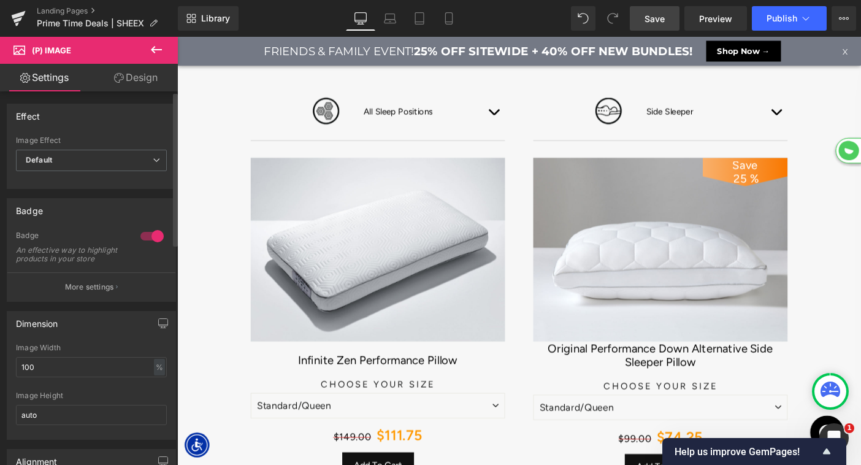
drag, startPoint x: 148, startPoint y: 235, endPoint x: 225, endPoint y: 219, distance: 78.4
click at [148, 235] on div at bounding box center [151, 236] width 29 height 20
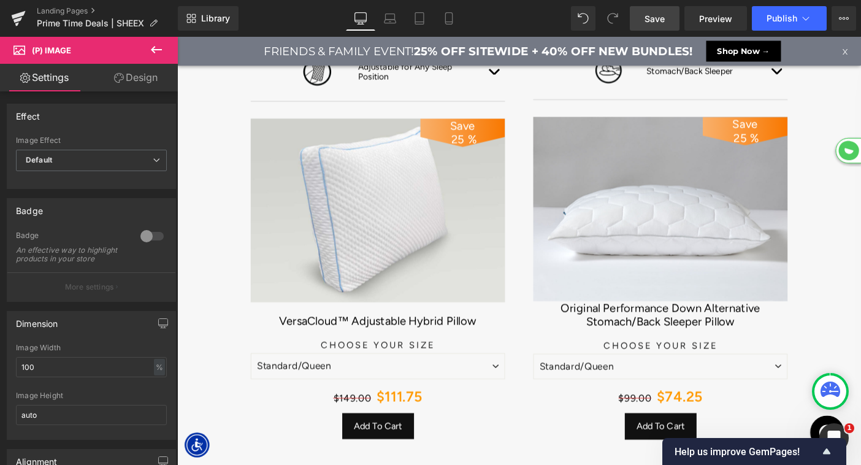
scroll to position [1615, 0]
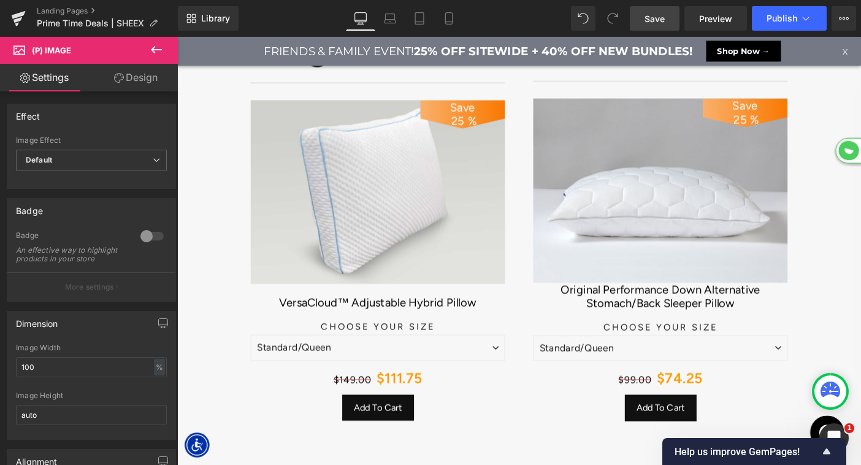
drag, startPoint x: 324, startPoint y: 272, endPoint x: 299, endPoint y: 260, distance: 27.1
click at [402, 256] on img at bounding box center [395, 204] width 276 height 199
click at [150, 235] on div at bounding box center [151, 236] width 29 height 20
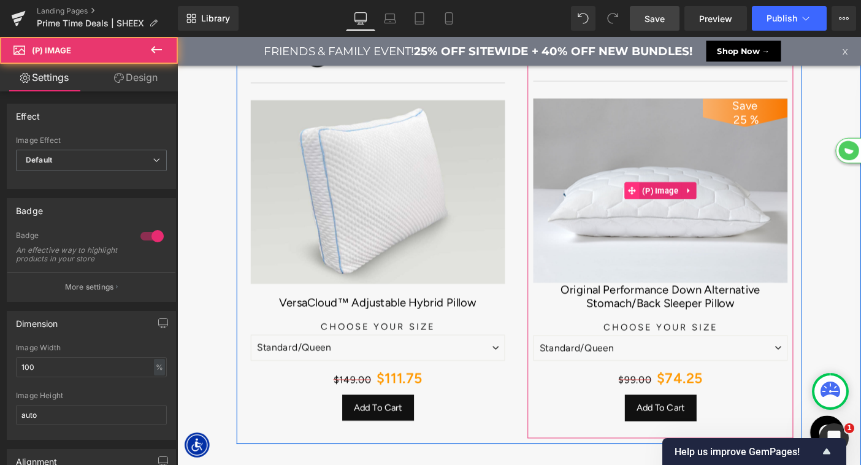
click at [674, 203] on div "Save 25 % (P) Image" at bounding box center [701, 203] width 276 height 199
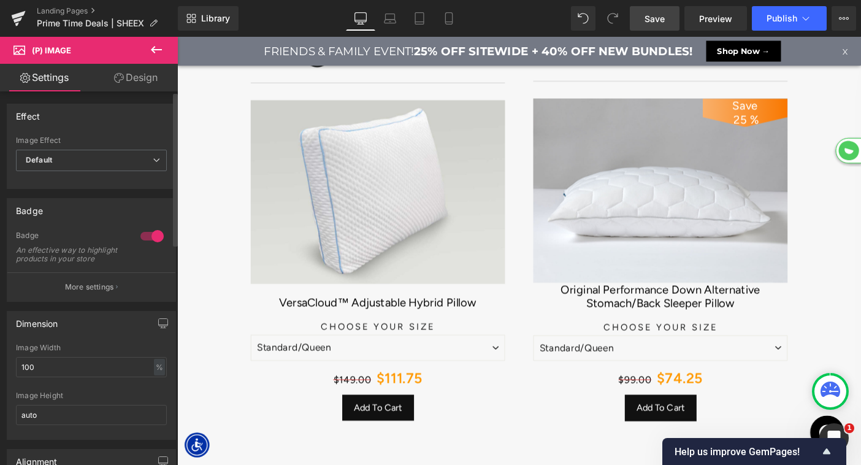
drag, startPoint x: 148, startPoint y: 233, endPoint x: 148, endPoint y: 225, distance: 8.0
click at [148, 233] on div at bounding box center [151, 236] width 29 height 20
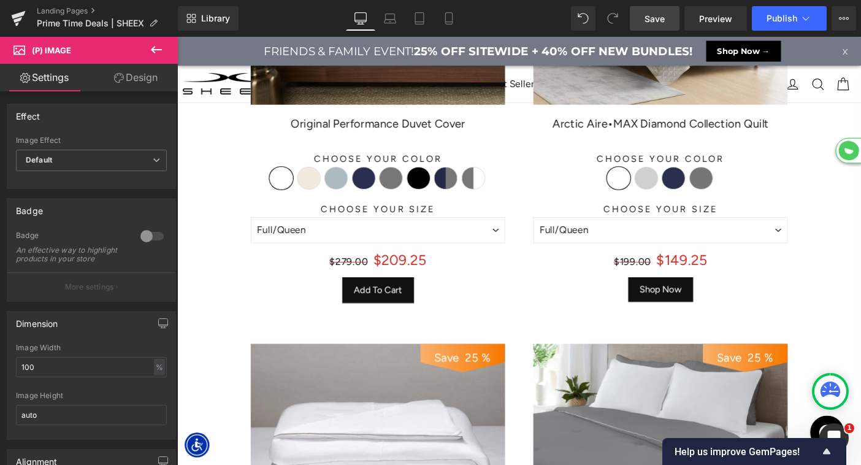
scroll to position [2166, 0]
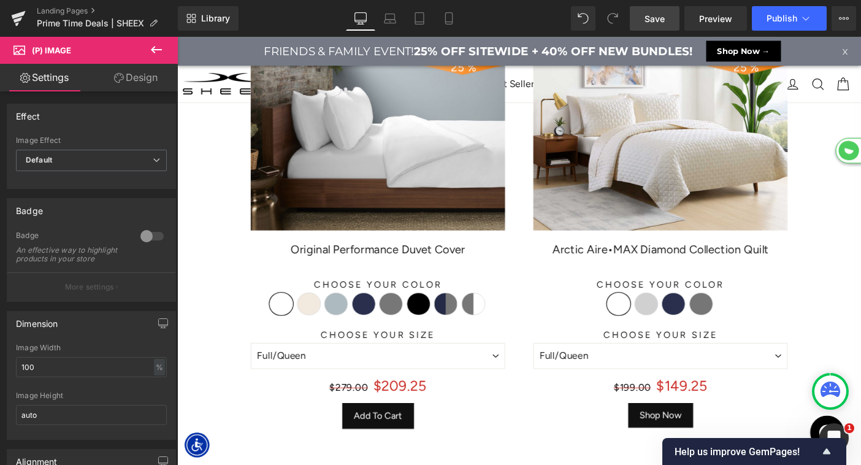
drag, startPoint x: 370, startPoint y: 186, endPoint x: 232, endPoint y: 234, distance: 145.8
click at [370, 186] on img at bounding box center [395, 147] width 276 height 199
drag, startPoint x: 151, startPoint y: 236, endPoint x: 466, endPoint y: 126, distance: 333.8
click at [151, 236] on div at bounding box center [151, 236] width 29 height 20
drag, startPoint x: 328, startPoint y: 272, endPoint x: 449, endPoint y: 202, distance: 140.0
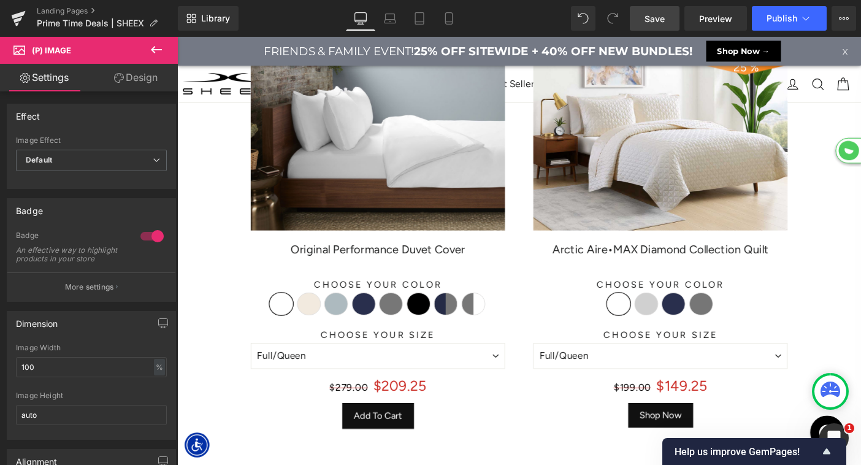
click at [644, 162] on img at bounding box center [701, 147] width 276 height 199
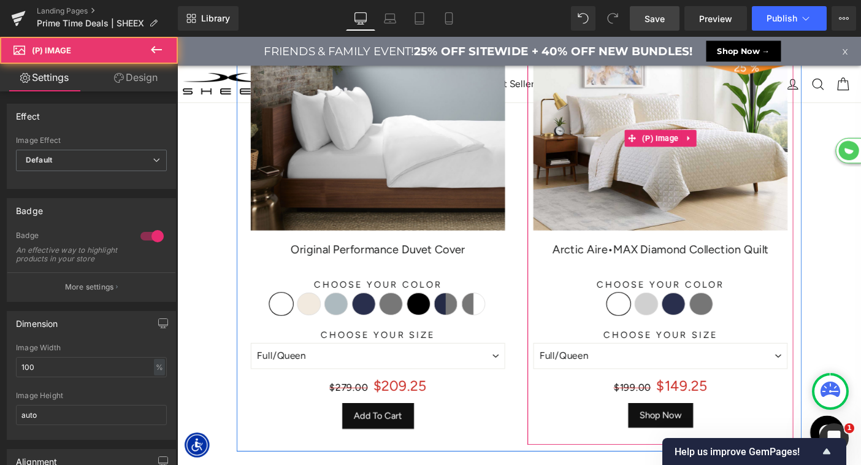
click at [682, 182] on img at bounding box center [701, 147] width 276 height 199
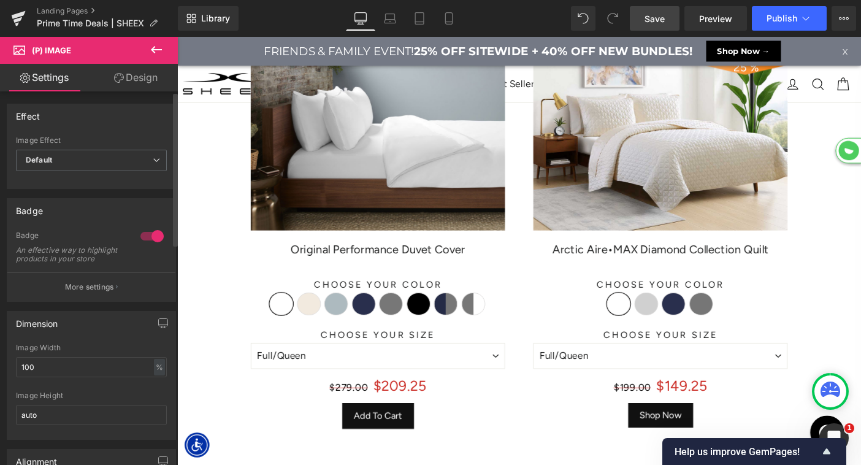
drag, startPoint x: 142, startPoint y: 234, endPoint x: 278, endPoint y: 226, distance: 136.3
click at [142, 234] on div at bounding box center [151, 236] width 29 height 20
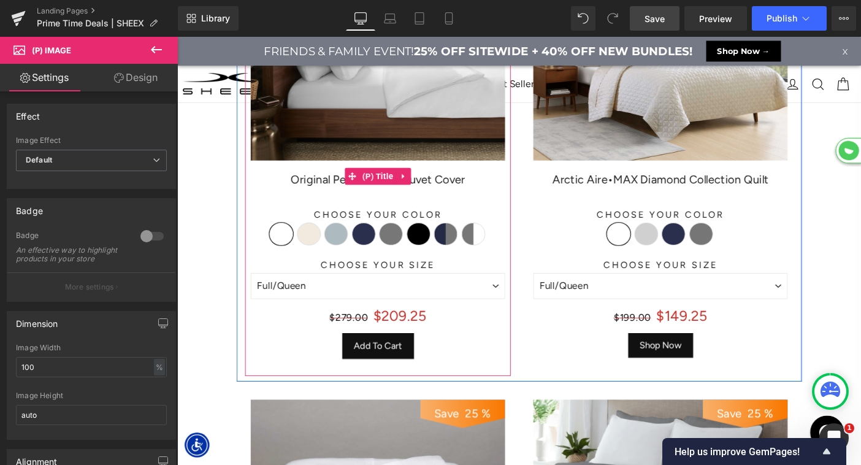
scroll to position [2271, 0]
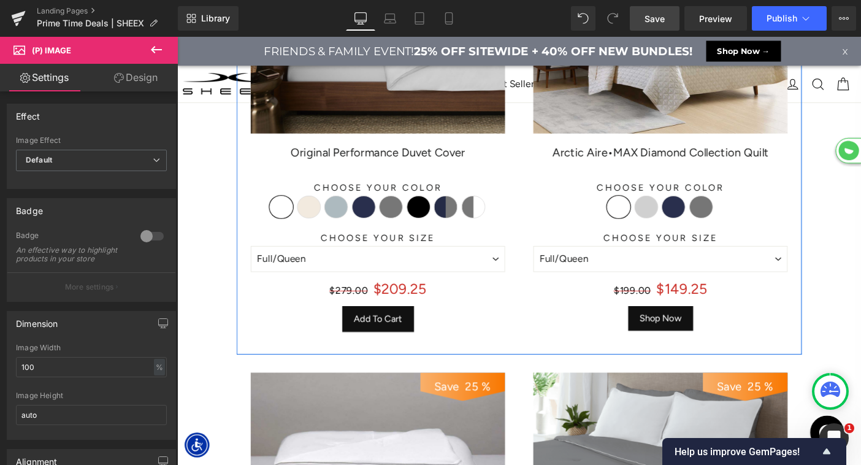
click at [707, 341] on span "Button" at bounding box center [701, 342] width 27 height 15
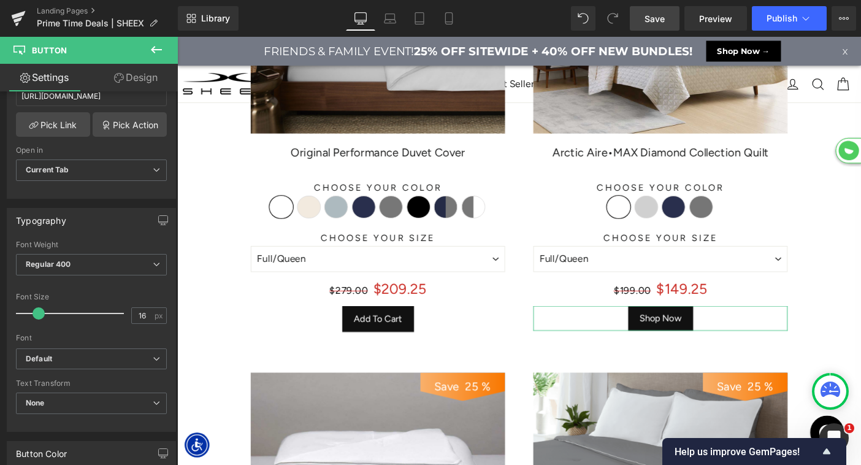
scroll to position [203, 0]
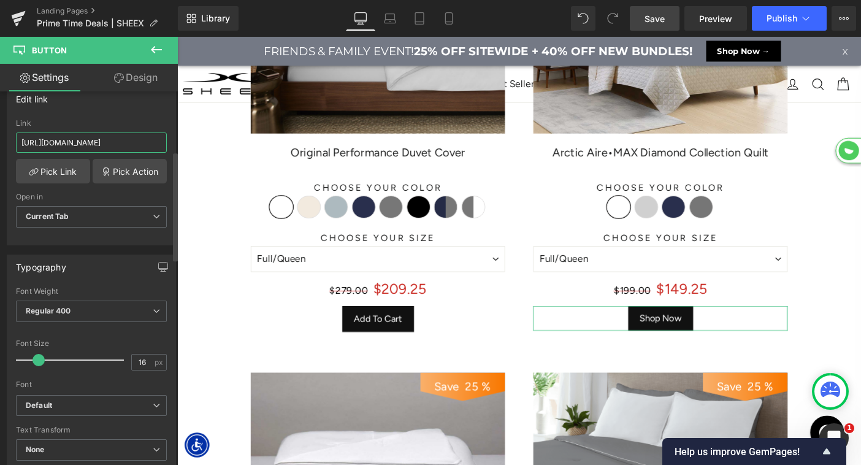
click at [97, 135] on input "[URL][DOMAIN_NAME]" at bounding box center [91, 142] width 151 height 20
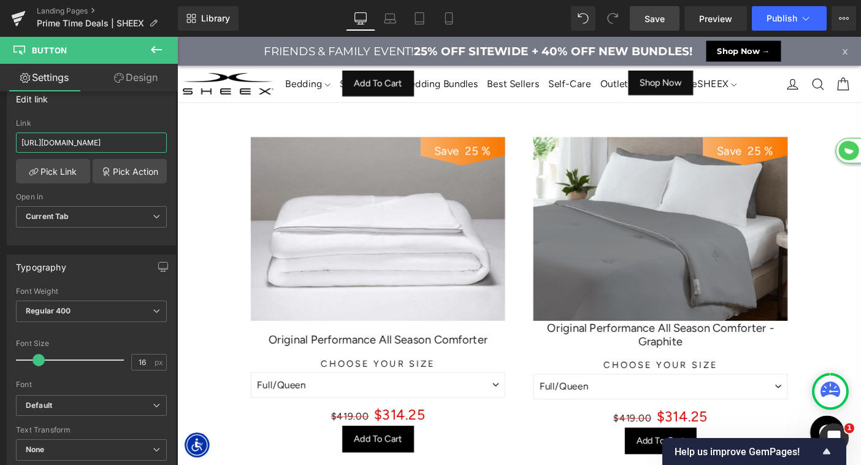
scroll to position [2547, 0]
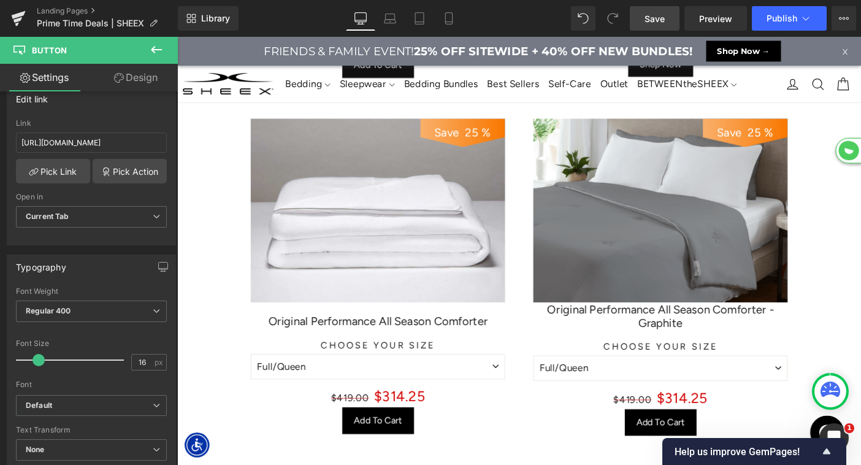
drag, startPoint x: 363, startPoint y: 229, endPoint x: 387, endPoint y: 237, distance: 24.6
click at [363, 229] on div "Save 25 % (P) Image" at bounding box center [395, 225] width 276 height 199
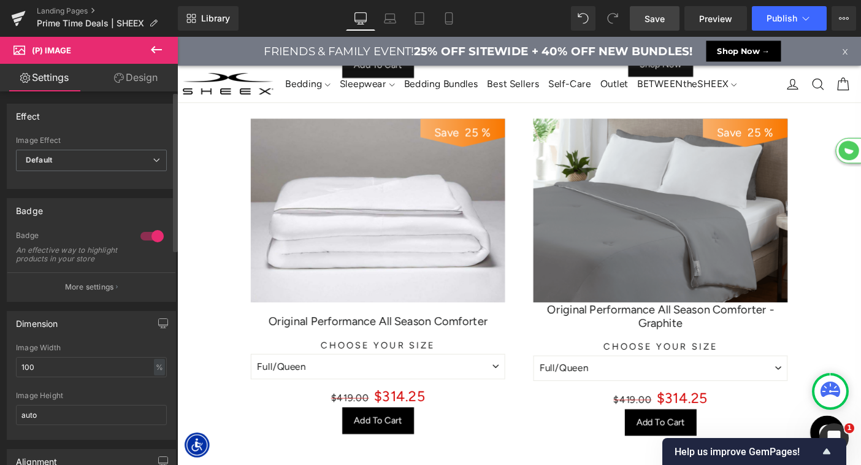
click at [153, 230] on div at bounding box center [151, 236] width 29 height 20
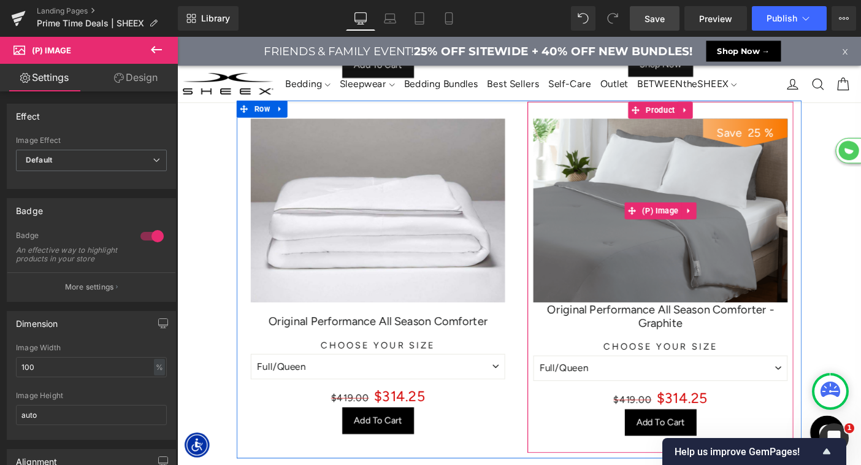
click at [655, 232] on img at bounding box center [701, 225] width 276 height 199
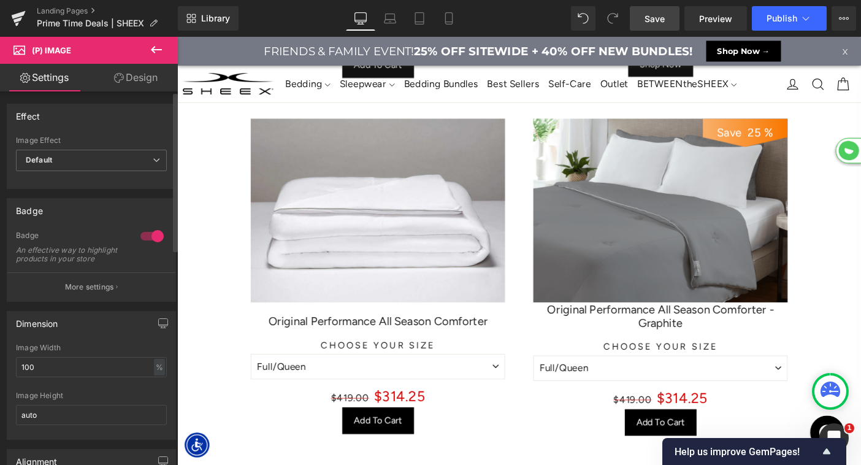
drag, startPoint x: 150, startPoint y: 242, endPoint x: 215, endPoint y: 233, distance: 65.0
click at [150, 242] on div at bounding box center [151, 236] width 29 height 20
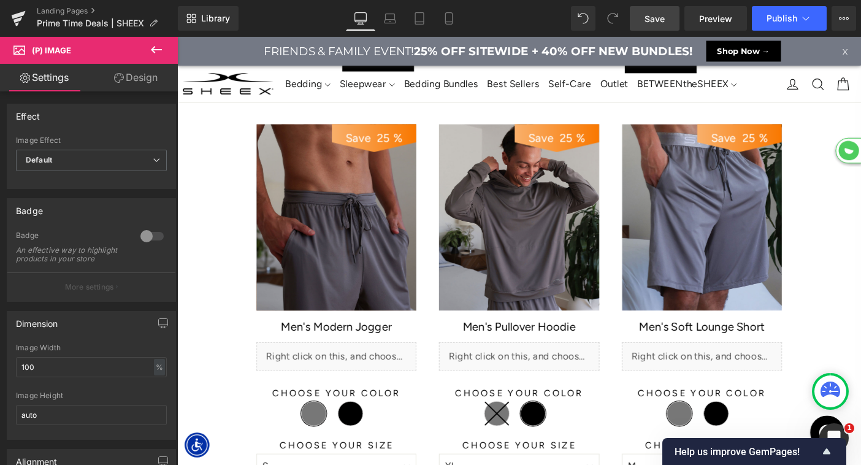
scroll to position [2950, 0]
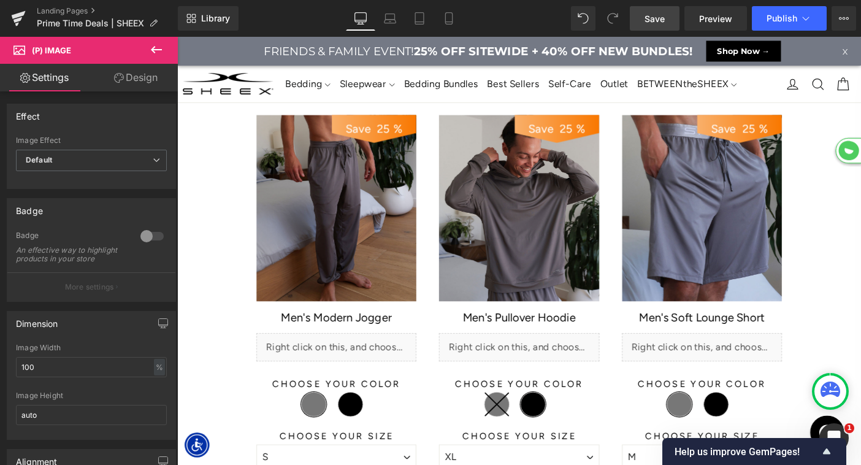
click at [362, 260] on img at bounding box center [349, 222] width 173 height 202
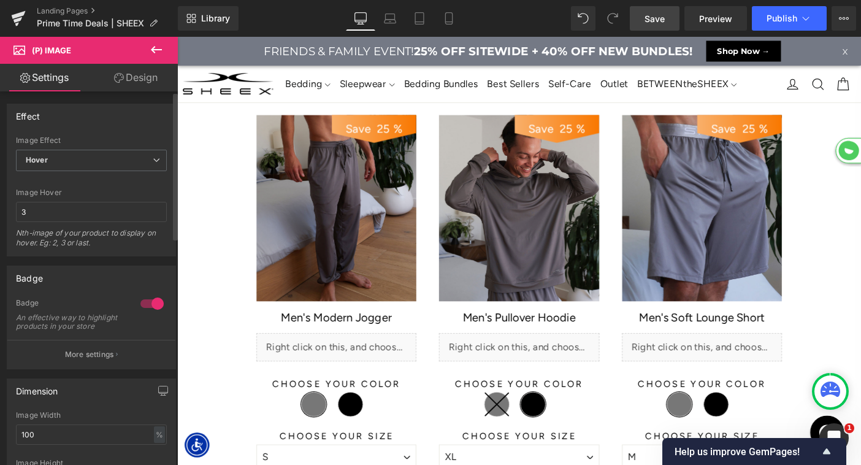
click at [147, 299] on div at bounding box center [151, 304] width 29 height 20
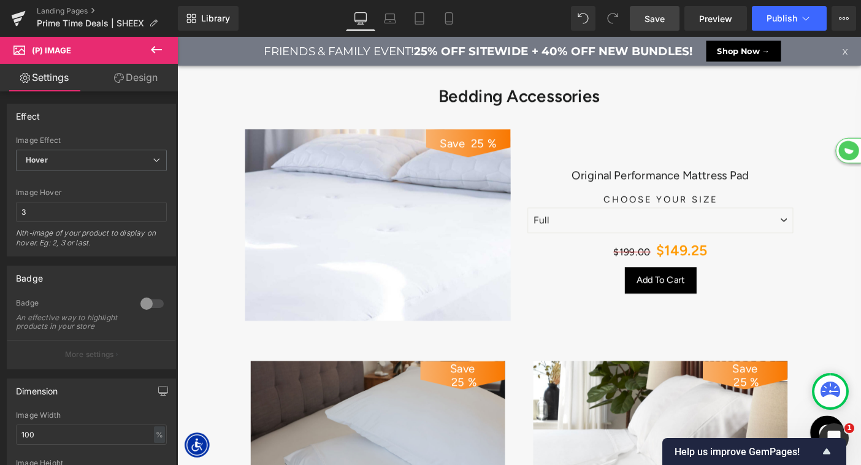
scroll to position [4516, 0]
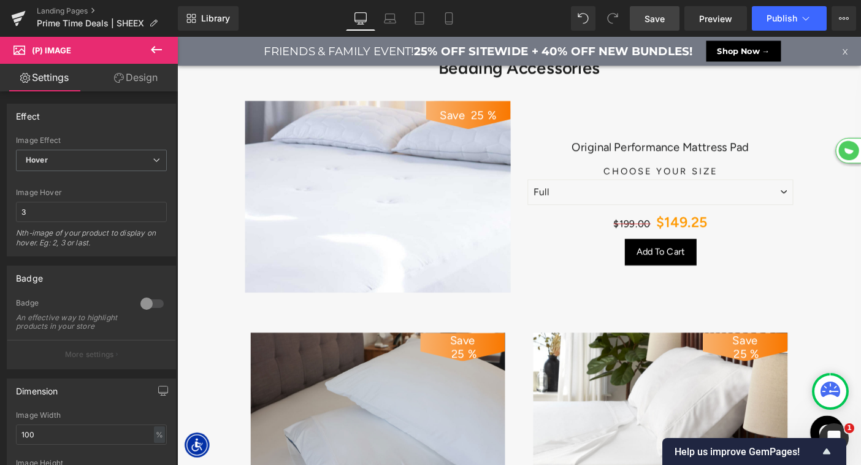
click at [402, 193] on img at bounding box center [395, 210] width 288 height 208
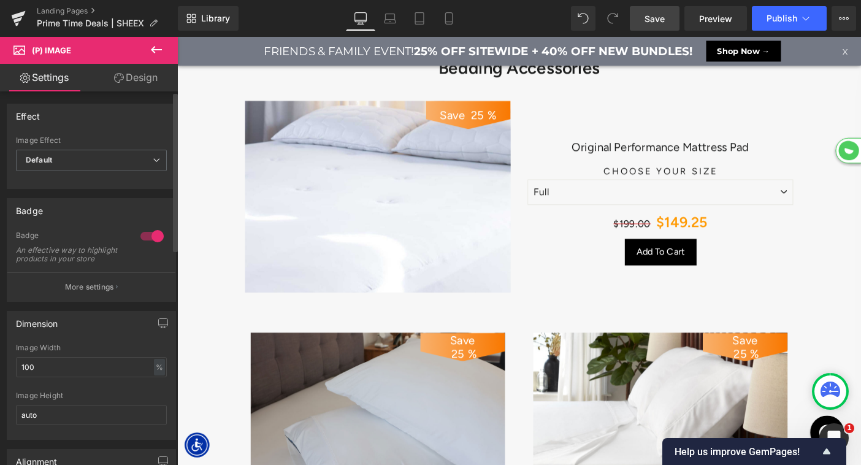
click at [149, 236] on div at bounding box center [151, 236] width 29 height 20
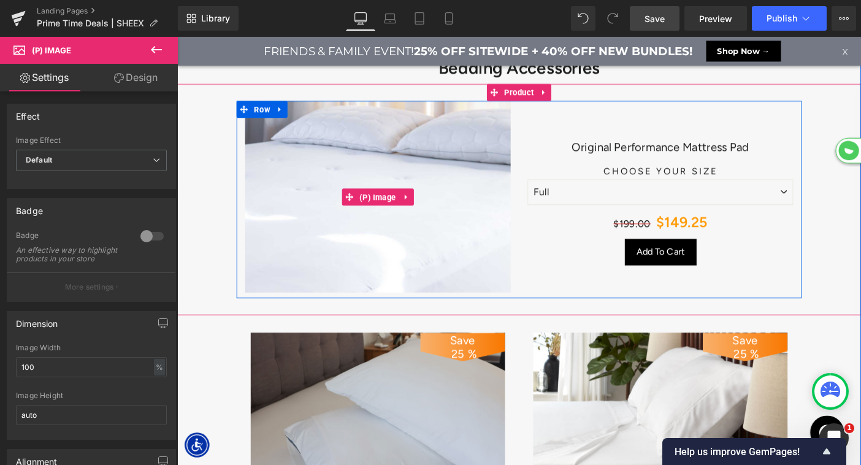
scroll to position [4607, 0]
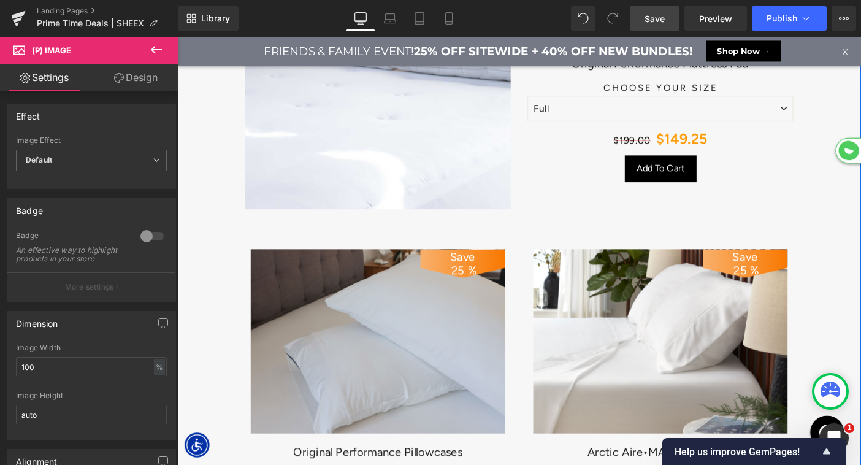
click at [436, 324] on img at bounding box center [395, 366] width 276 height 199
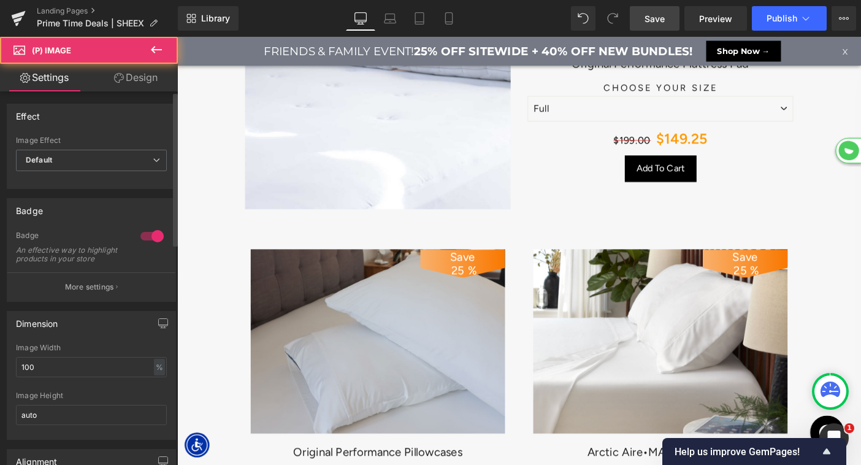
drag, startPoint x: 148, startPoint y: 240, endPoint x: 489, endPoint y: 351, distance: 358.2
click at [148, 240] on div at bounding box center [151, 236] width 29 height 20
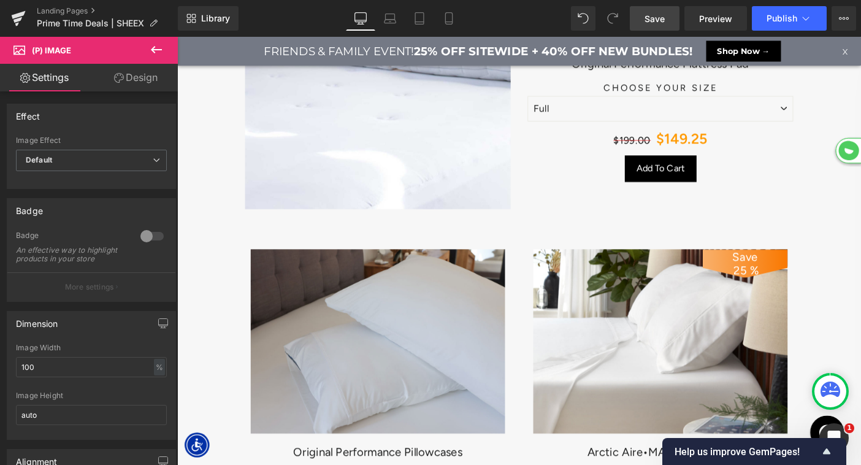
click at [666, 387] on img at bounding box center [701, 366] width 276 height 199
drag, startPoint x: 140, startPoint y: 237, endPoint x: 206, endPoint y: 213, distance: 69.8
click at [140, 237] on div at bounding box center [151, 236] width 29 height 20
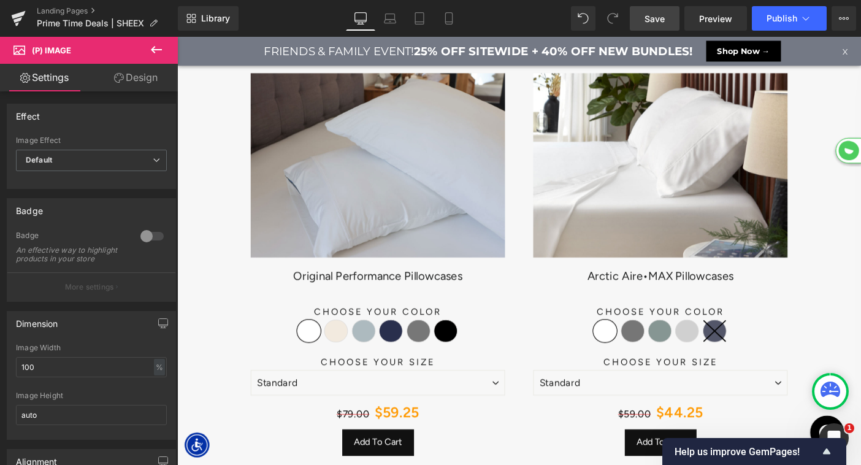
scroll to position [5044, 0]
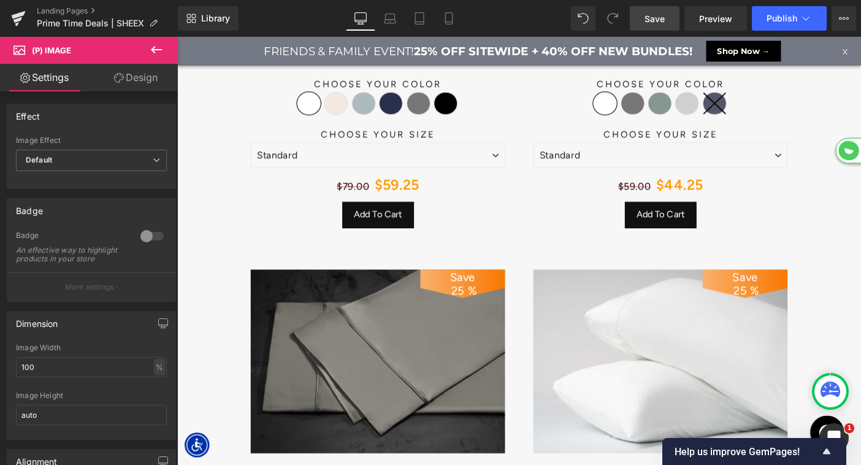
click at [365, 358] on img at bounding box center [395, 388] width 276 height 199
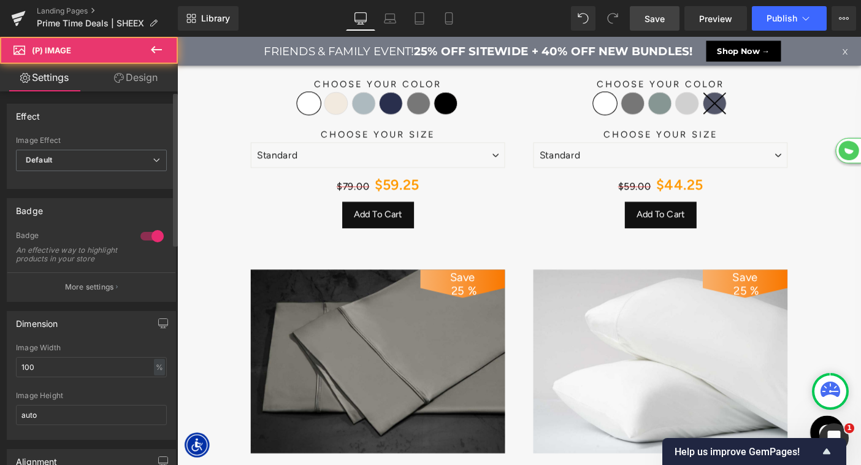
drag, startPoint x: 148, startPoint y: 232, endPoint x: 511, endPoint y: 303, distance: 369.6
click at [148, 232] on div at bounding box center [151, 236] width 29 height 20
click at [689, 341] on img at bounding box center [701, 388] width 276 height 199
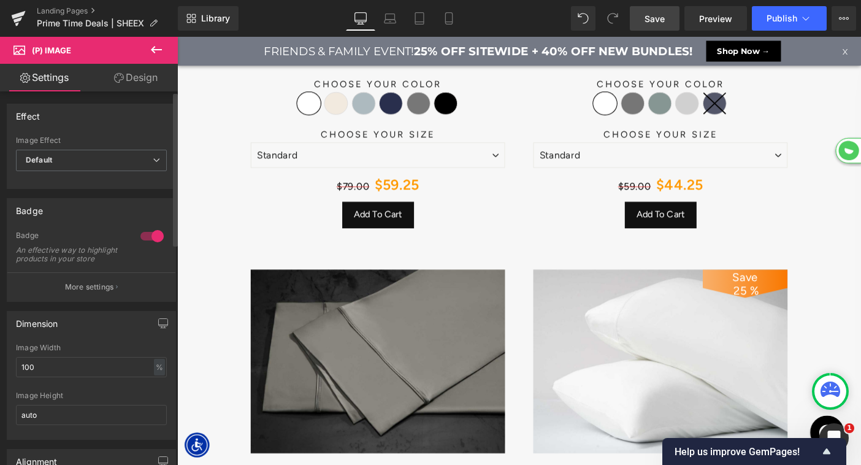
drag, startPoint x: 146, startPoint y: 238, endPoint x: 218, endPoint y: 227, distance: 73.2
click at [146, 238] on div at bounding box center [151, 236] width 29 height 20
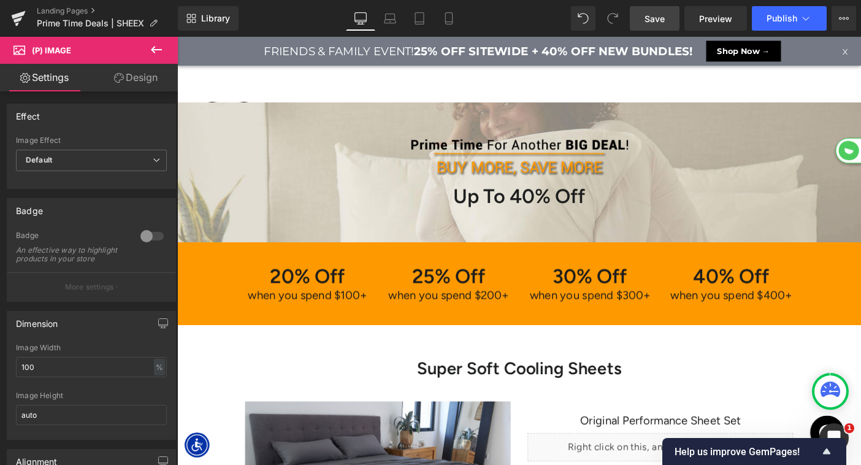
scroll to position [6918, 742]
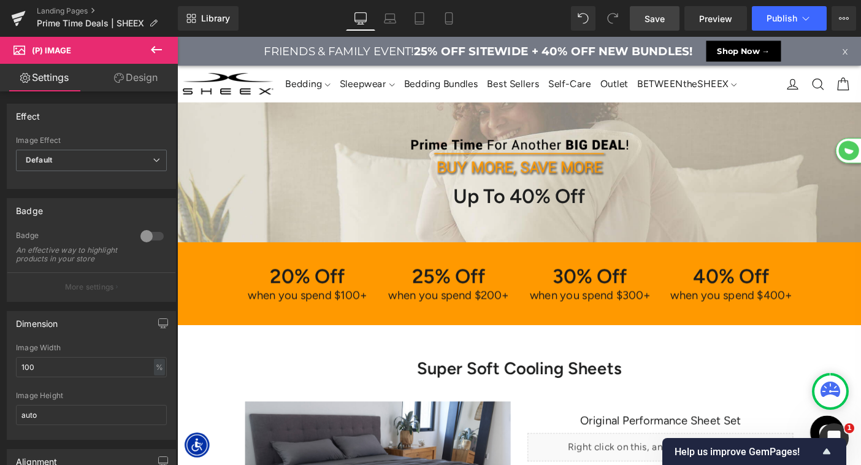
click at [642, 21] on link "Save" at bounding box center [654, 18] width 50 height 25
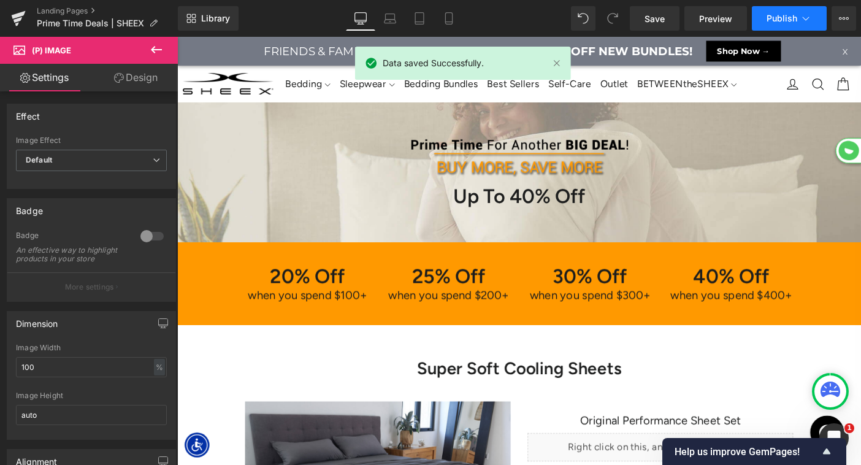
click at [784, 20] on span "Publish" at bounding box center [781, 18] width 31 height 10
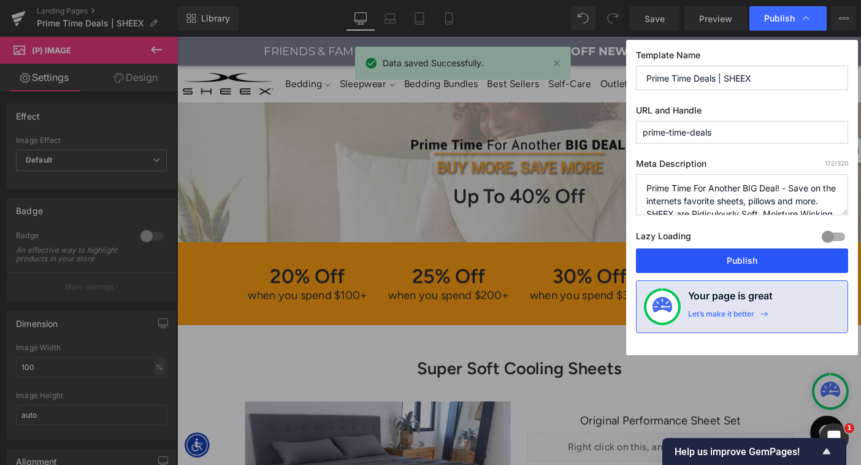
click at [735, 257] on button "Publish" at bounding box center [742, 260] width 212 height 25
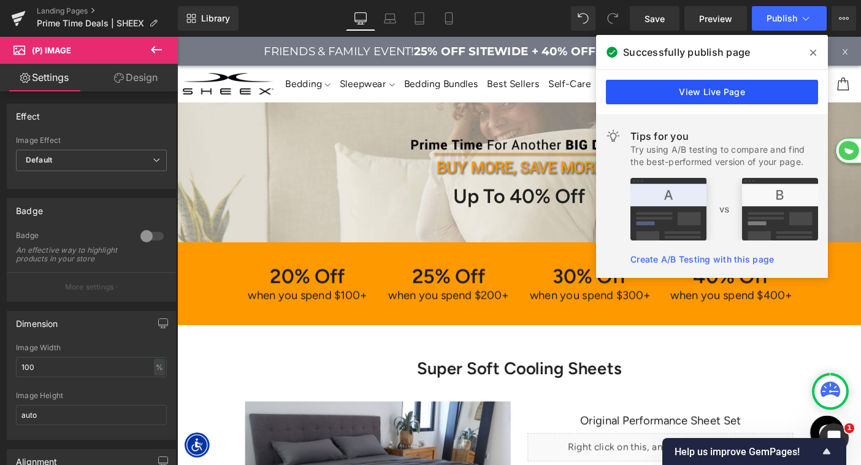
click at [705, 98] on link "View Live Page" at bounding box center [712, 92] width 212 height 25
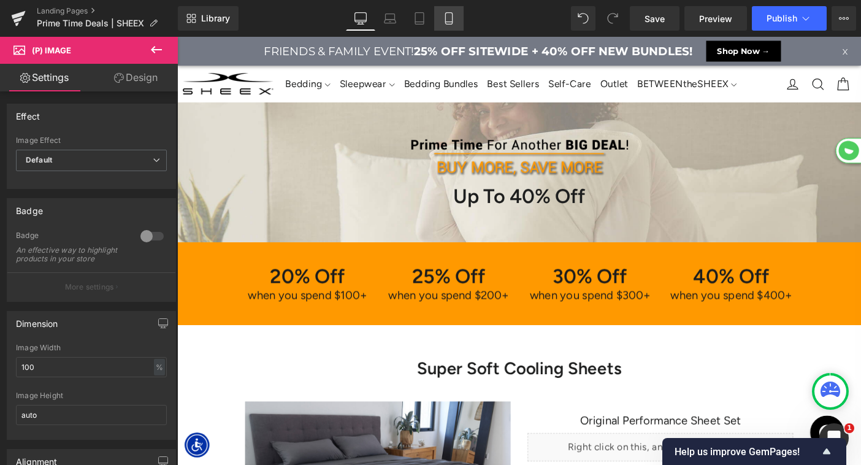
click at [449, 17] on icon at bounding box center [449, 18] width 12 height 12
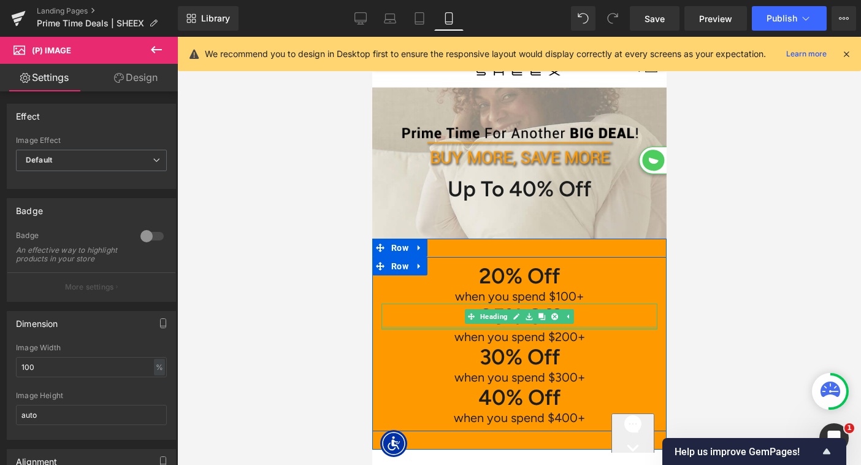
scroll to position [36, 0]
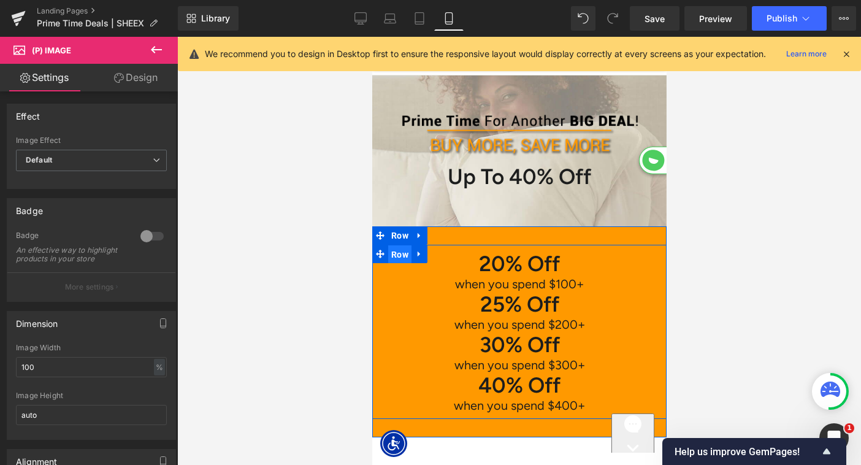
click at [396, 257] on span "Row" at bounding box center [398, 254] width 23 height 18
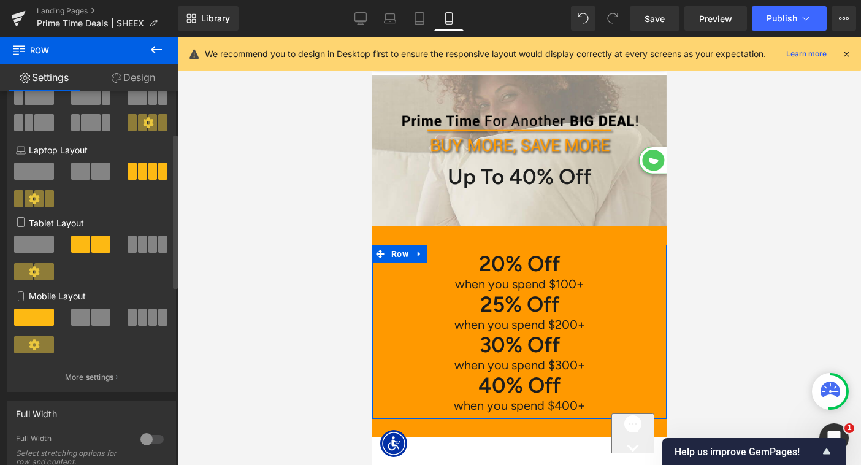
scroll to position [101, 0]
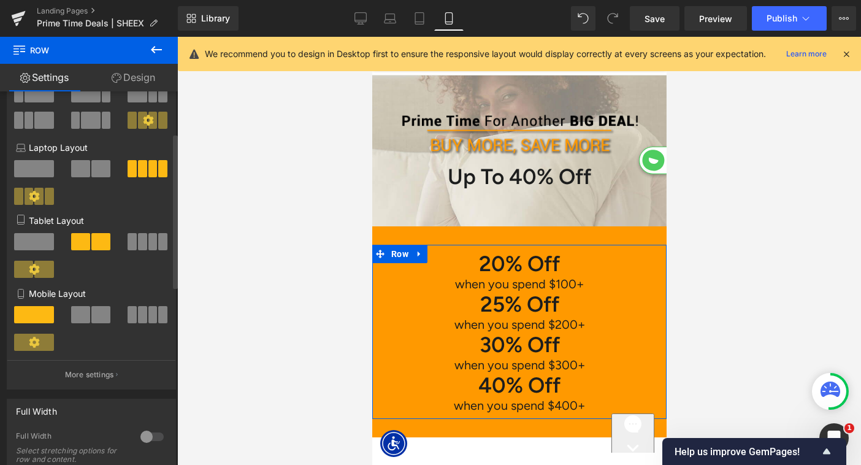
click at [83, 319] on span at bounding box center [80, 314] width 19 height 17
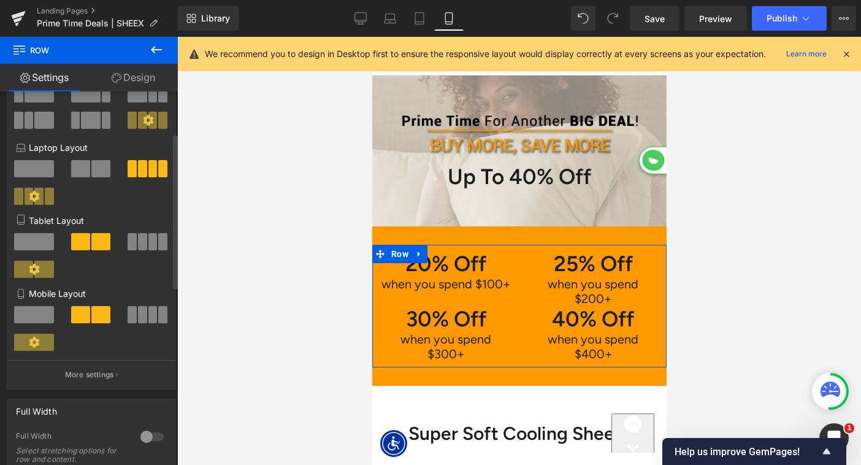
scroll to position [13266, 294]
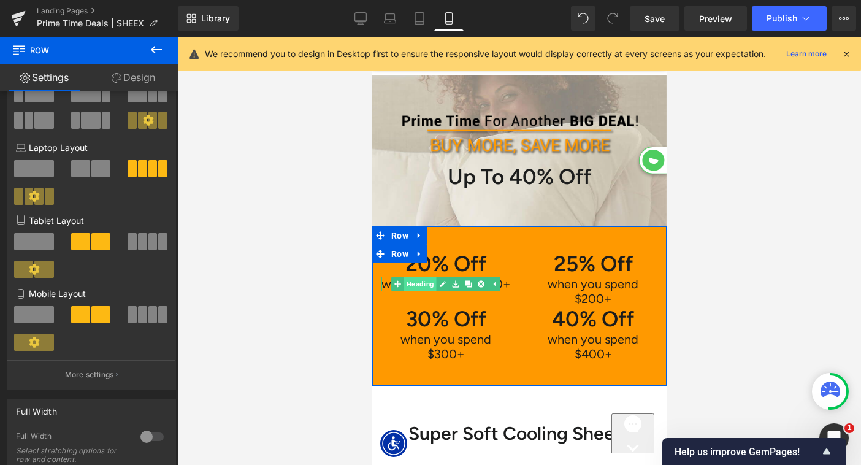
click at [418, 286] on link "Heading" at bounding box center [412, 283] width 45 height 15
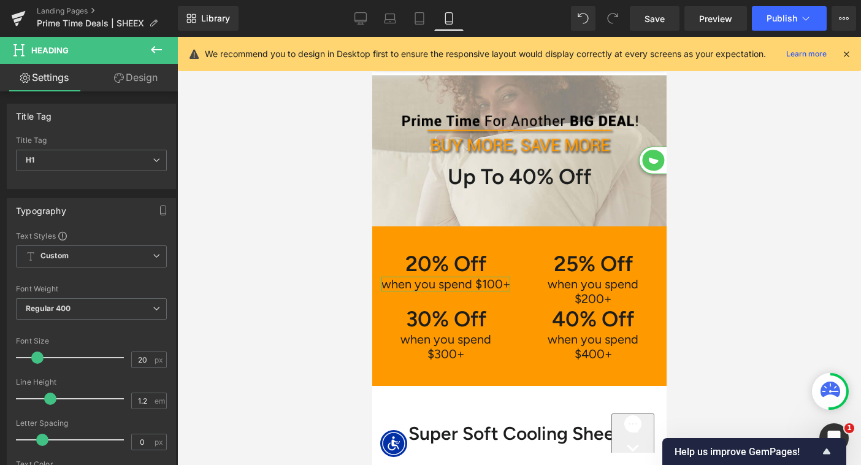
click at [128, 80] on link "Design" at bounding box center [135, 78] width 89 height 28
click at [0, 0] on div "Spacing" at bounding box center [0, 0] width 0 height 0
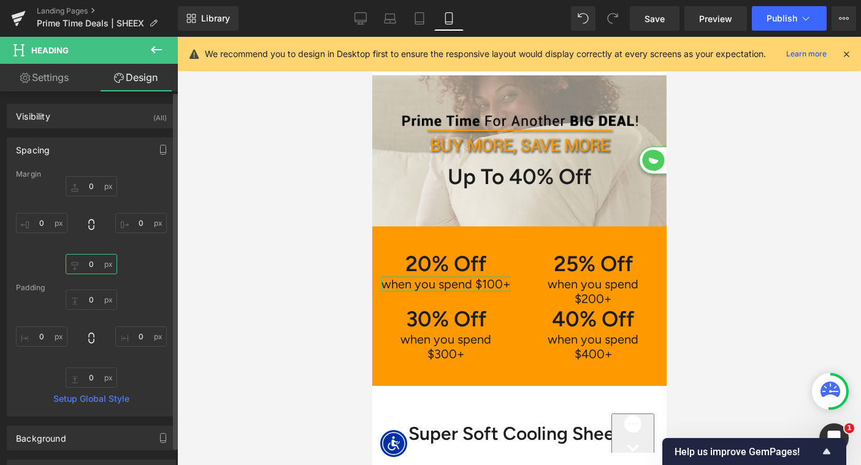
click at [83, 264] on input "text" at bounding box center [91, 264] width 51 height 20
type input "10"
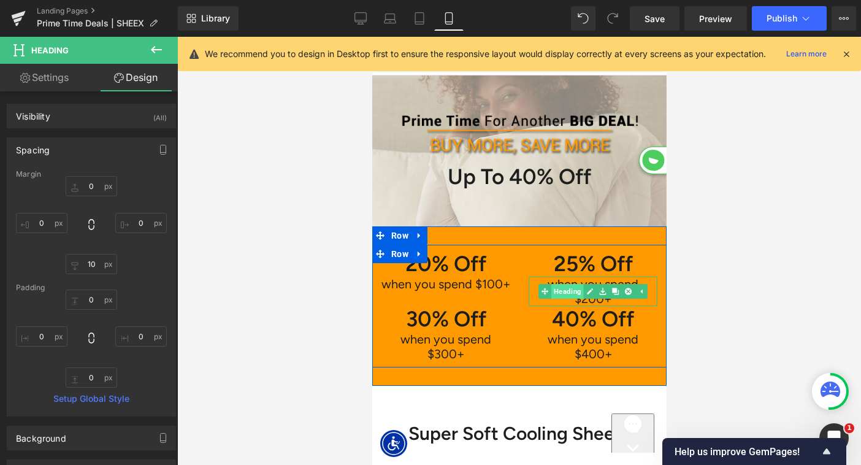
click at [568, 286] on link "Heading" at bounding box center [560, 291] width 45 height 15
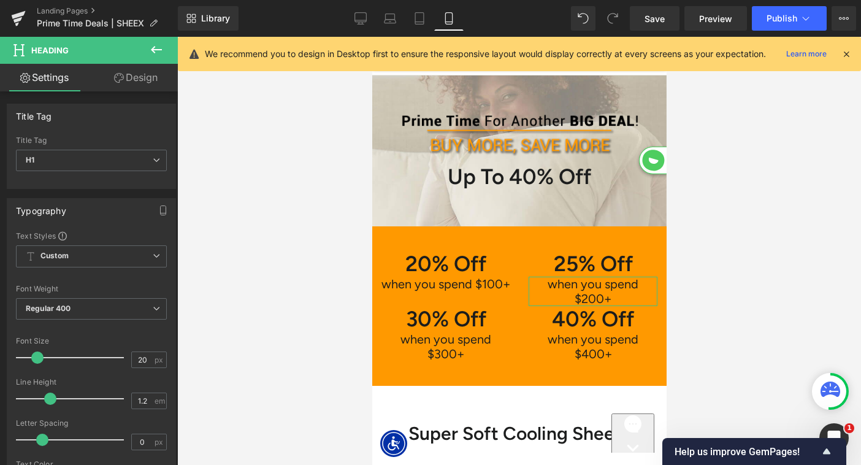
click at [130, 75] on link "Design" at bounding box center [135, 78] width 89 height 28
click at [0, 0] on div "Spacing" at bounding box center [0, 0] width 0 height 0
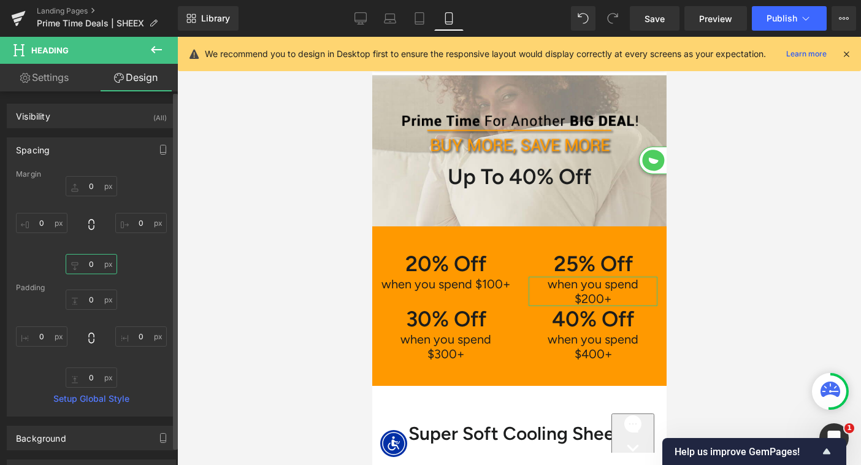
click at [86, 269] on input "text" at bounding box center [91, 264] width 51 height 20
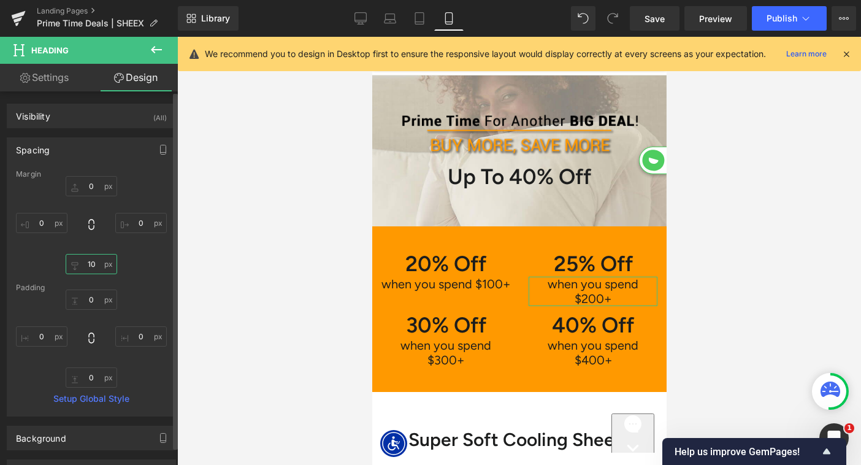
scroll to position [13272, 294]
type input "10"
click at [360, 16] on icon at bounding box center [360, 18] width 12 height 12
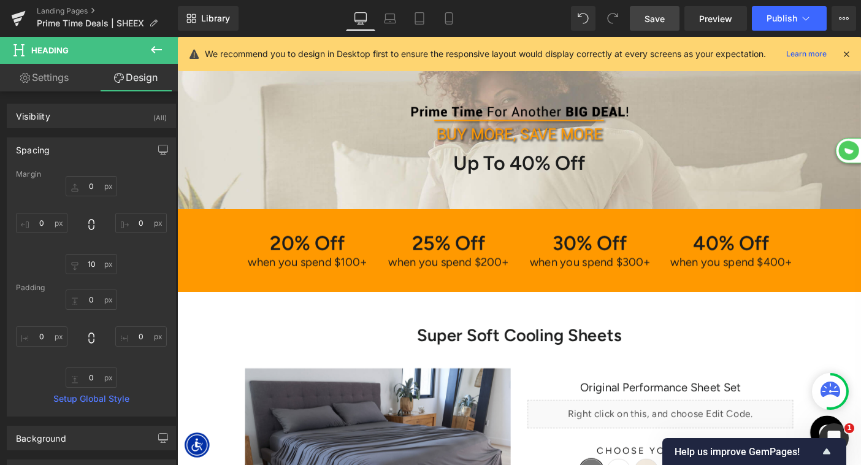
scroll to position [6, 6]
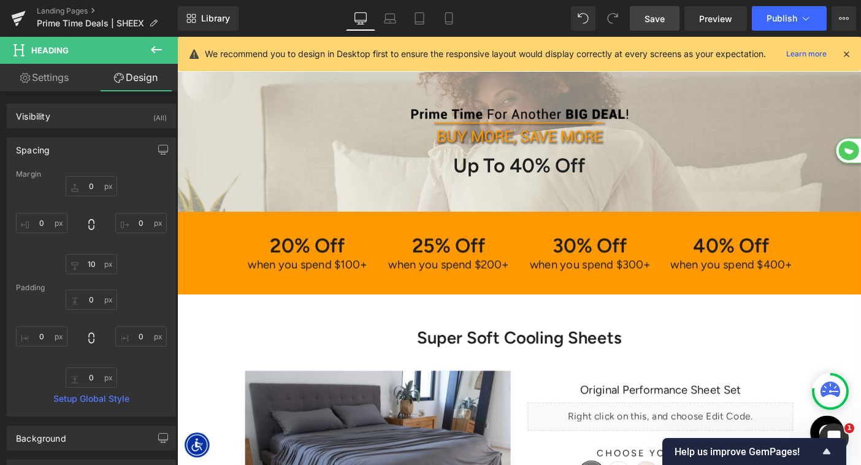
click at [655, 13] on span "Save" at bounding box center [654, 18] width 20 height 13
click at [785, 26] on button "Publish" at bounding box center [788, 18] width 75 height 25
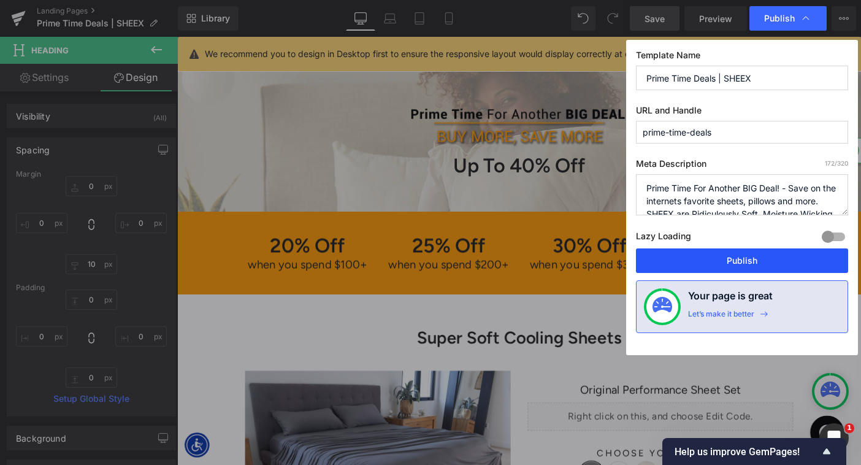
click at [732, 257] on button "Publish" at bounding box center [742, 260] width 212 height 25
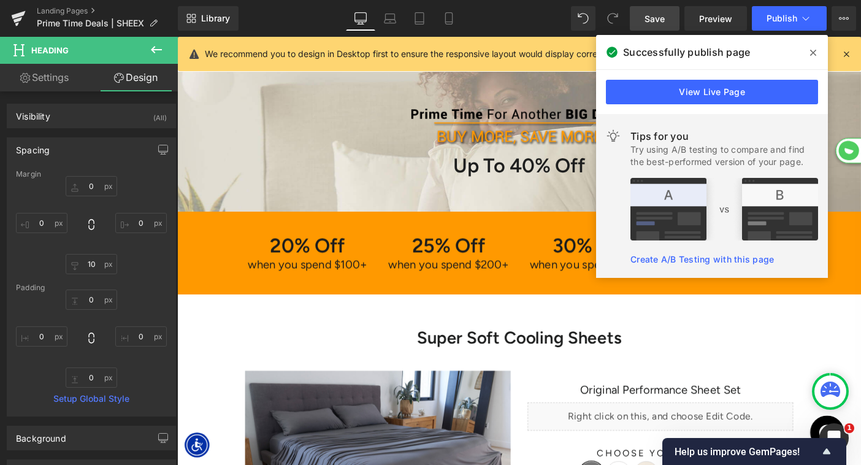
click at [810, 52] on icon at bounding box center [813, 53] width 6 height 10
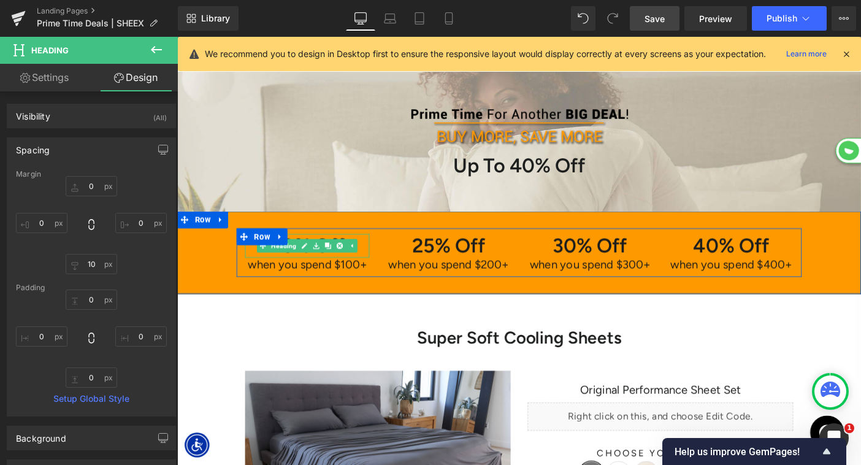
click at [258, 268] on h1 "20% Off" at bounding box center [318, 264] width 135 height 26
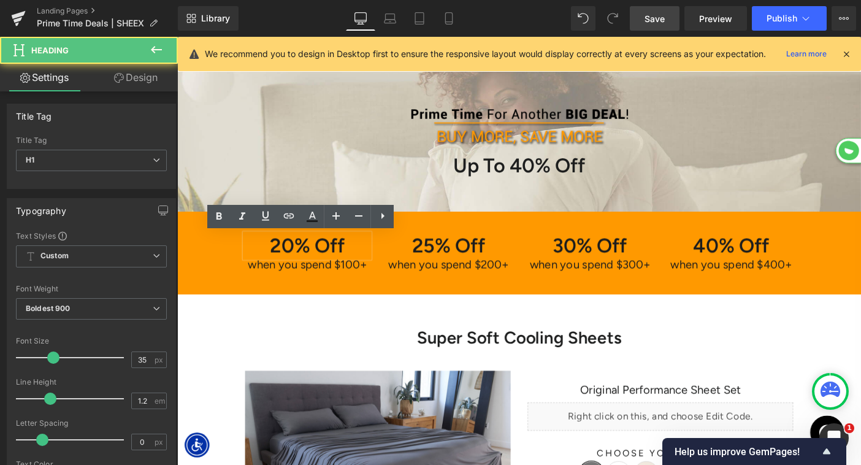
click at [293, 268] on h1 "20% Off" at bounding box center [318, 264] width 135 height 26
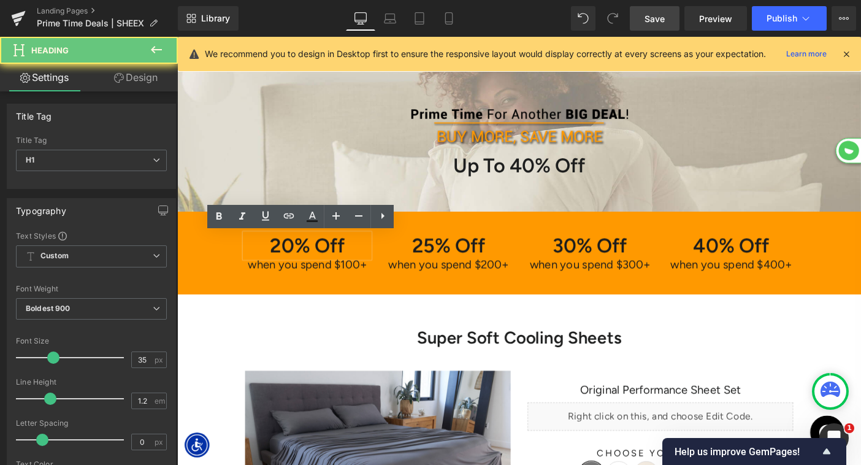
click at [293, 268] on h1 "20% Off" at bounding box center [318, 264] width 135 height 26
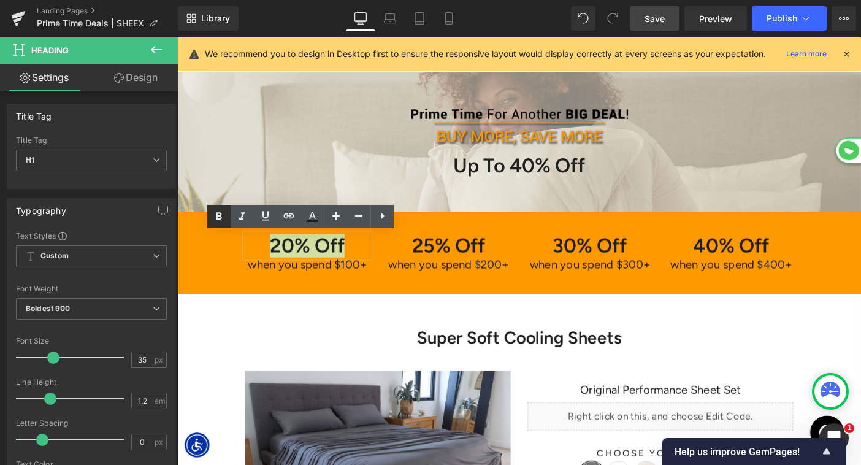
drag, startPoint x: 216, startPoint y: 217, endPoint x: 283, endPoint y: 243, distance: 72.2
click at [216, 217] on icon at bounding box center [218, 216] width 15 height 15
click at [224, 219] on icon at bounding box center [218, 216] width 15 height 15
click at [303, 270] on span "20% Off" at bounding box center [318, 264] width 81 height 26
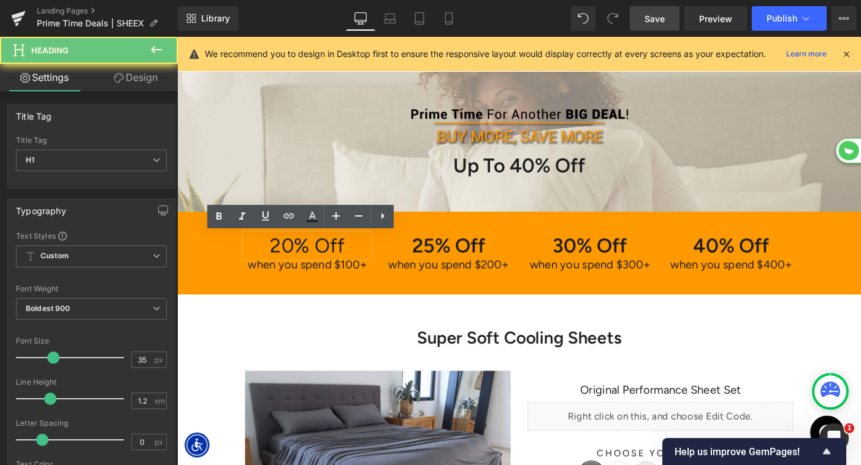
click at [303, 270] on span "20% Off" at bounding box center [318, 264] width 81 height 26
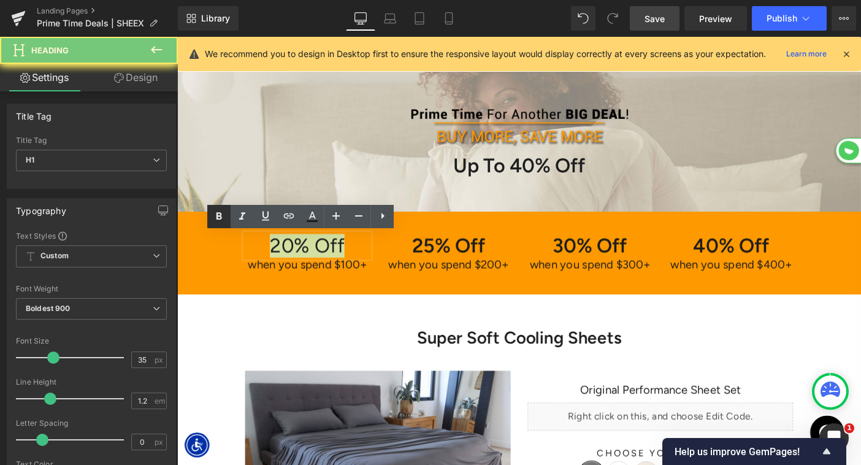
click at [219, 214] on icon at bounding box center [218, 216] width 15 height 15
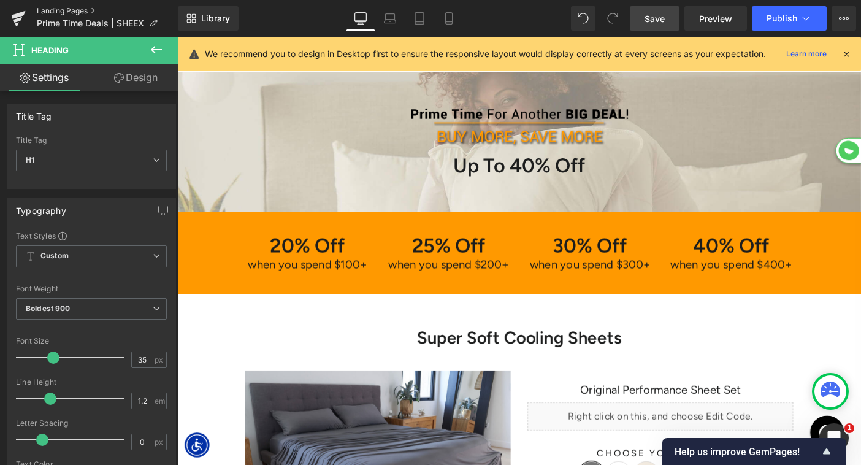
click at [79, 8] on link "Landing Pages" at bounding box center [107, 11] width 141 height 10
